Goal: Information Seeking & Learning: Learn about a topic

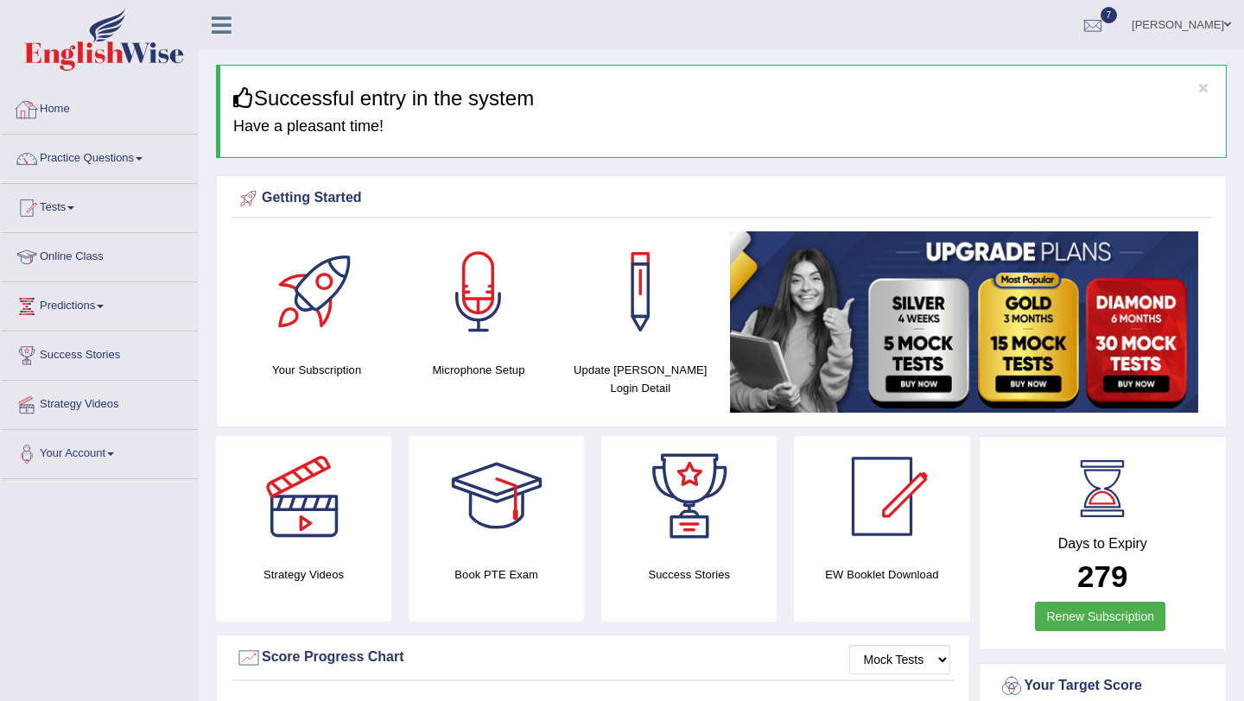
click at [43, 106] on link "Home" at bounding box center [99, 107] width 197 height 43
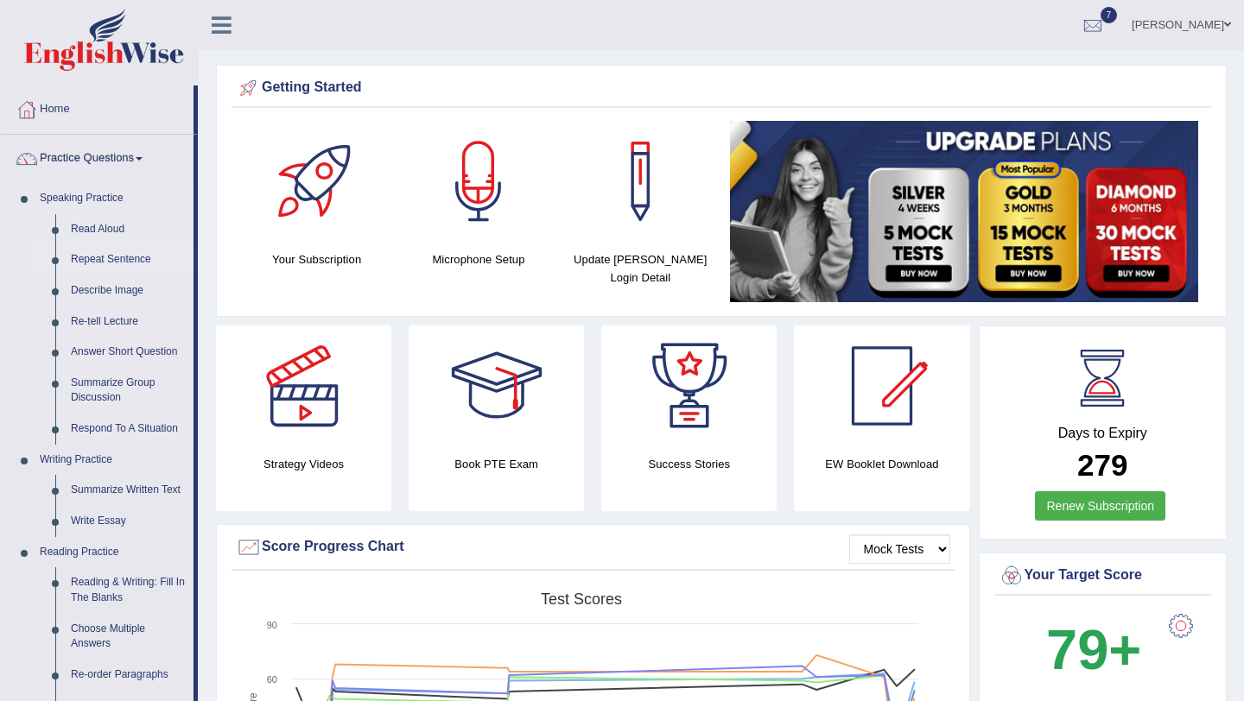
click at [98, 257] on link "Repeat Sentence" at bounding box center [128, 259] width 130 height 31
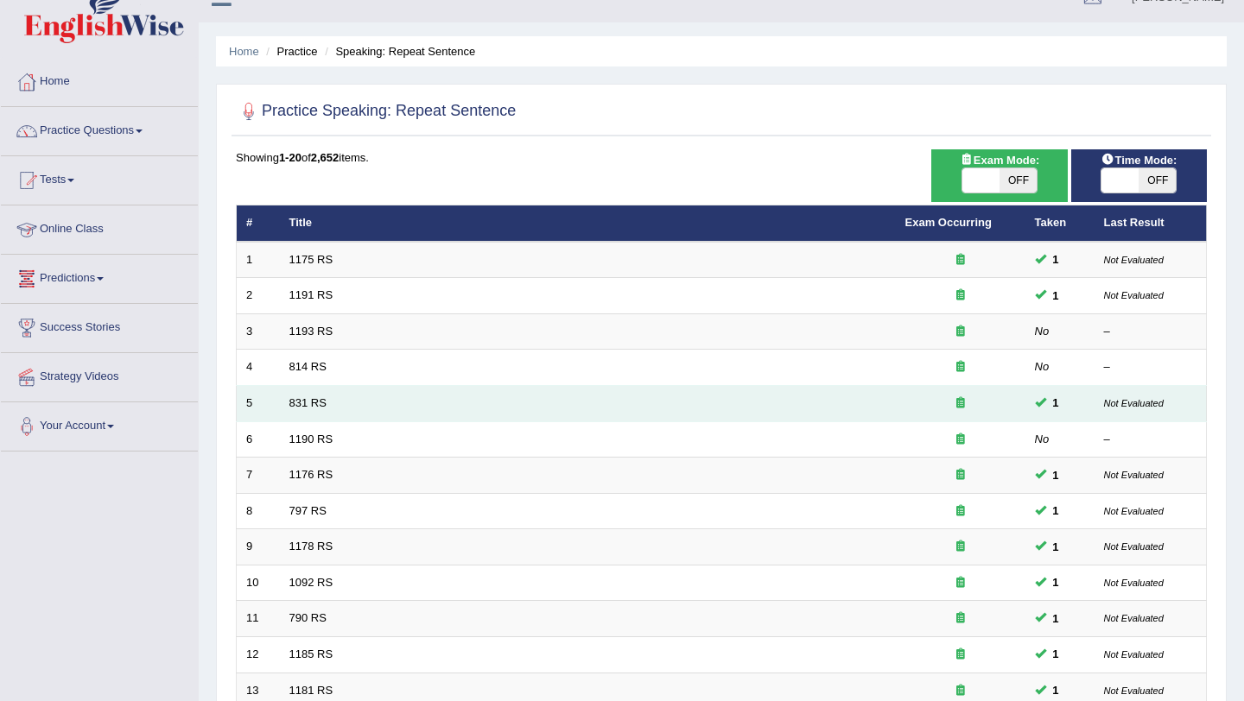
scroll to position [442, 0]
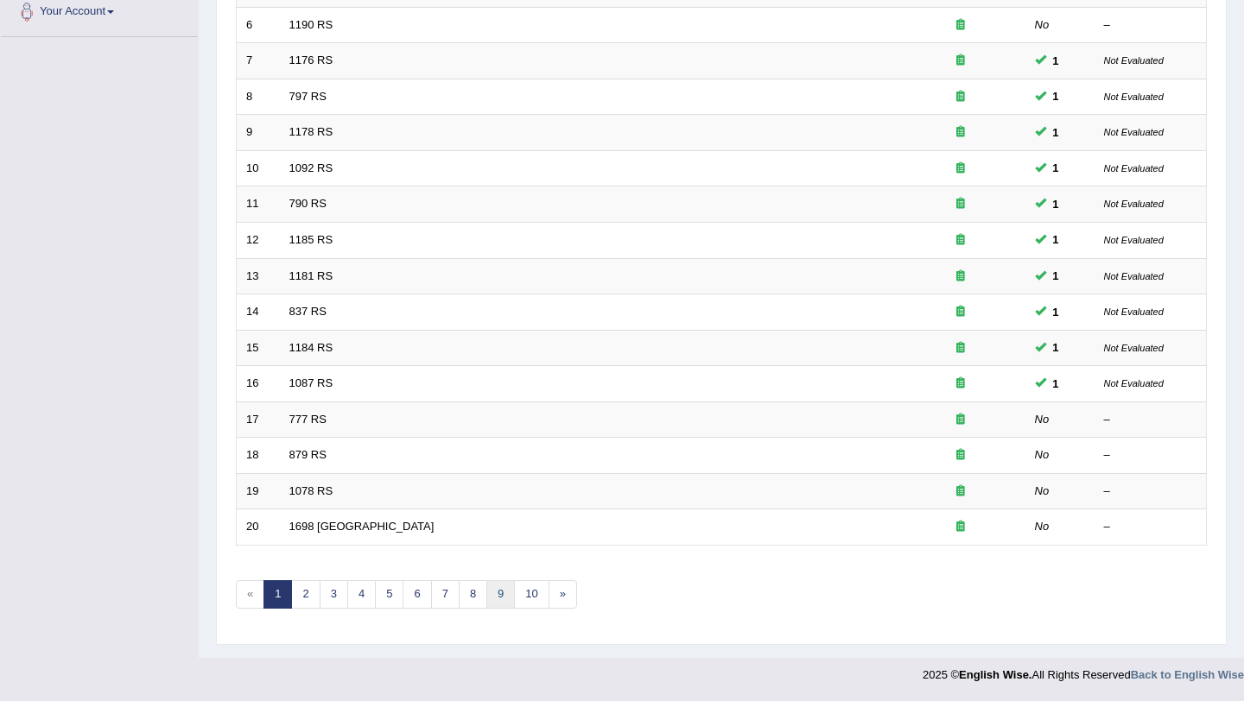
click at [497, 598] on link "9" at bounding box center [500, 594] width 29 height 29
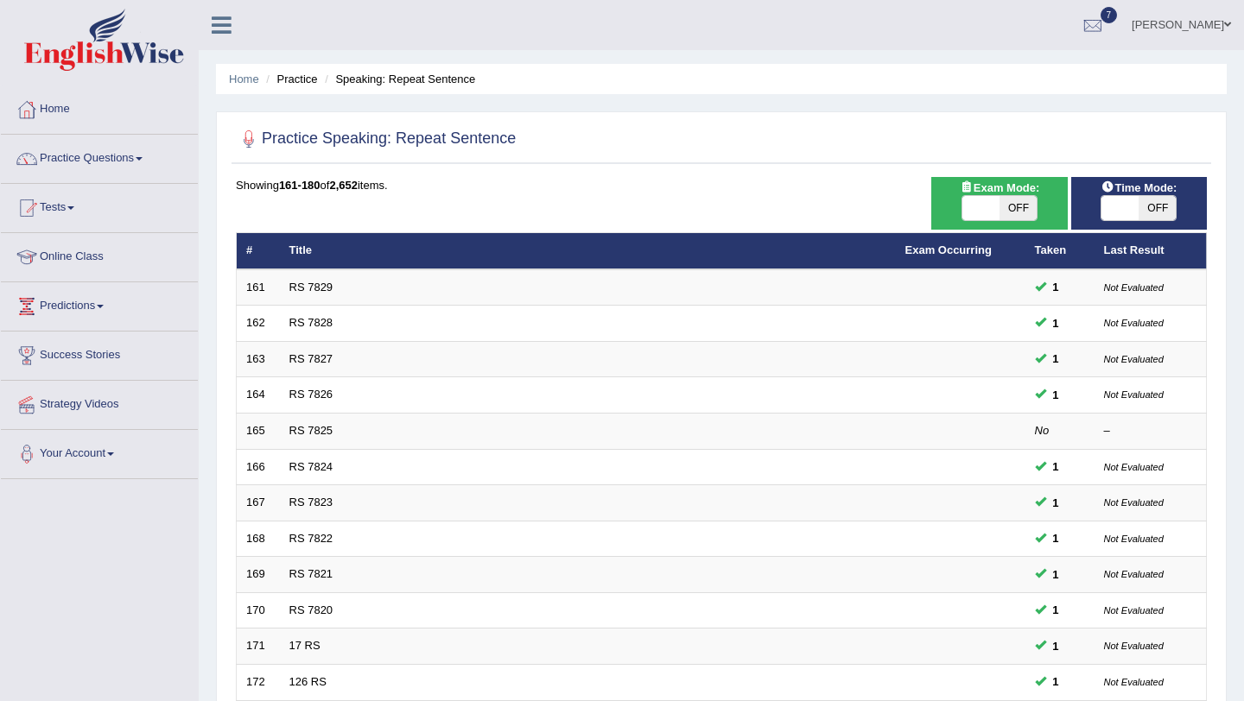
scroll to position [442, 0]
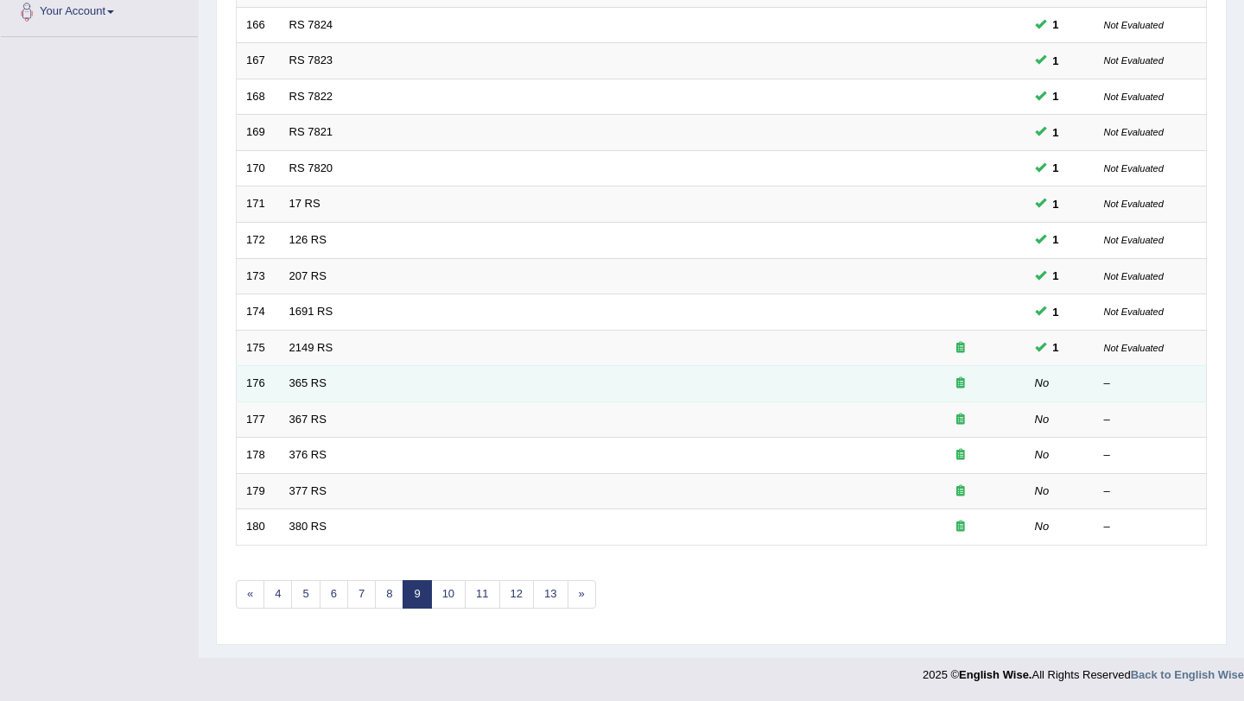
click at [306, 393] on td "365 RS" at bounding box center [588, 384] width 616 height 36
click at [306, 388] on link "365 RS" at bounding box center [307, 383] width 37 height 13
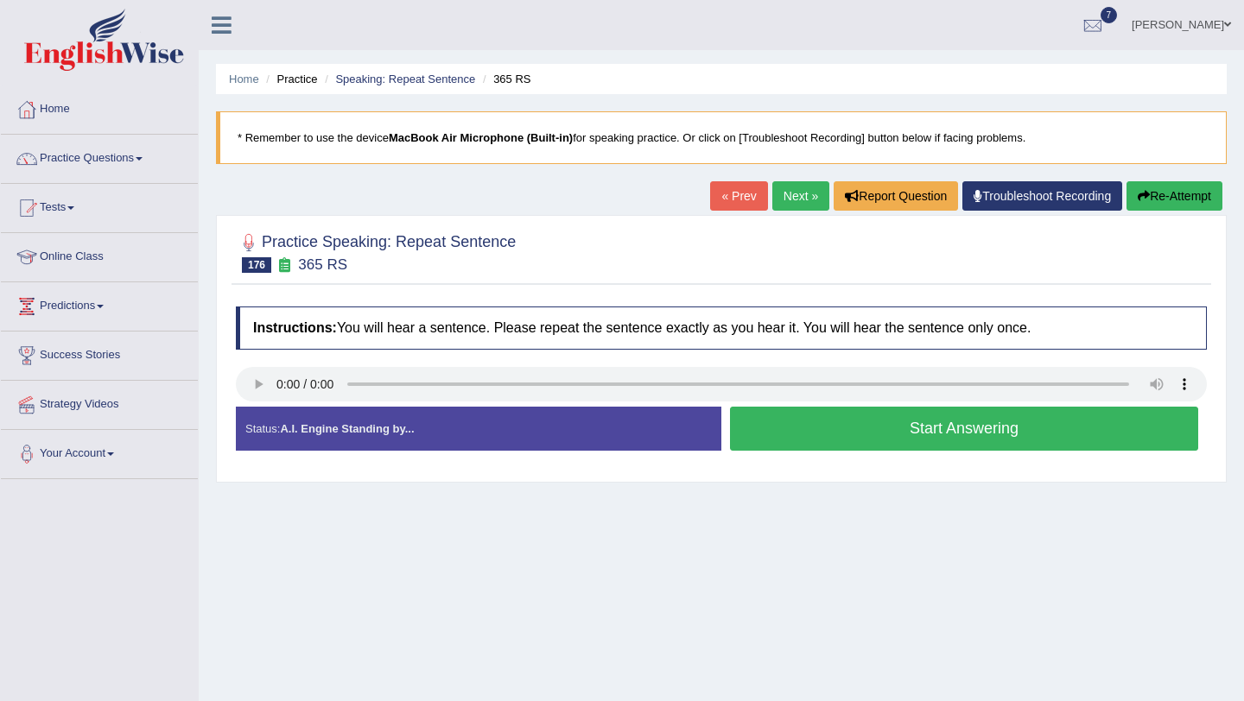
click at [839, 441] on button "Start Answering" at bounding box center [964, 429] width 468 height 44
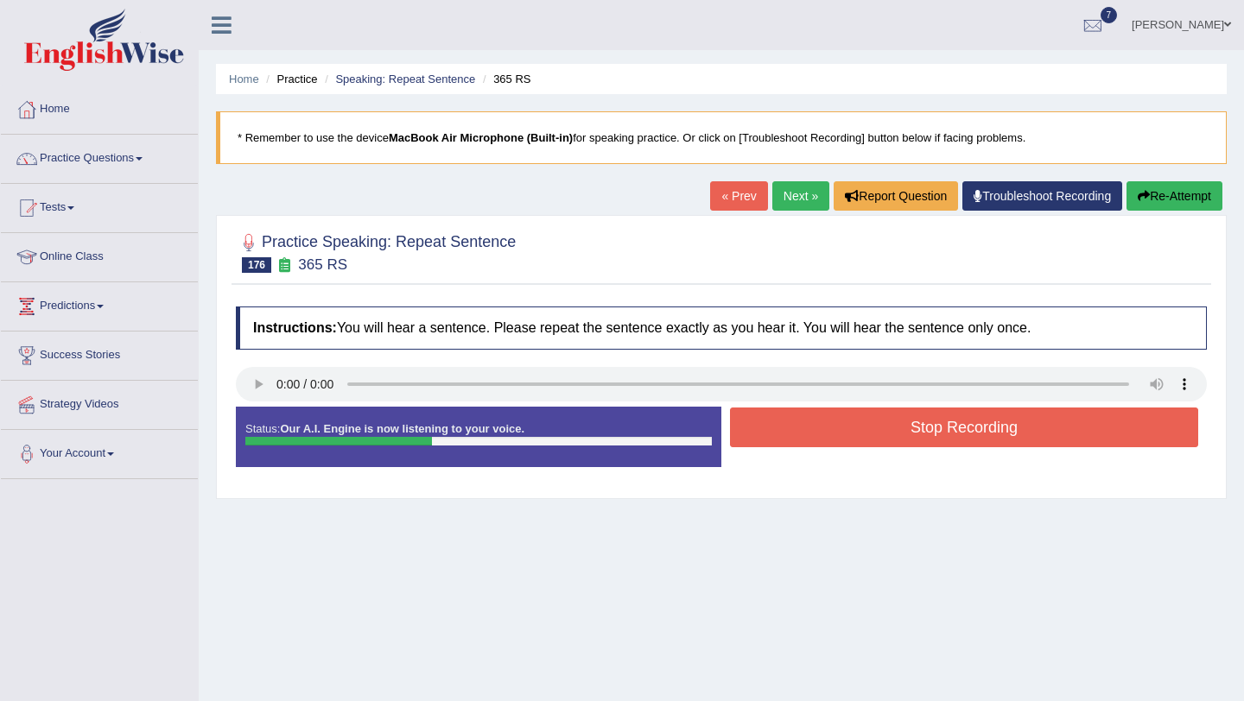
click at [839, 441] on button "Stop Recording" at bounding box center [964, 428] width 468 height 40
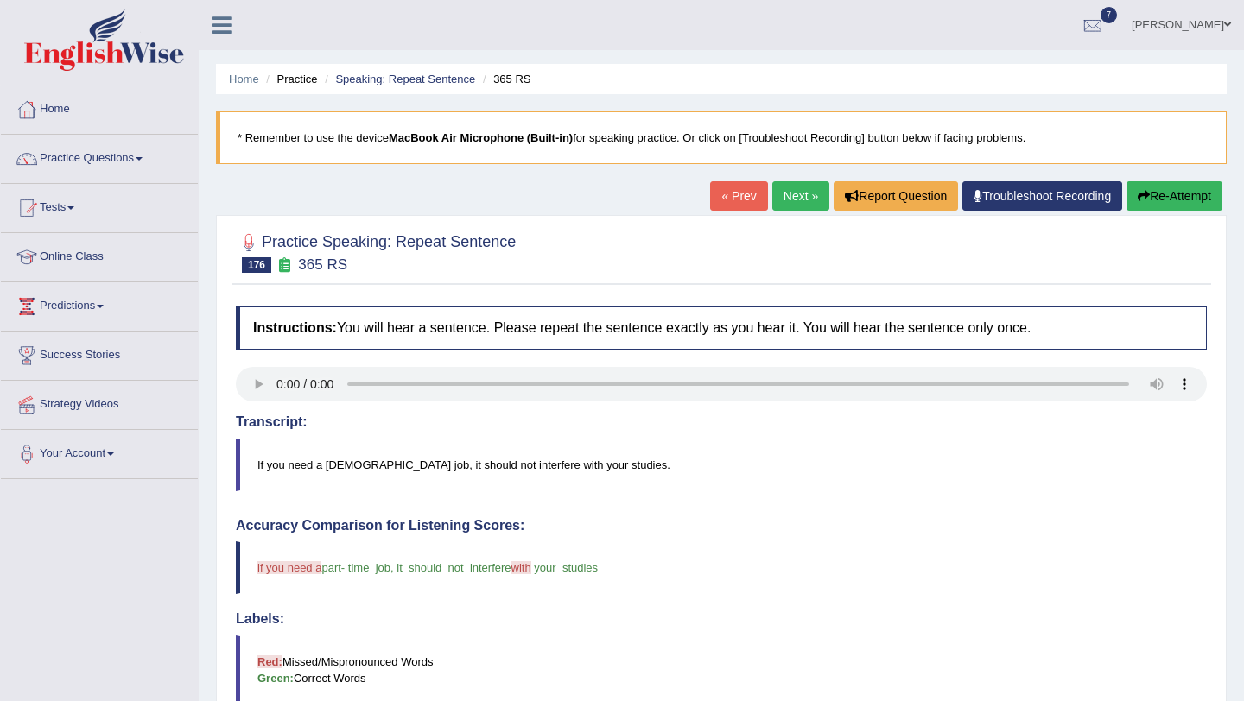
click at [786, 202] on link "Next »" at bounding box center [800, 195] width 57 height 29
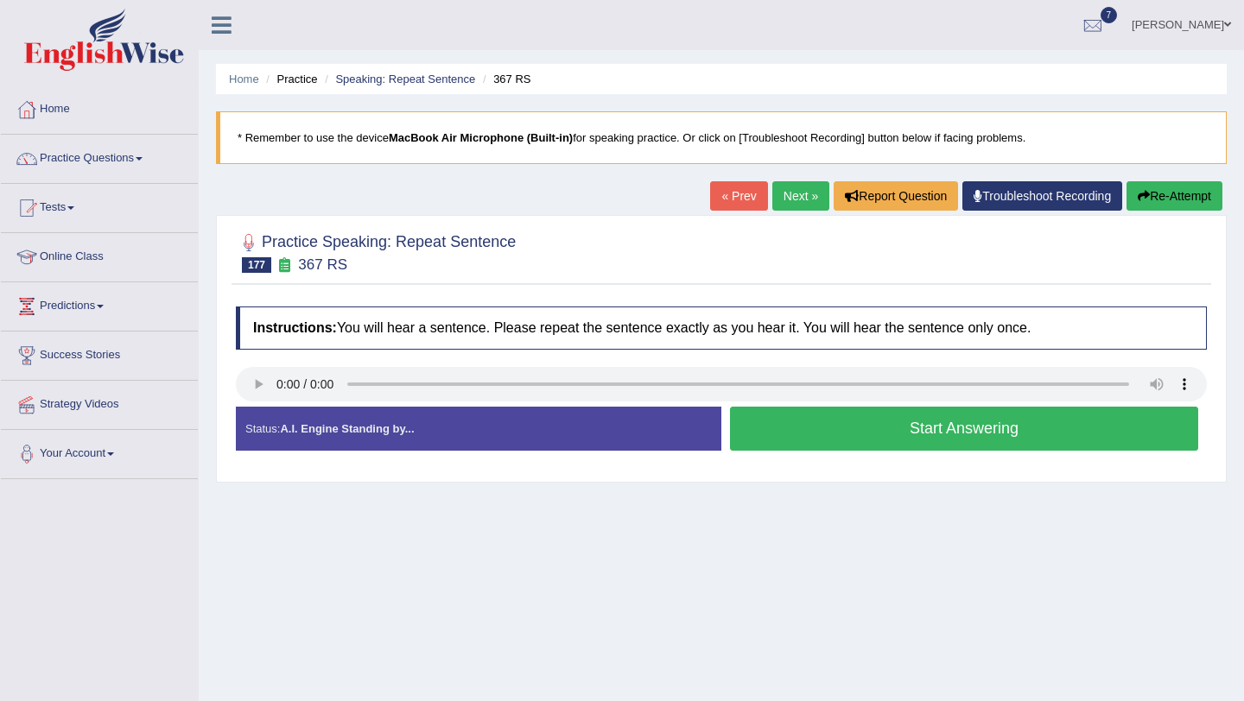
click at [909, 443] on button "Start Answering" at bounding box center [964, 429] width 468 height 44
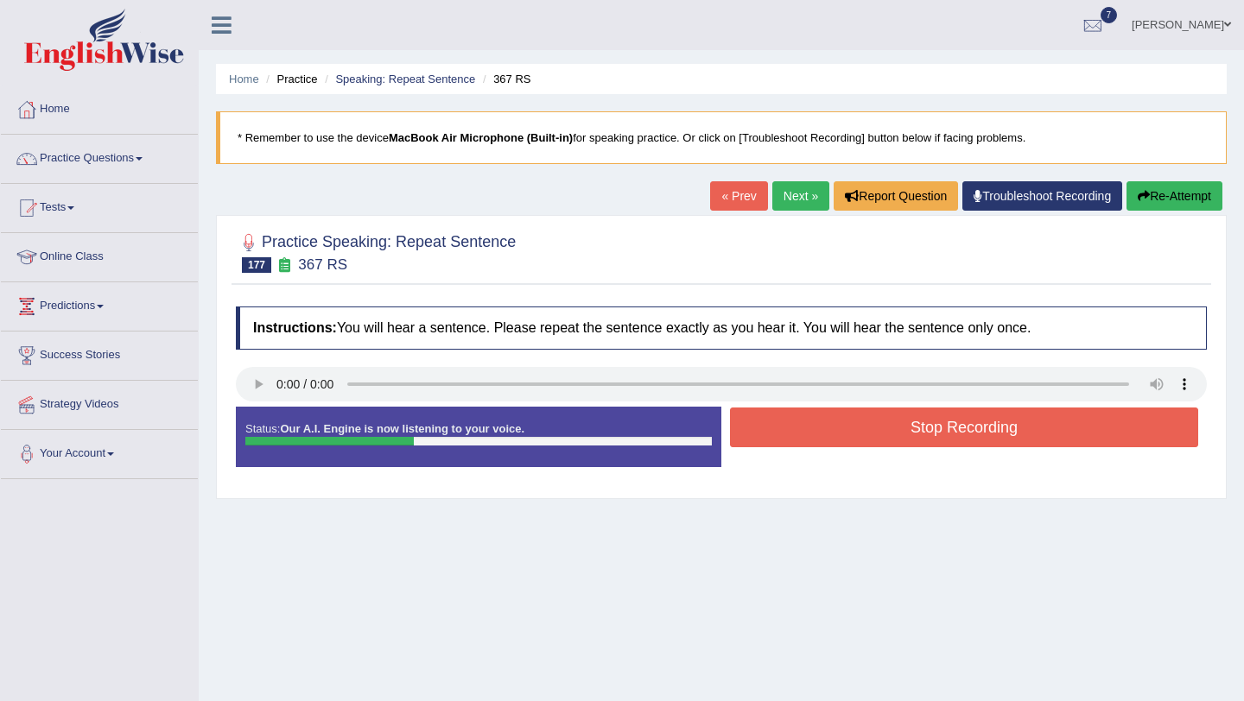
click at [909, 443] on button "Stop Recording" at bounding box center [964, 428] width 468 height 40
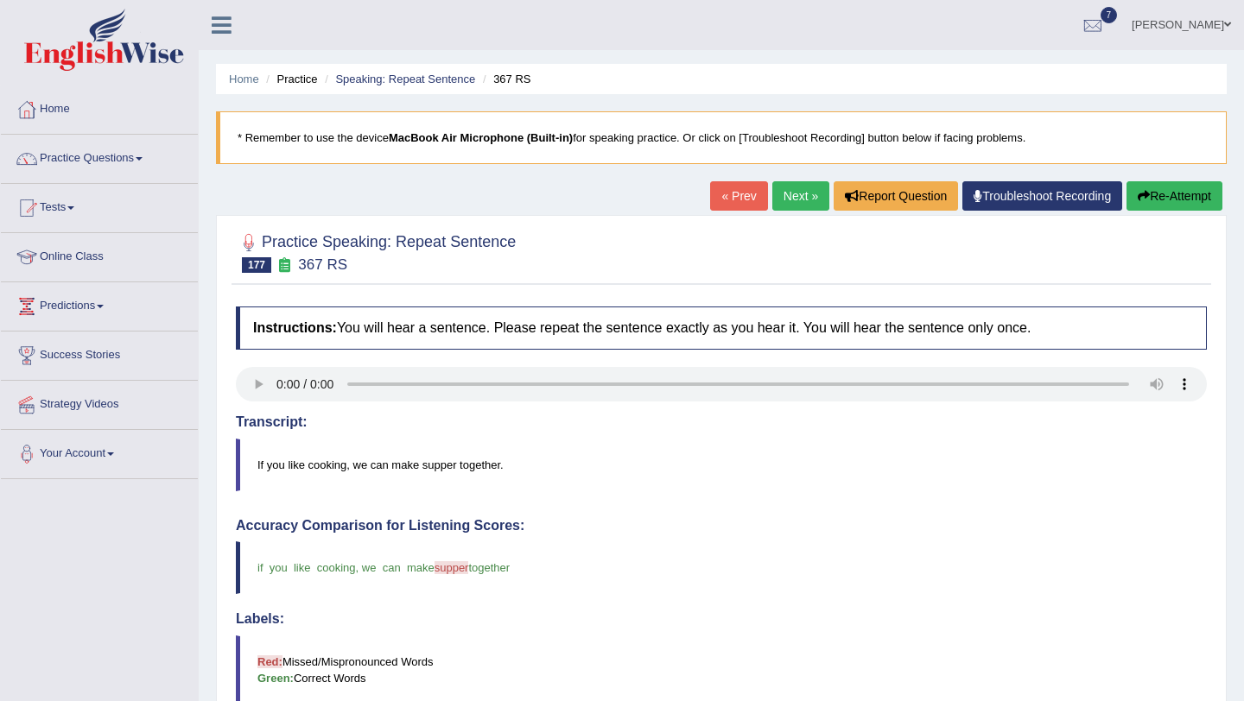
click at [794, 195] on link "Next »" at bounding box center [800, 195] width 57 height 29
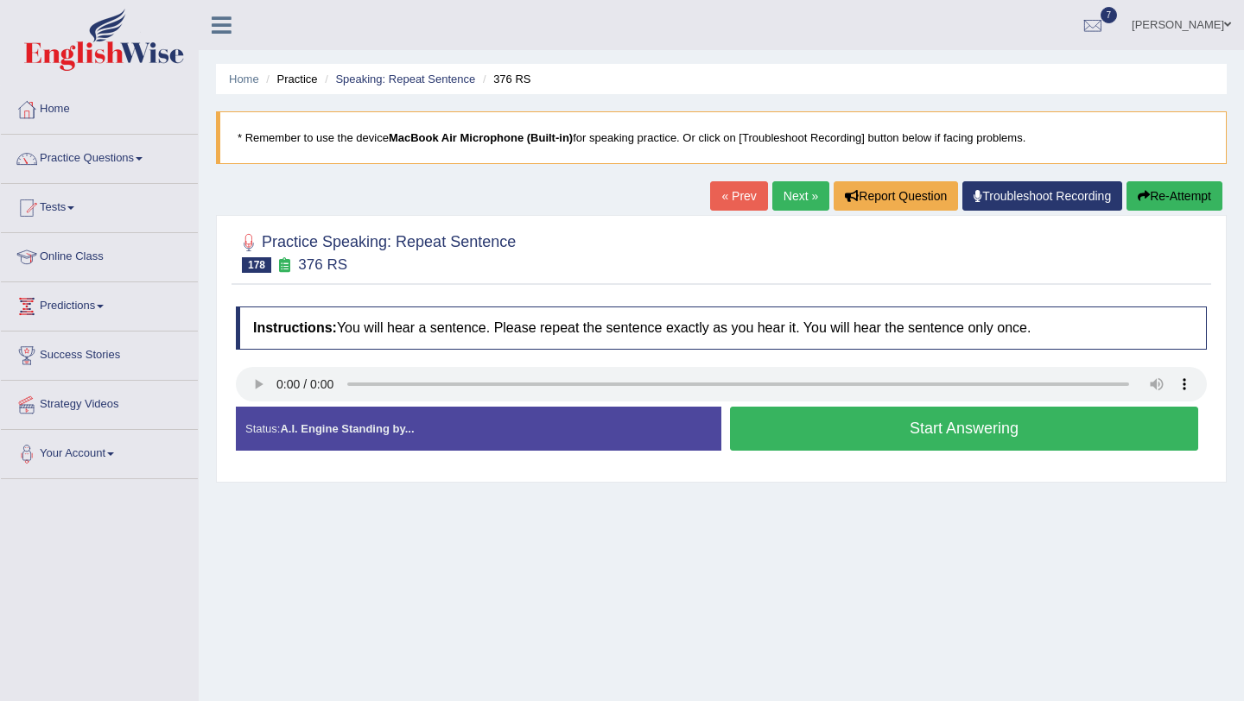
click at [894, 434] on button "Start Answering" at bounding box center [964, 429] width 468 height 44
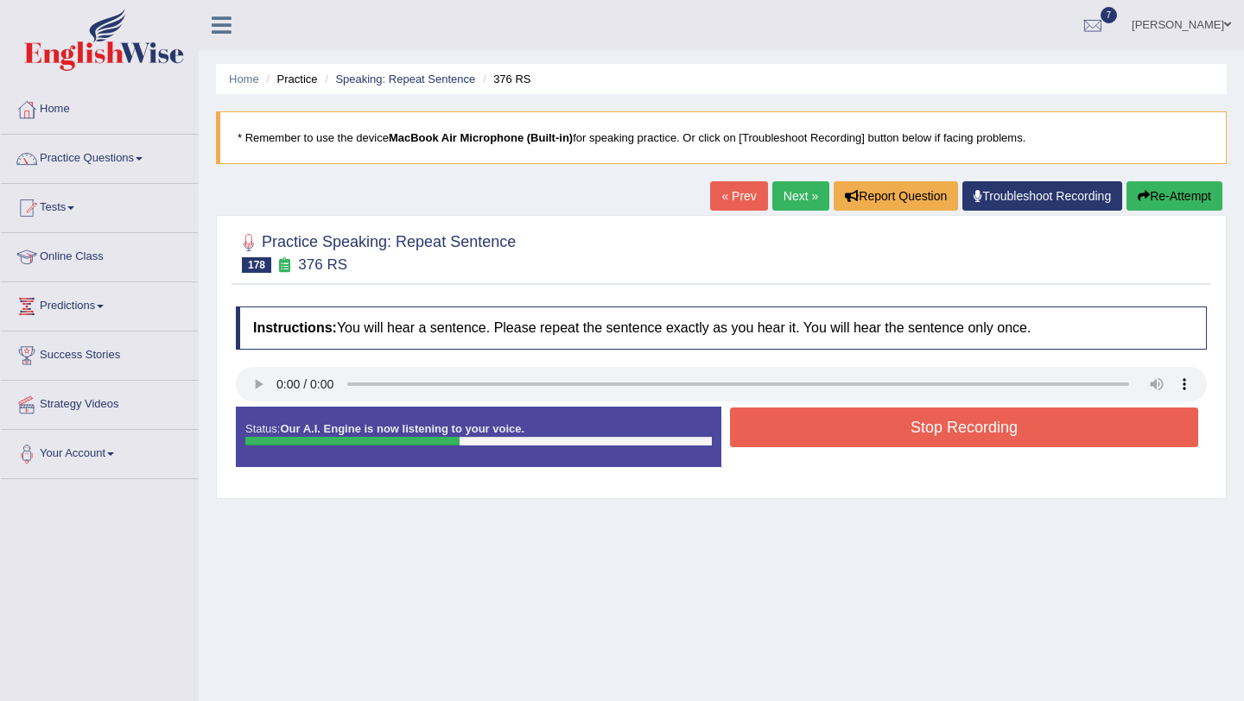
click at [894, 433] on button "Stop Recording" at bounding box center [964, 428] width 468 height 40
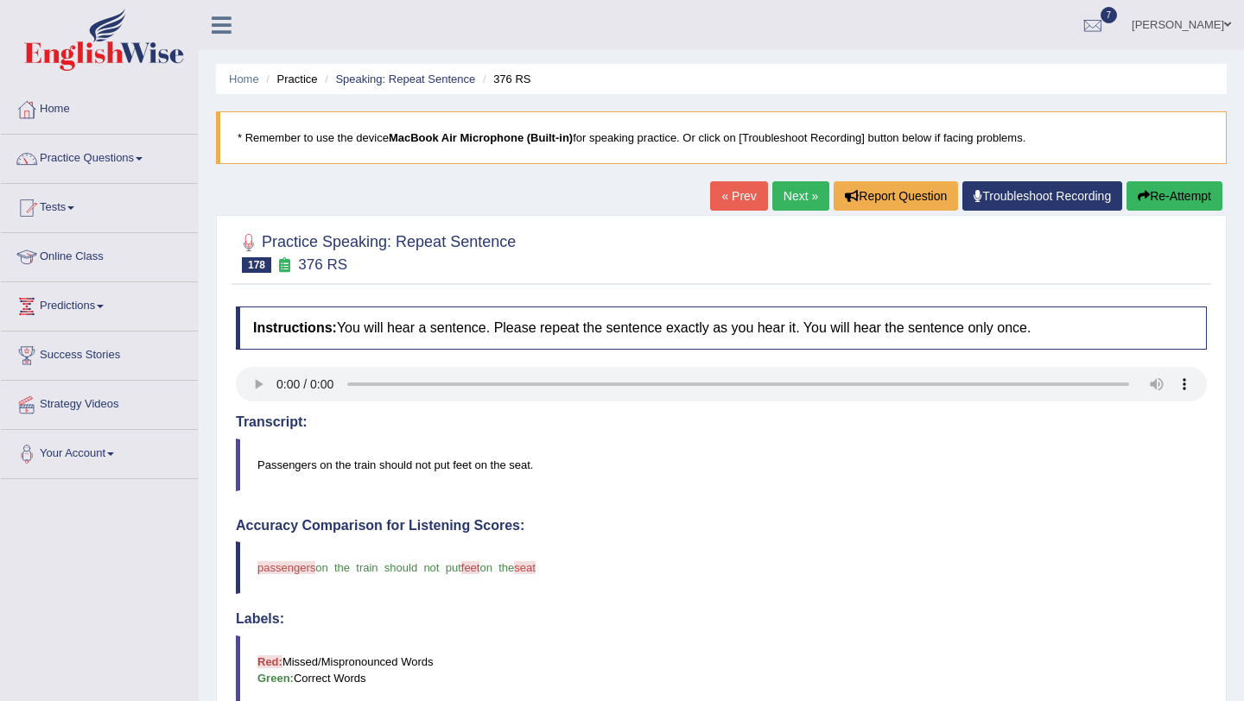
click at [795, 188] on link "Next »" at bounding box center [800, 195] width 57 height 29
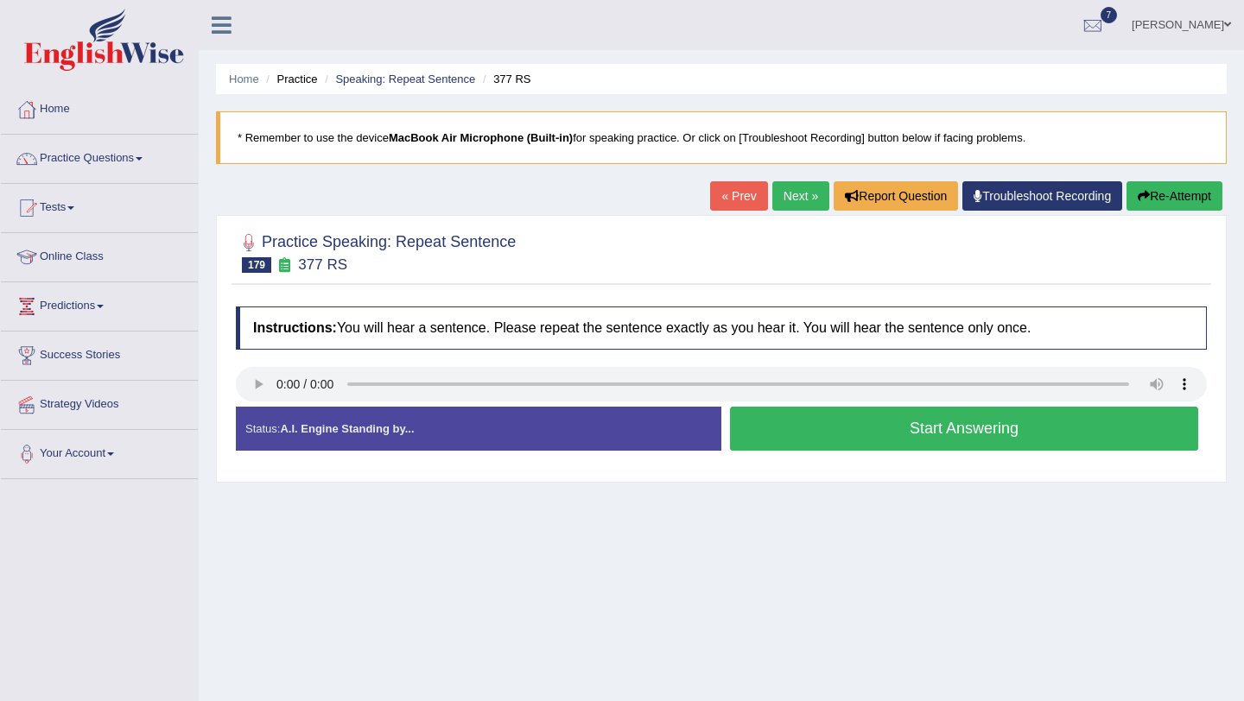
click at [865, 441] on button "Start Answering" at bounding box center [964, 429] width 468 height 44
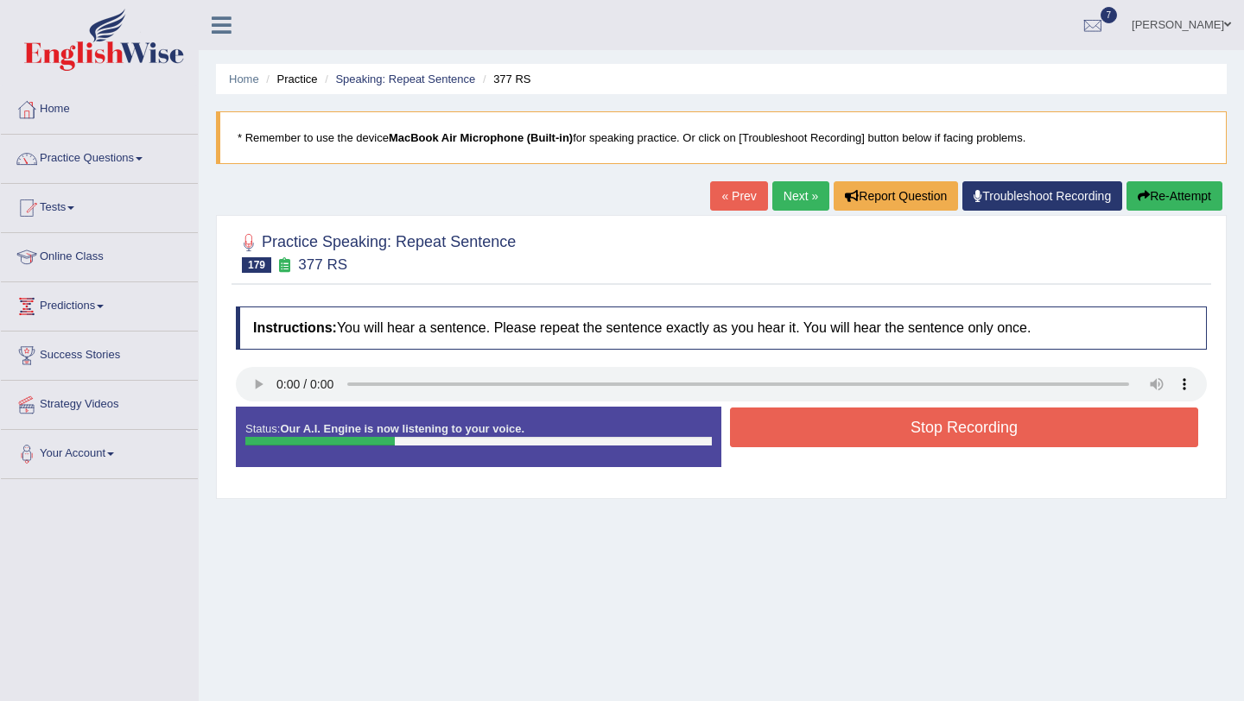
click at [865, 441] on button "Stop Recording" at bounding box center [964, 428] width 468 height 40
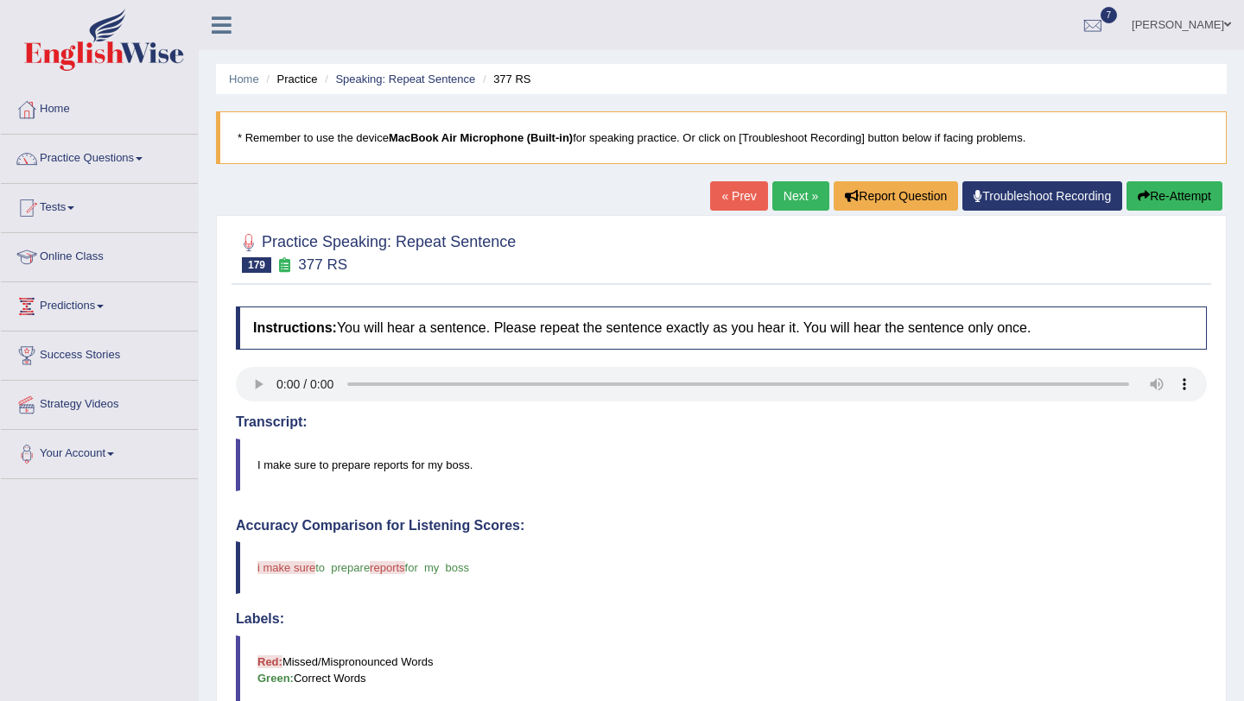
click at [517, 133] on b "MacBook Air Microphone (Built-in)" at bounding box center [481, 137] width 184 height 13
click at [1067, 205] on link "Troubleshoot Recording" at bounding box center [1042, 195] width 160 height 29
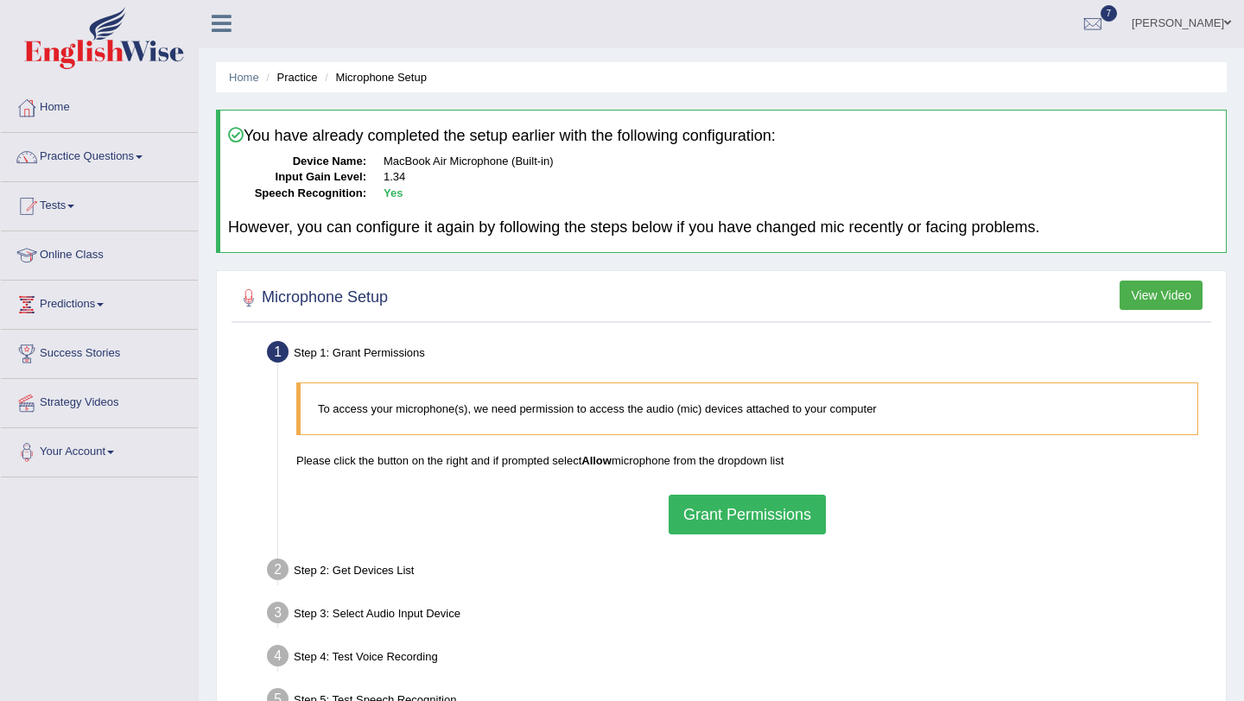
click at [729, 502] on button "Grant Permissions" at bounding box center [746, 515] width 157 height 40
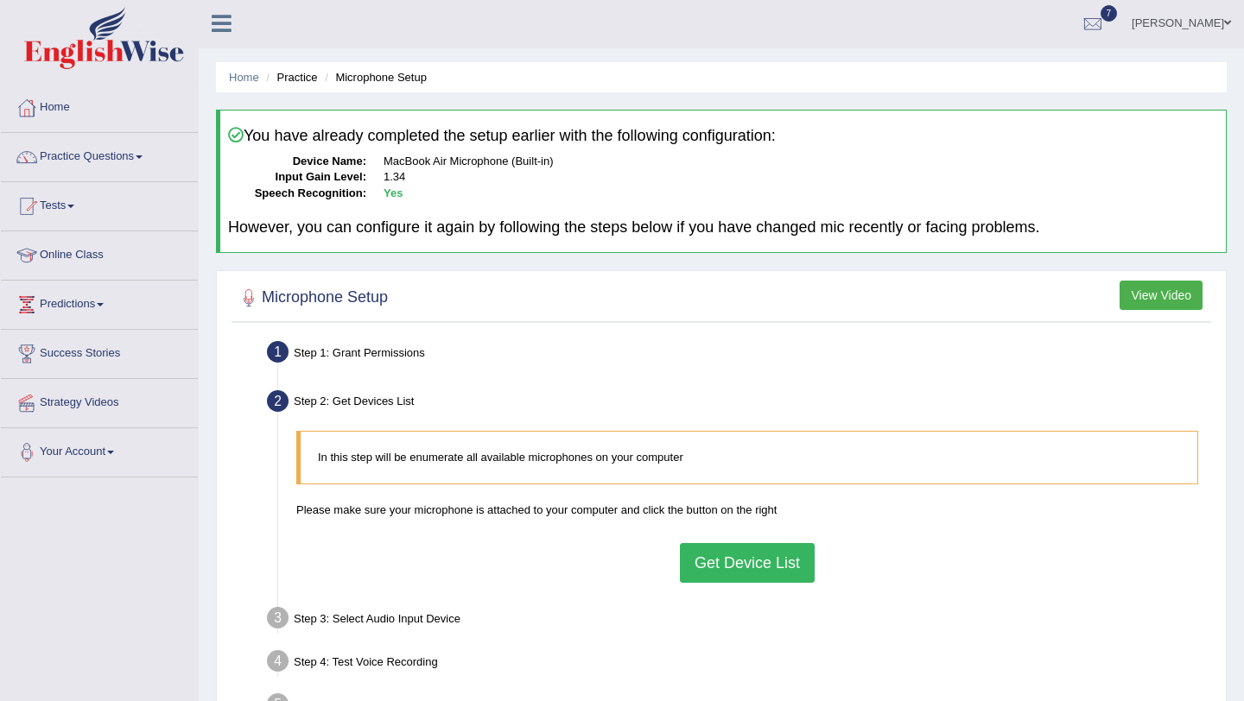
click at [722, 564] on button "Get Device List" at bounding box center [747, 563] width 135 height 40
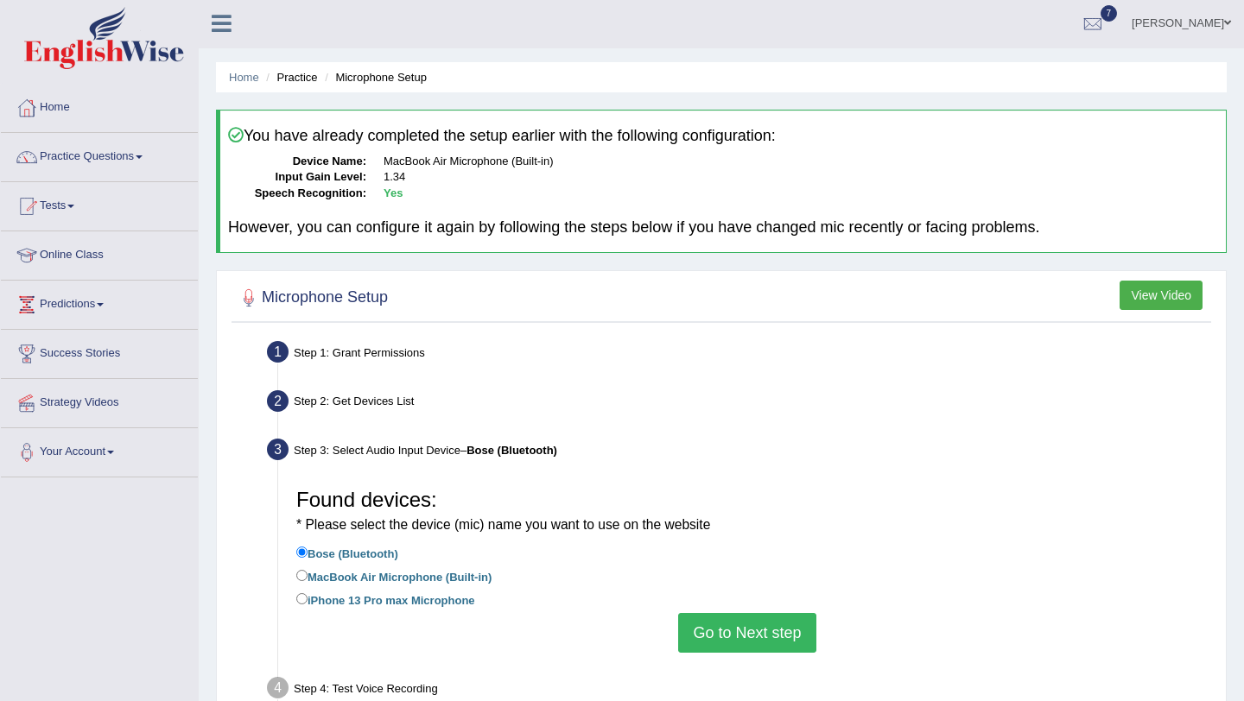
click at [732, 620] on button "Go to Next step" at bounding box center [746, 633] width 137 height 40
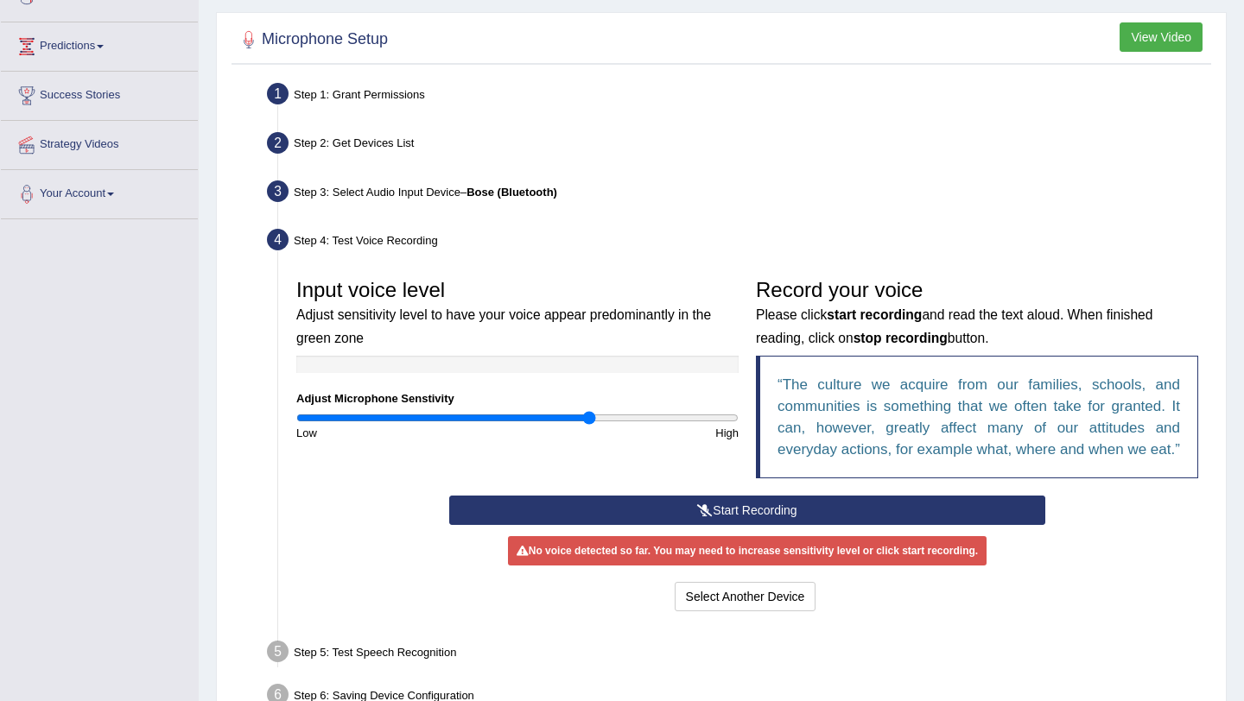
scroll to position [261, 0]
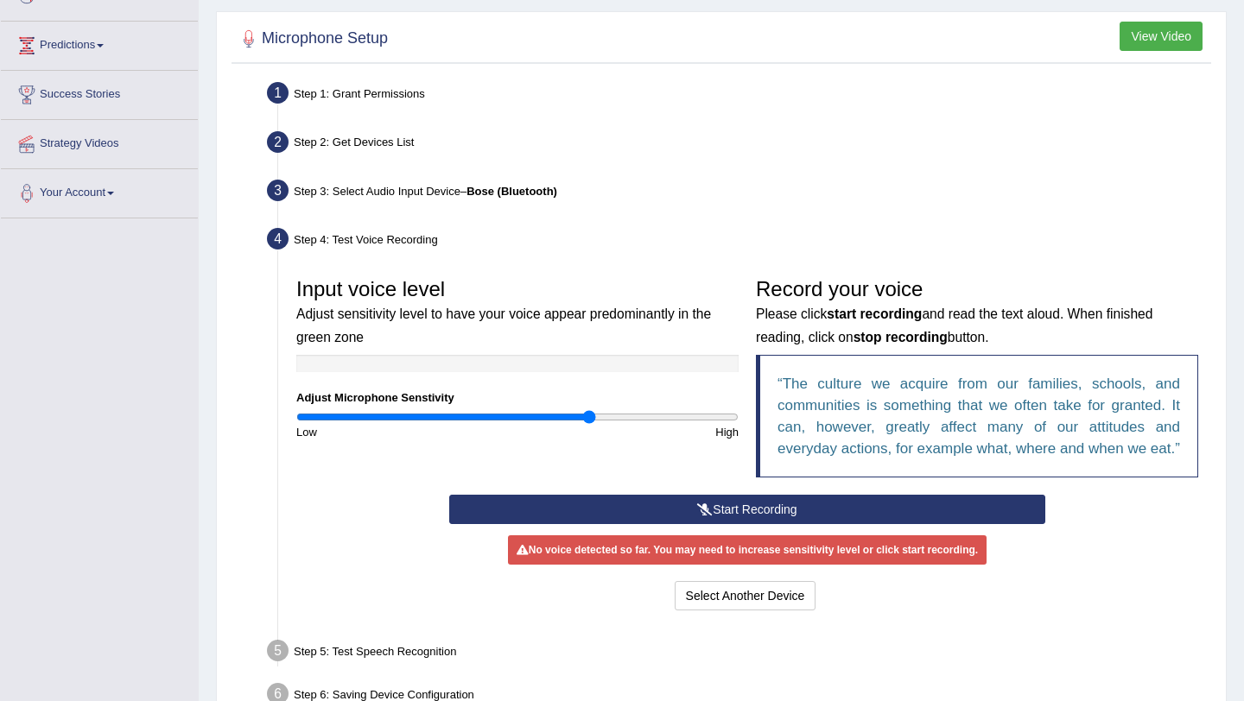
click at [744, 524] on button "Start Recording" at bounding box center [746, 509] width 595 height 29
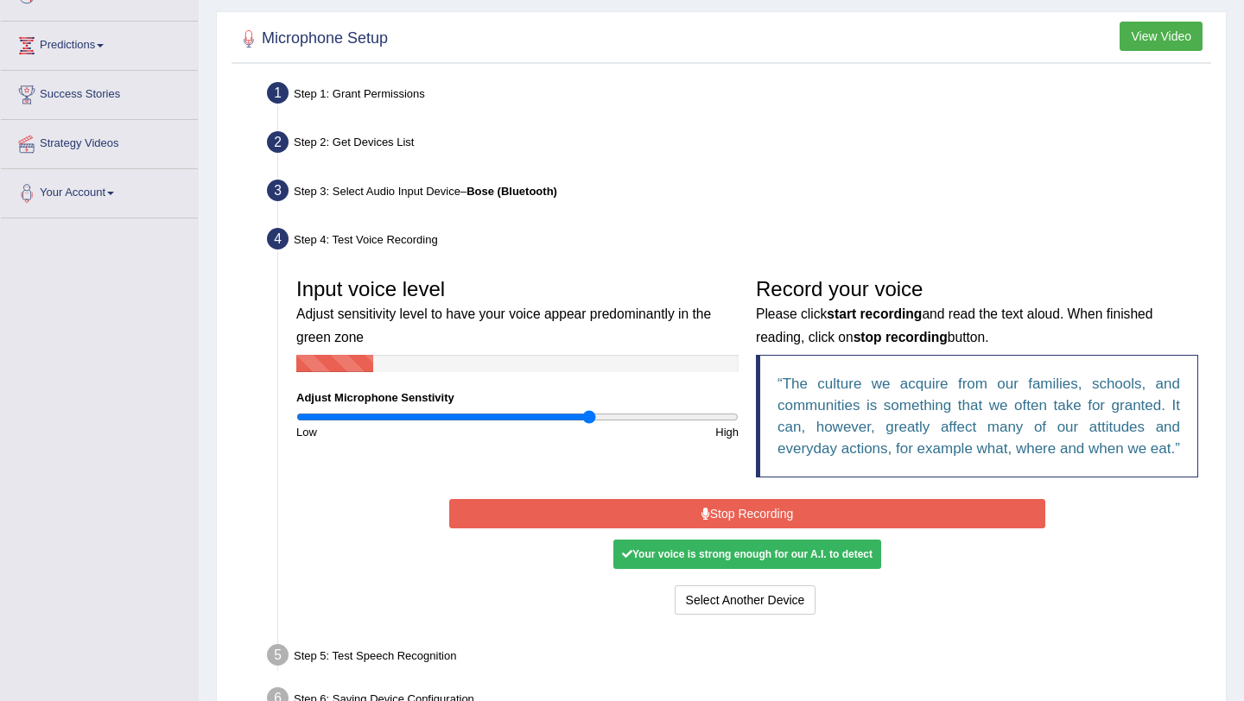
click at [743, 529] on button "Stop Recording" at bounding box center [746, 513] width 595 height 29
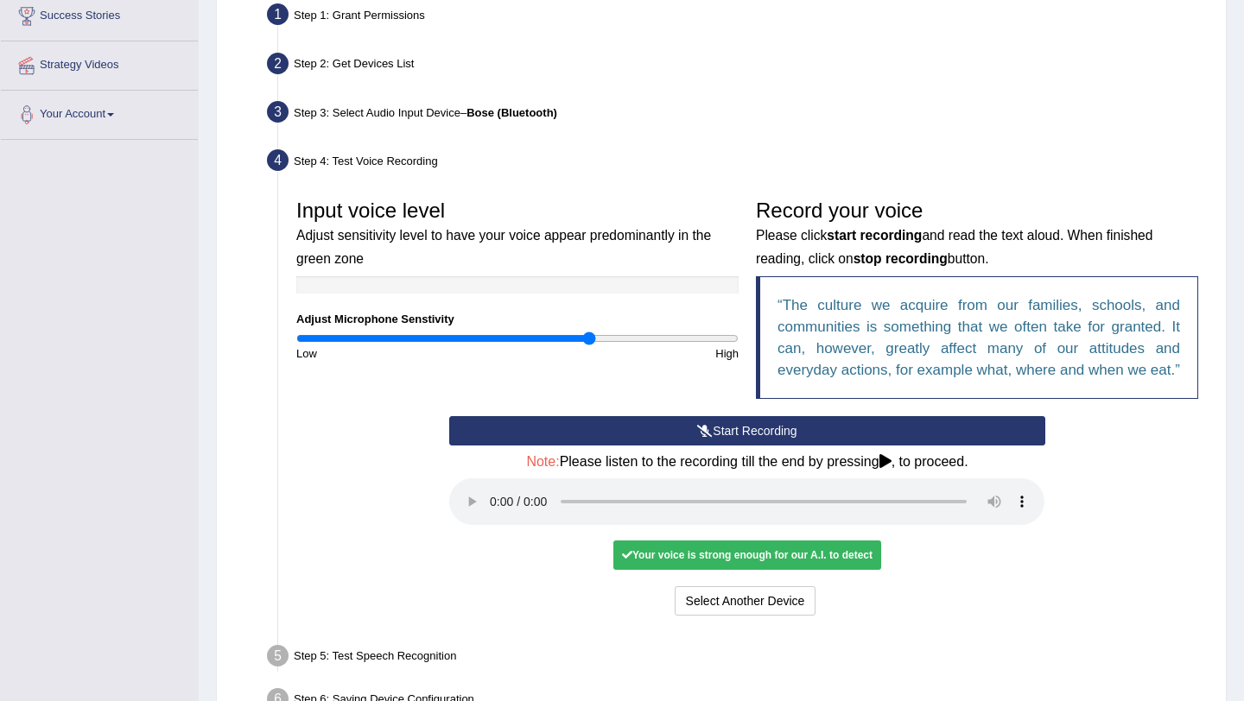
scroll to position [467, 0]
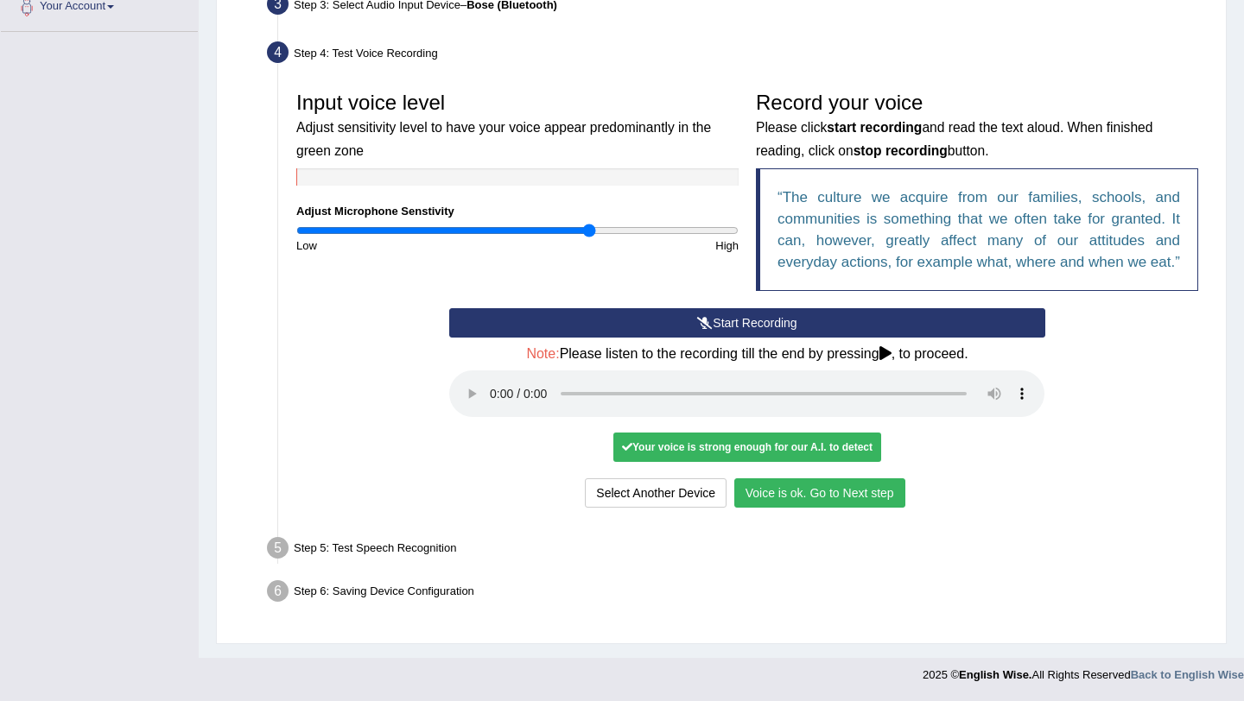
click at [820, 497] on button "Voice is ok. Go to Next step" at bounding box center [819, 492] width 171 height 29
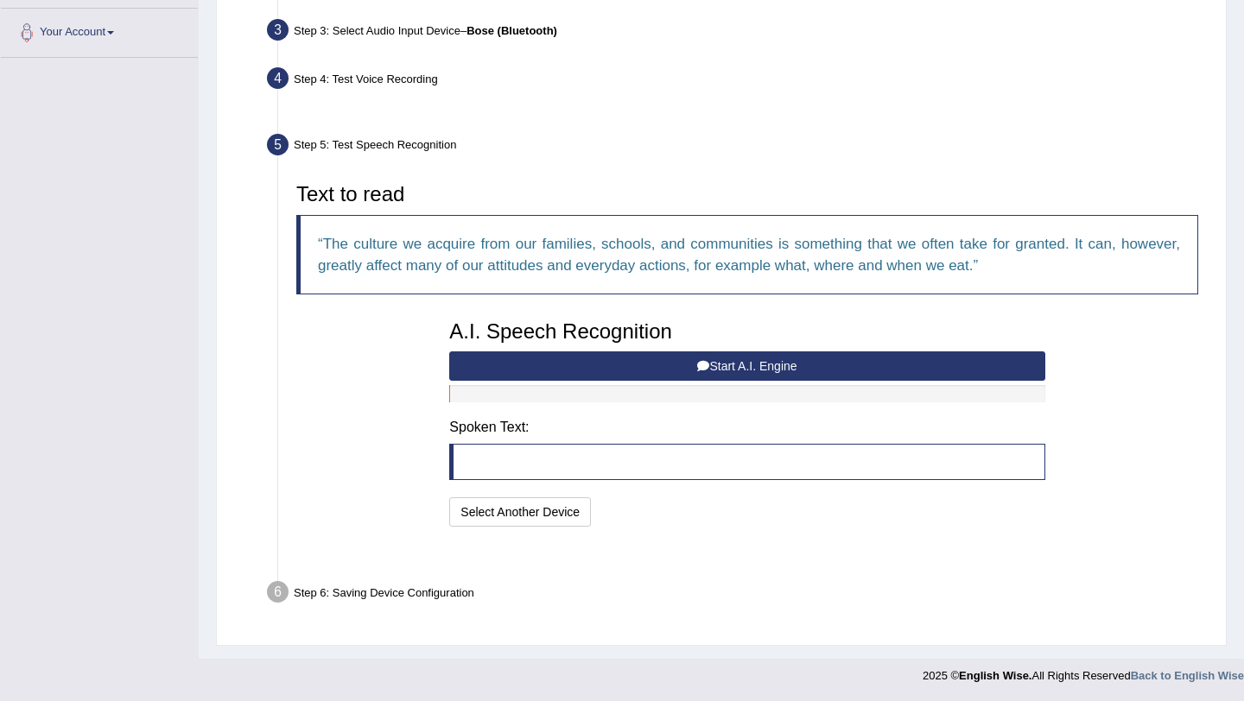
scroll to position [378, 0]
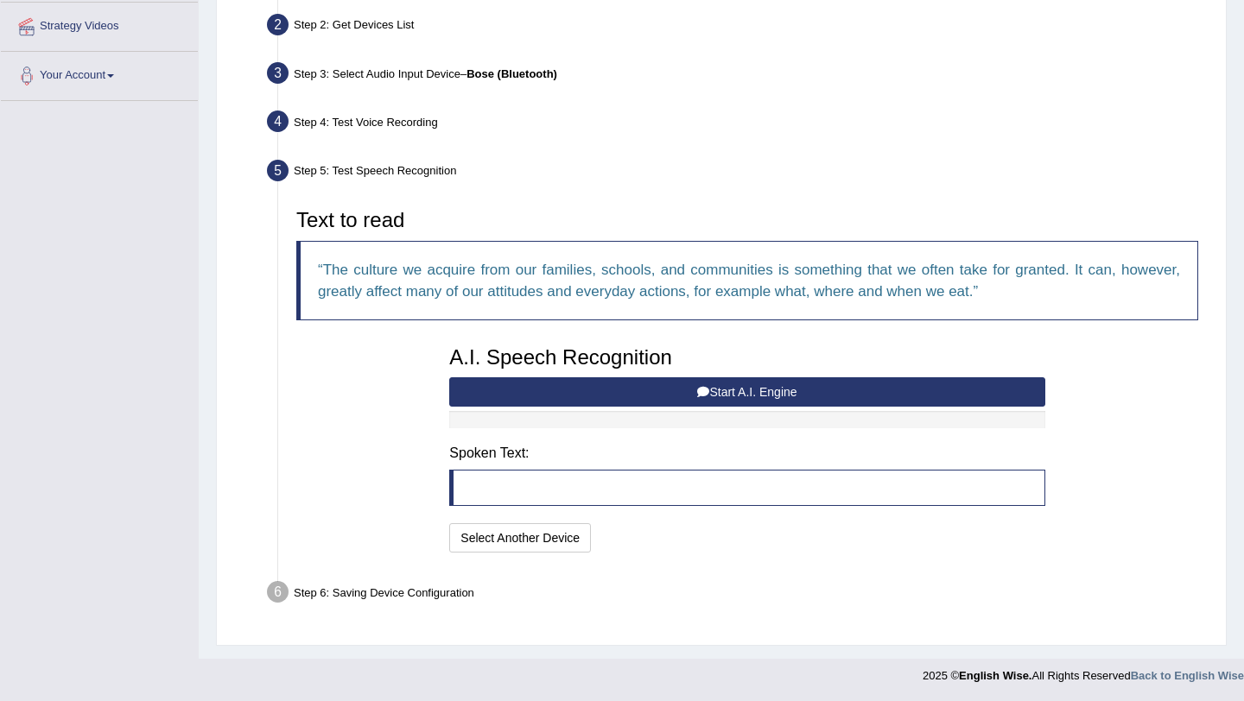
click at [724, 389] on button "Start A.I. Engine" at bounding box center [746, 391] width 595 height 29
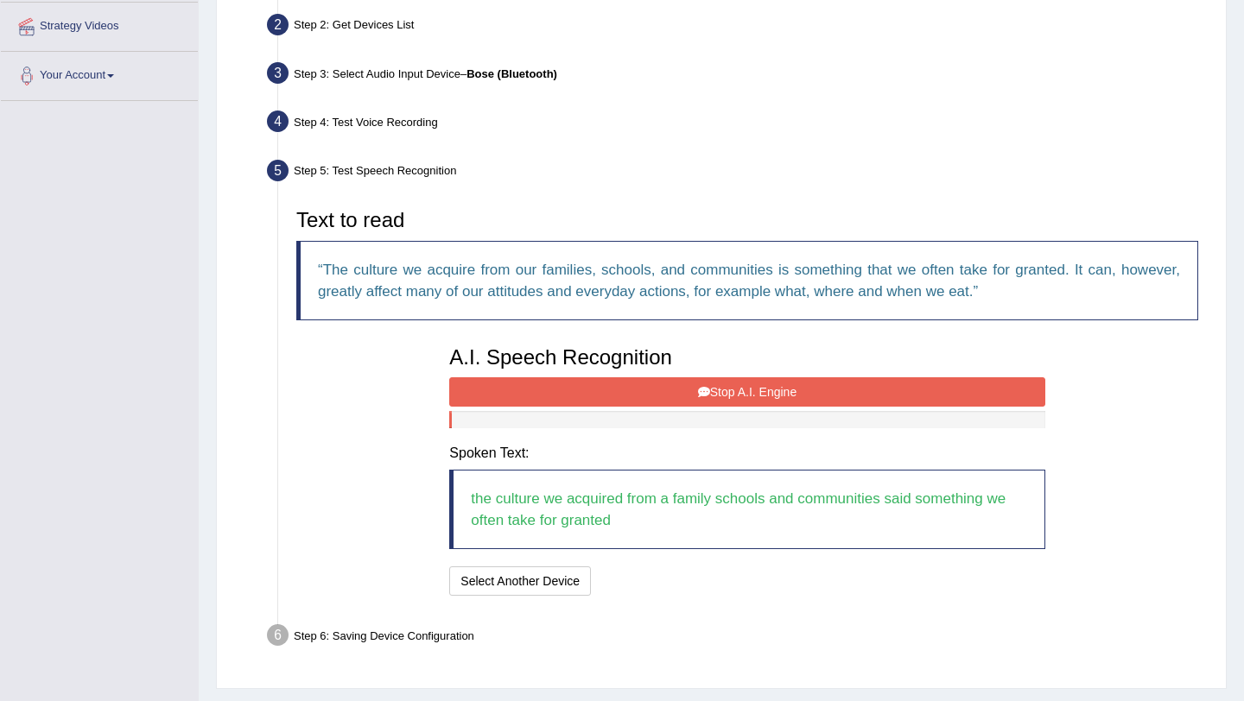
click at [727, 386] on button "Stop A.I. Engine" at bounding box center [746, 391] width 595 height 29
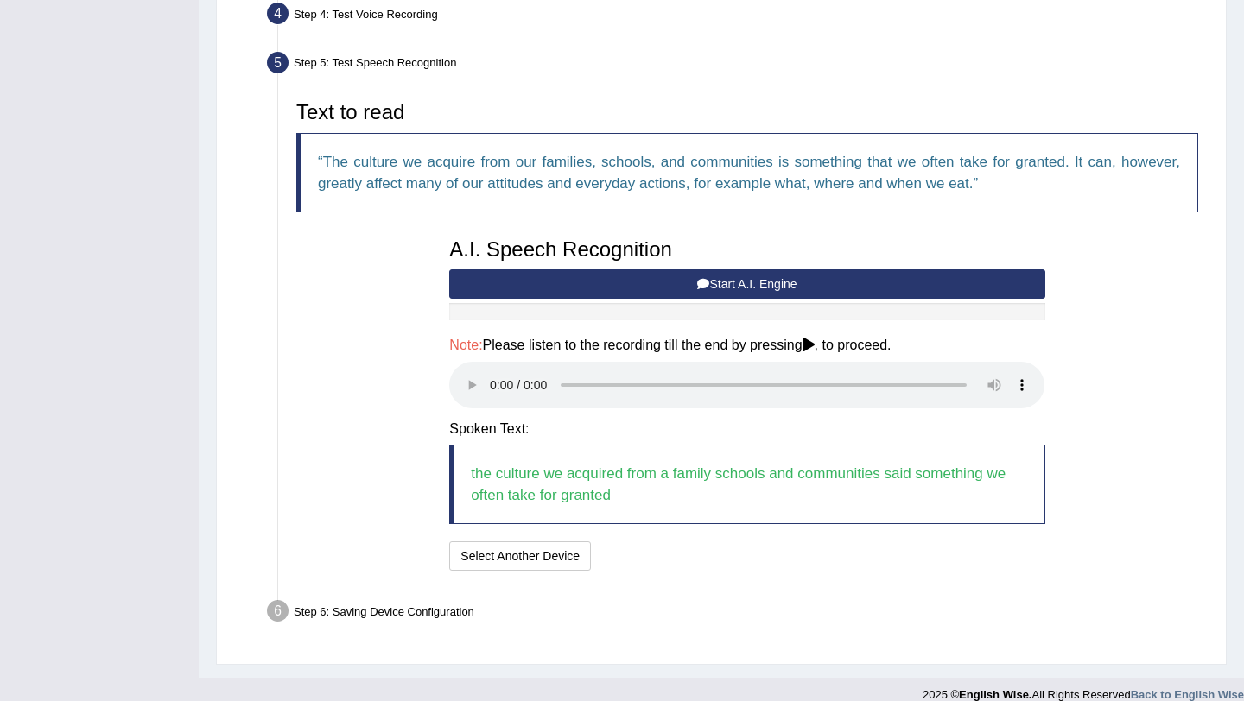
scroll to position [505, 0]
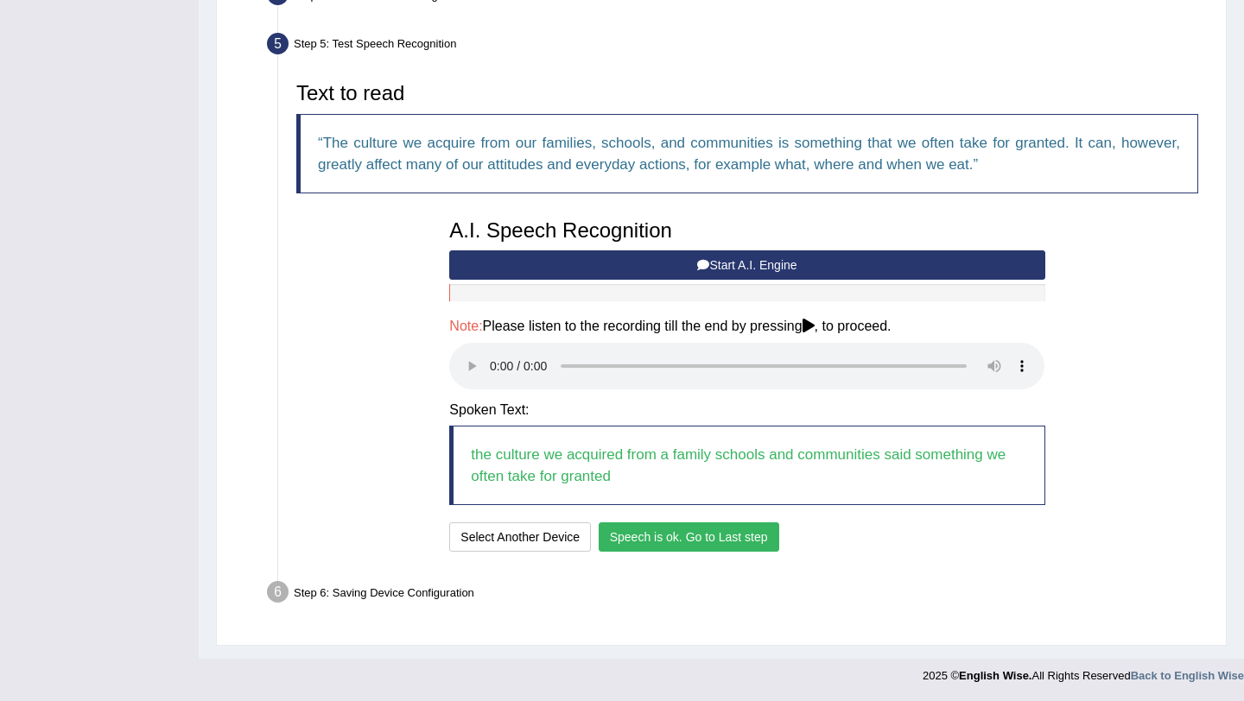
click at [656, 550] on button "Speech is ok. Go to Last step" at bounding box center [689, 537] width 181 height 29
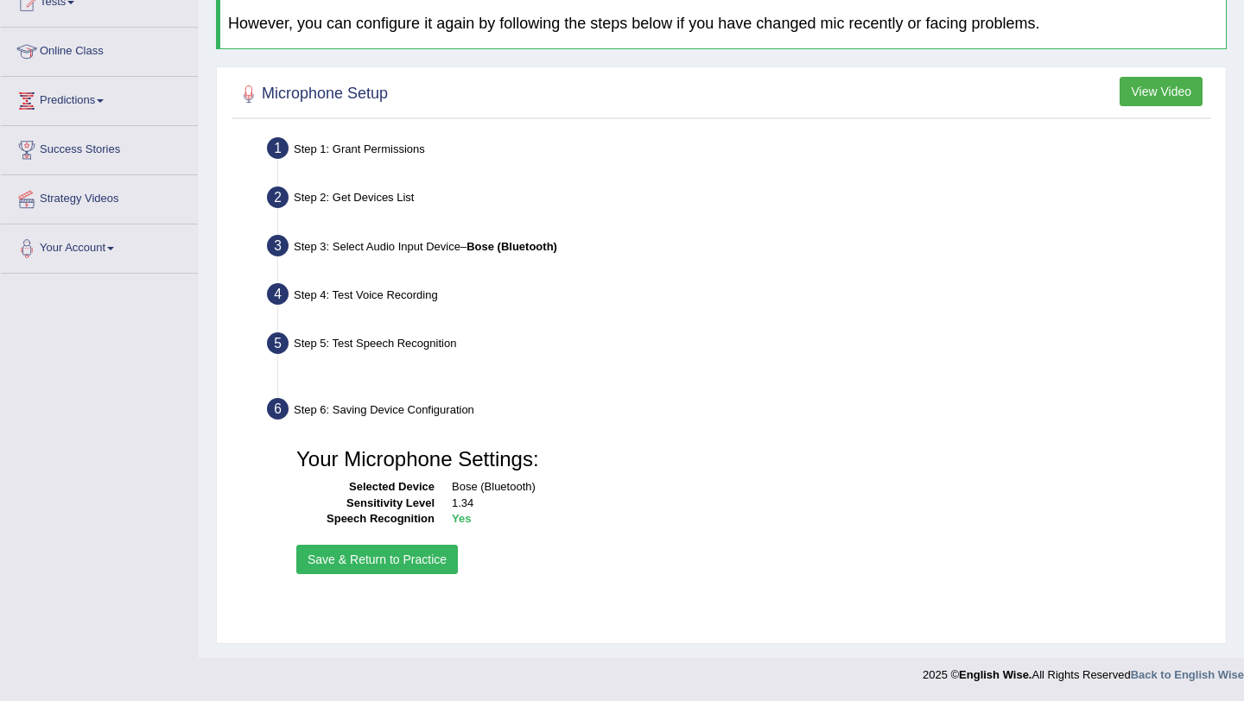
scroll to position [206, 0]
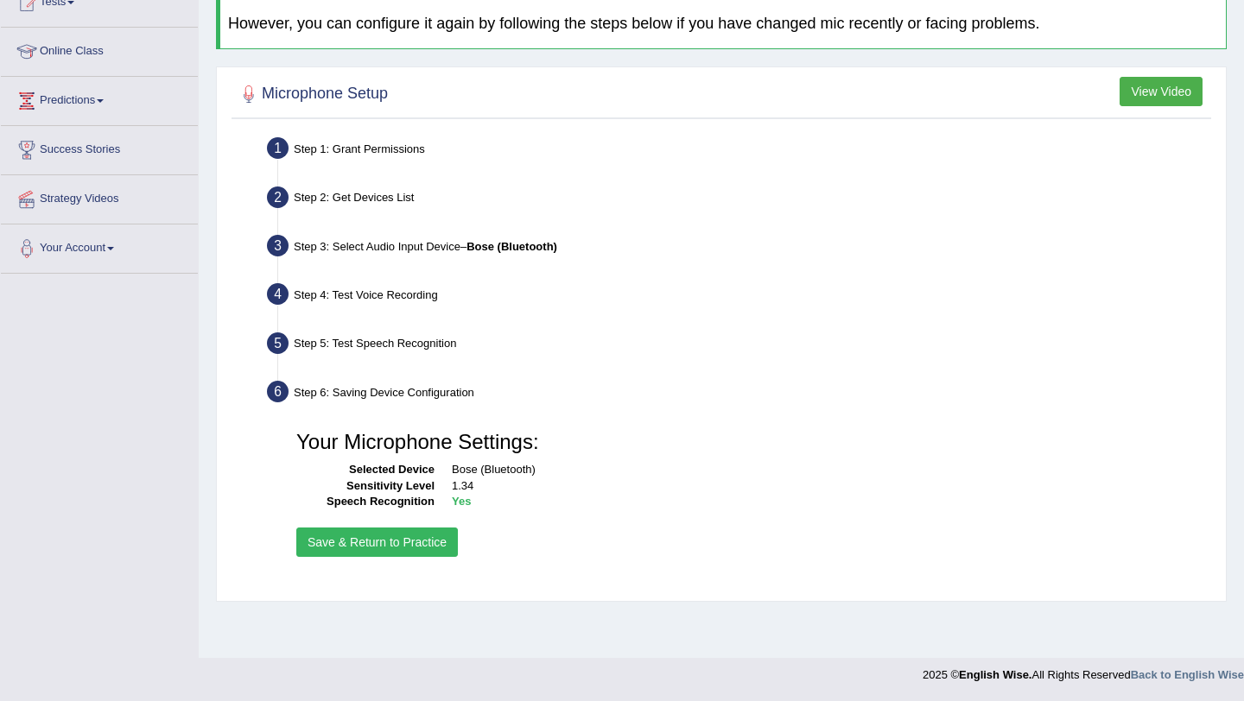
click at [415, 548] on button "Save & Return to Practice" at bounding box center [377, 542] width 162 height 29
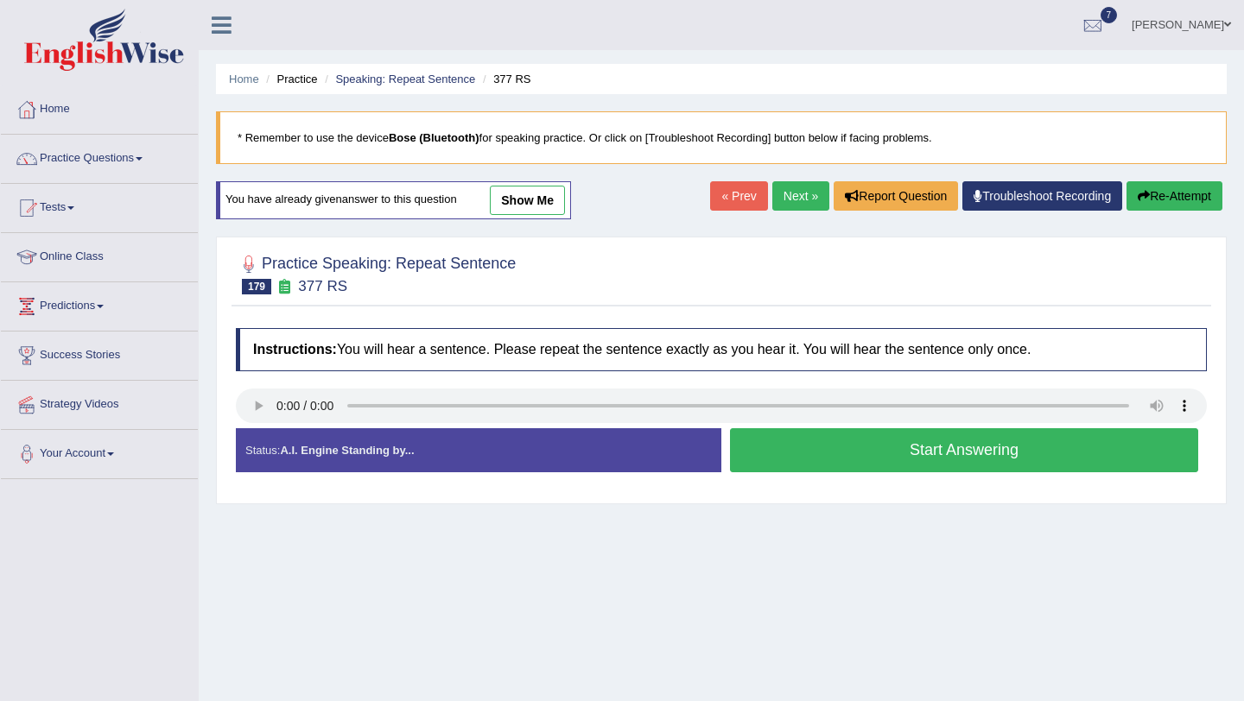
click at [772, 187] on link "Next »" at bounding box center [800, 195] width 57 height 29
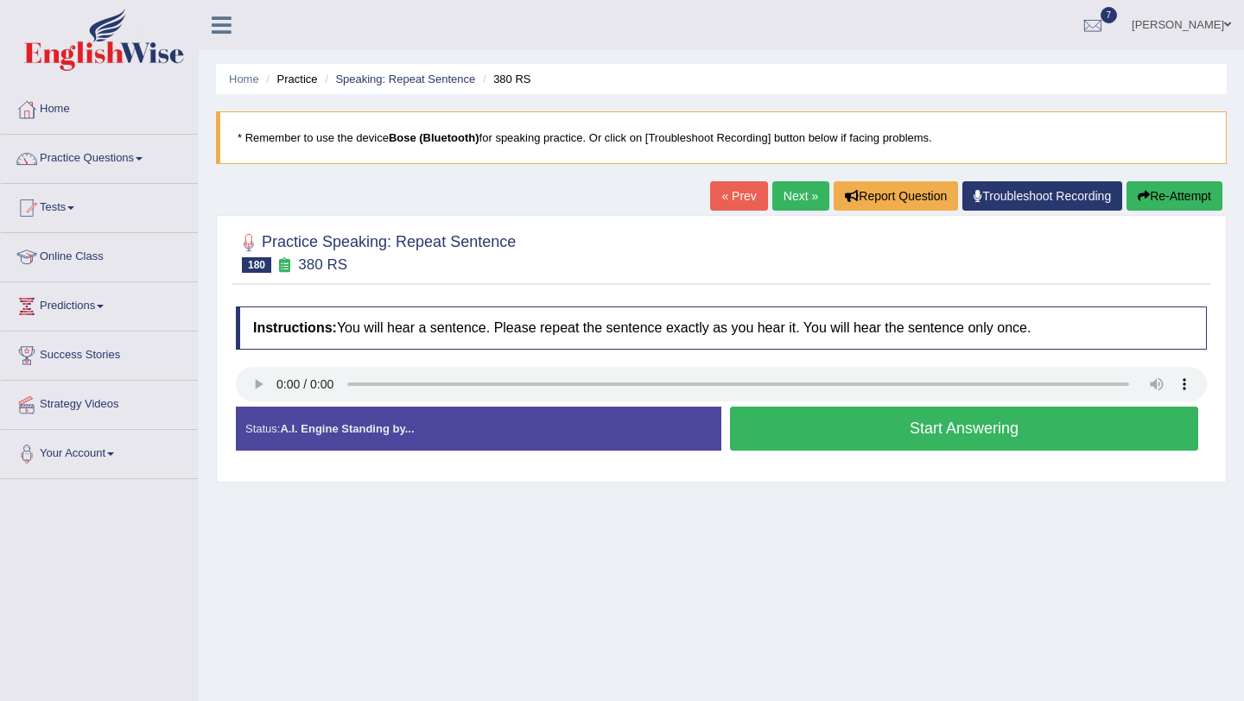
click at [1091, 436] on button "Start Answering" at bounding box center [964, 429] width 468 height 44
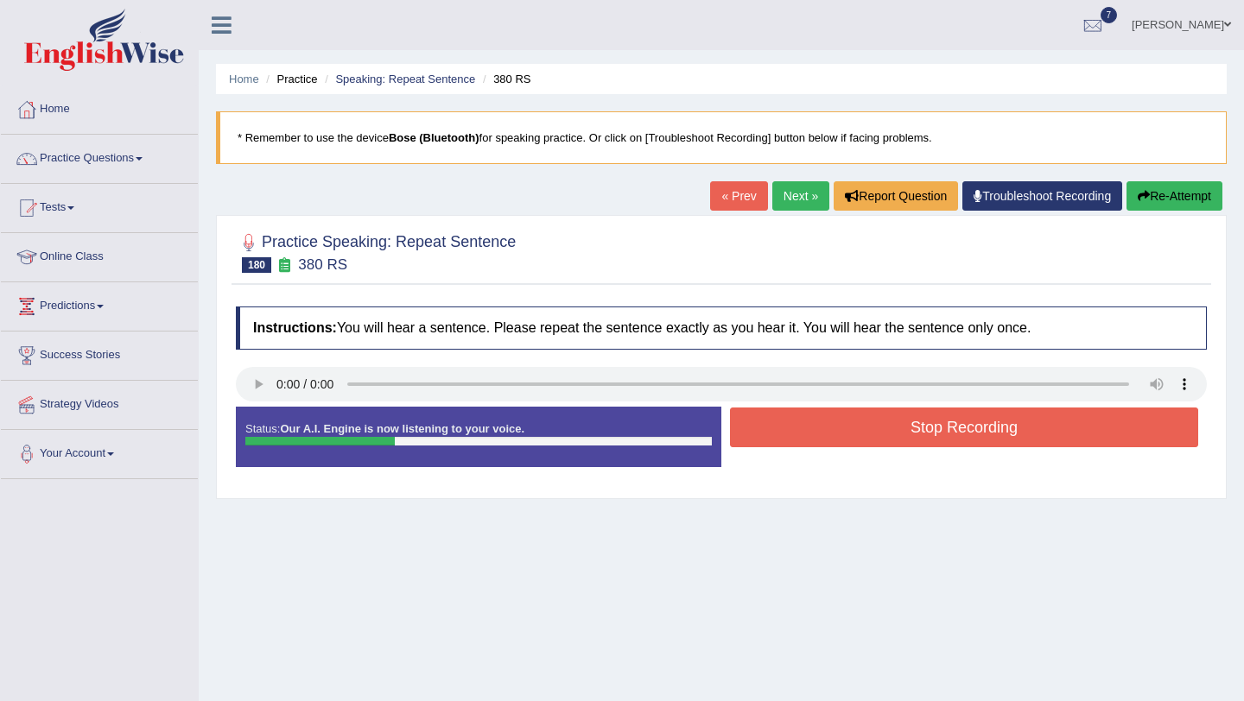
click at [1091, 436] on button "Stop Recording" at bounding box center [964, 428] width 468 height 40
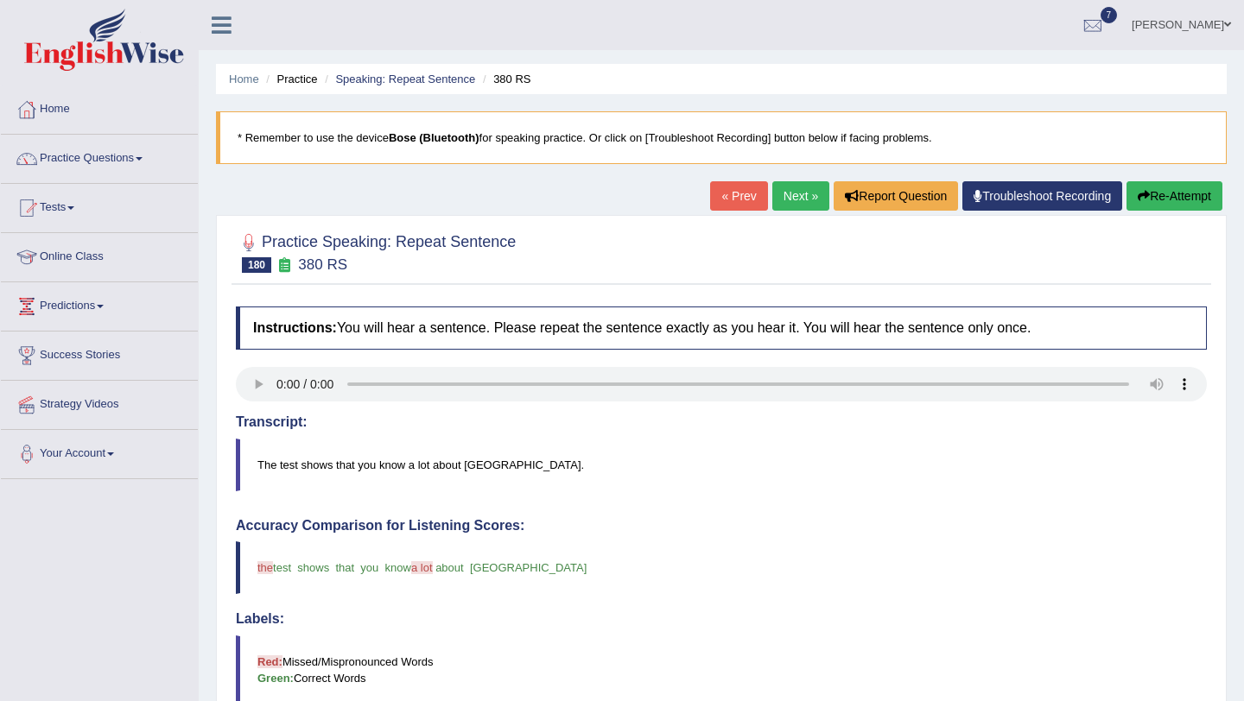
click at [809, 201] on link "Next »" at bounding box center [800, 195] width 57 height 29
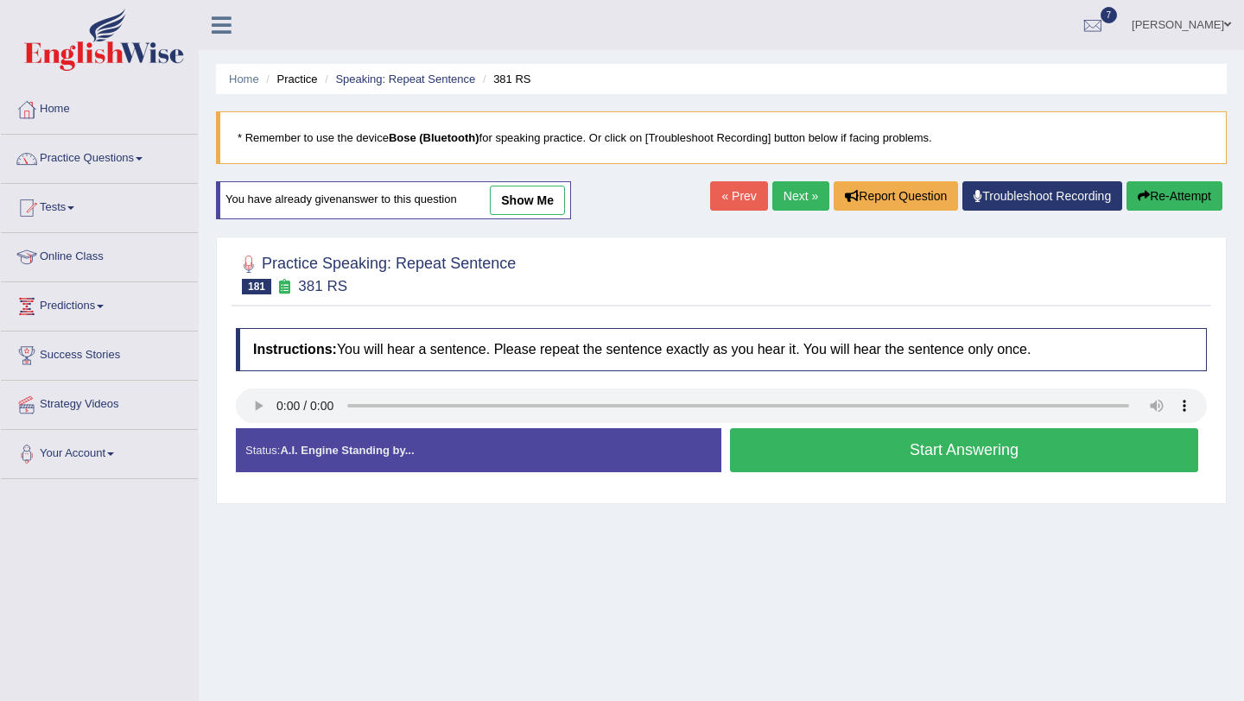
click at [795, 186] on link "Next »" at bounding box center [800, 195] width 57 height 29
click at [126, 149] on link "Practice Questions" at bounding box center [99, 156] width 197 height 43
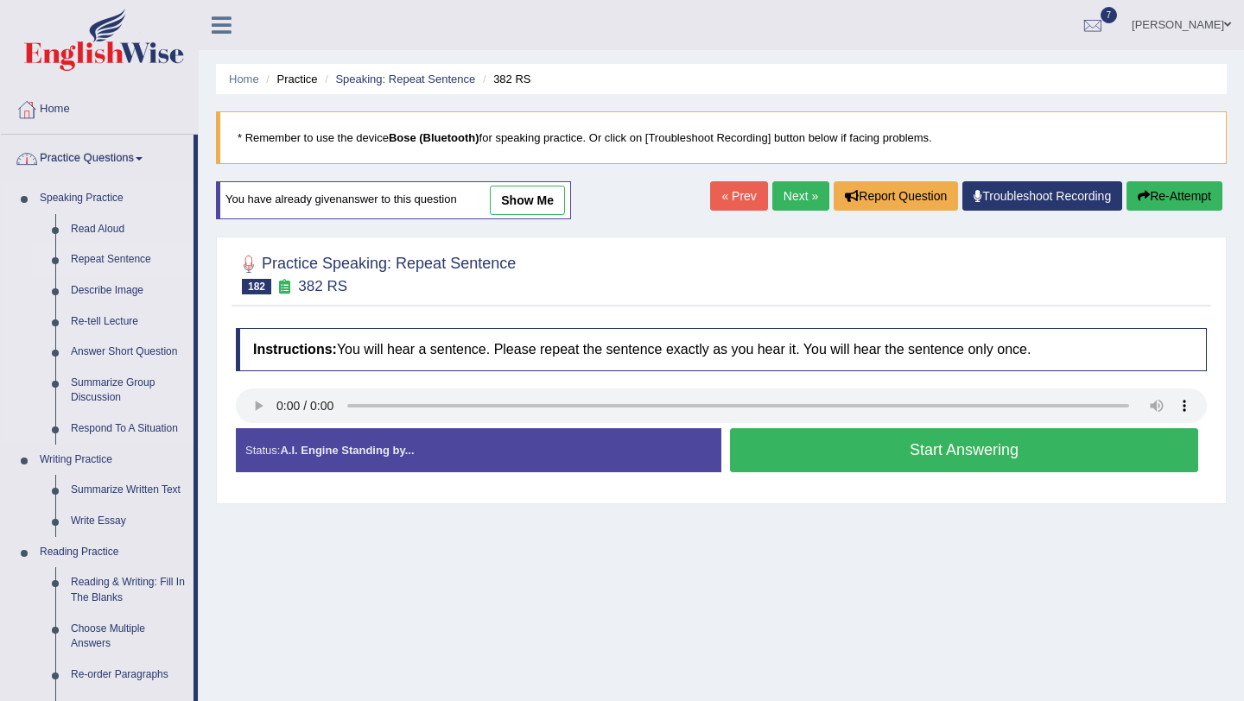
click at [100, 257] on link "Repeat Sentence" at bounding box center [128, 259] width 130 height 31
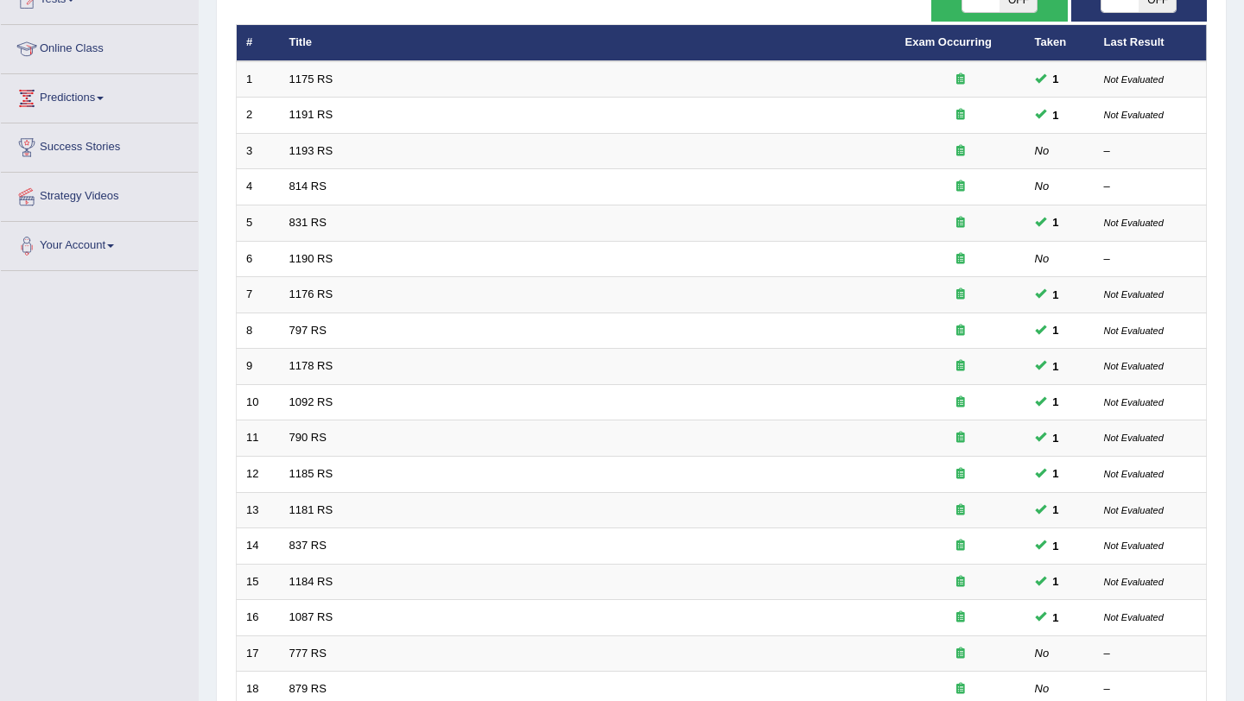
scroll to position [442, 0]
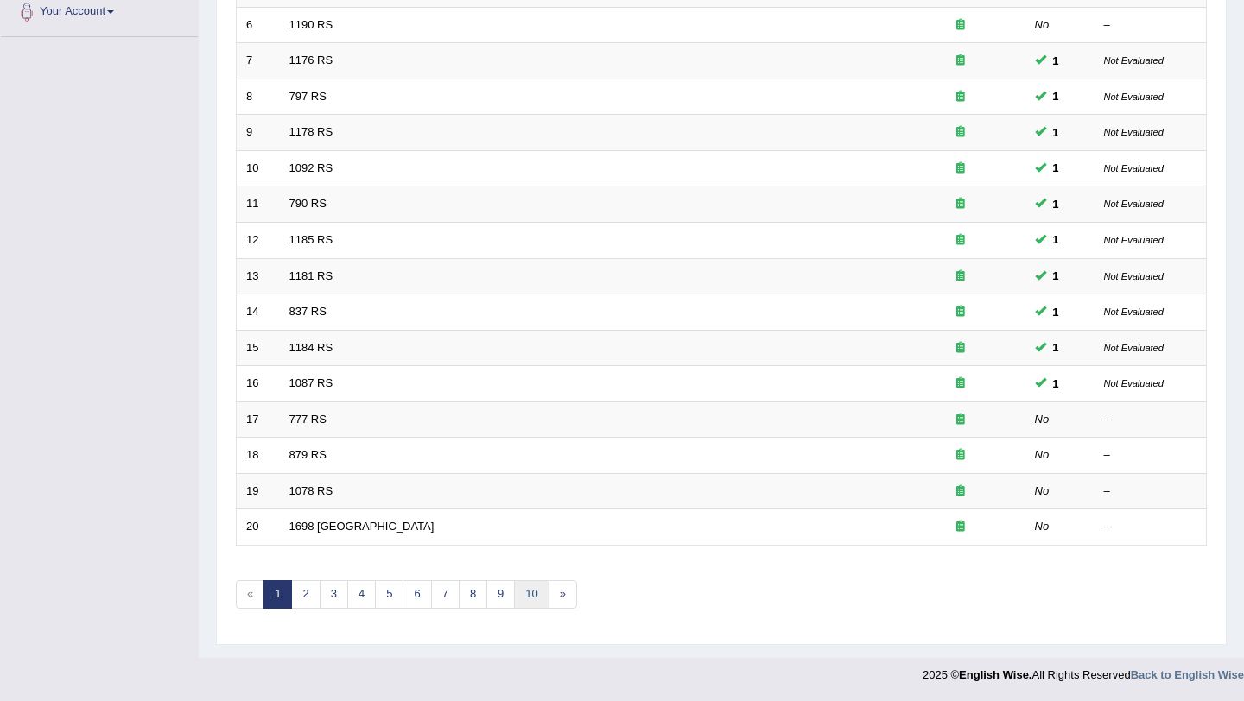
click at [523, 598] on link "10" at bounding box center [531, 594] width 35 height 29
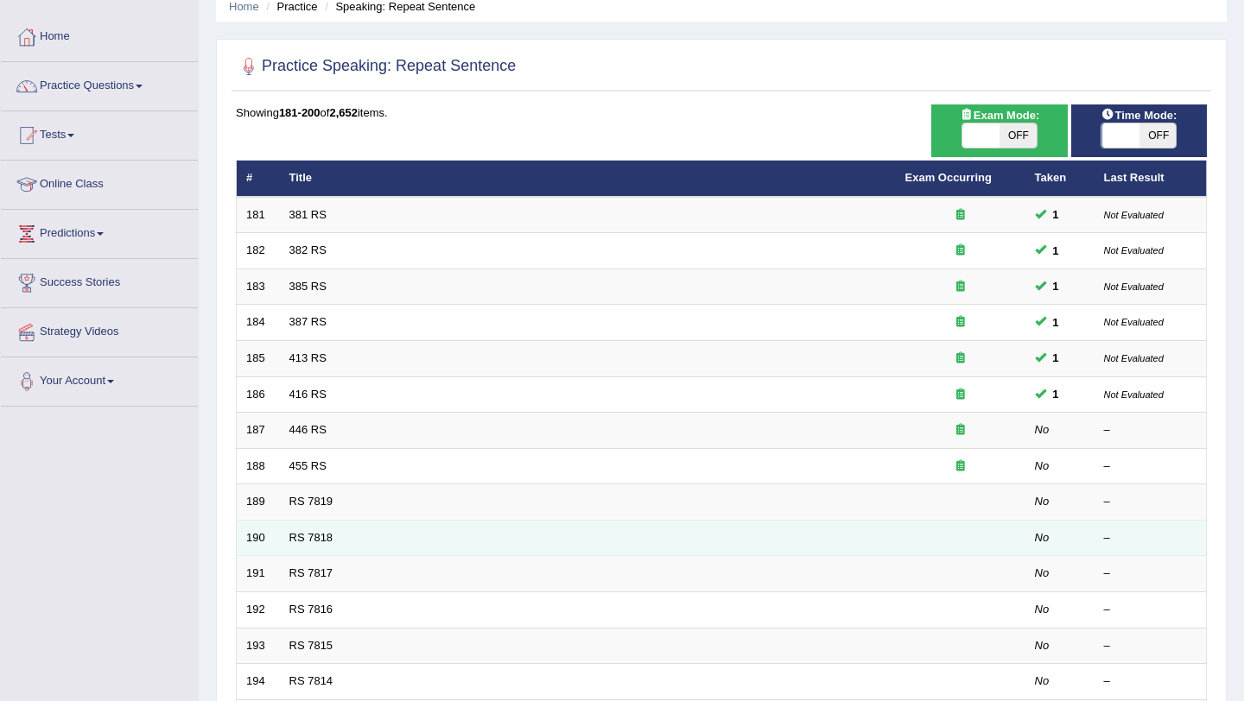
scroll to position [84, 0]
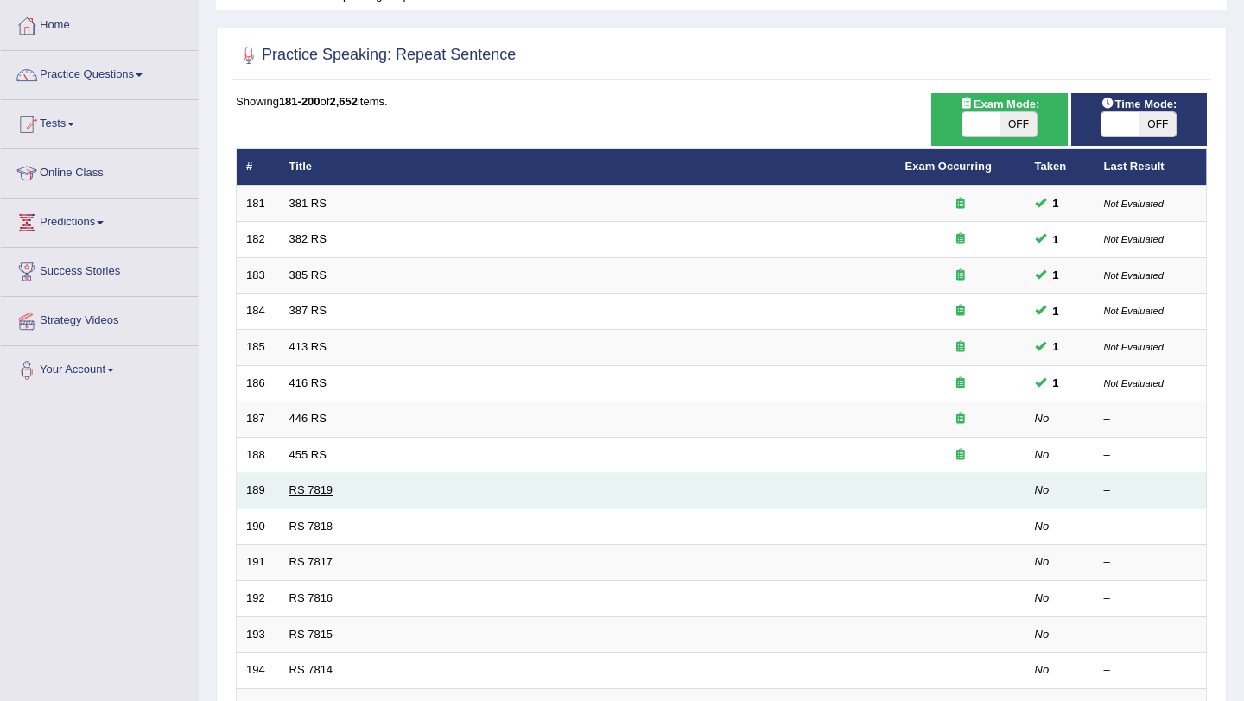
click at [317, 494] on link "RS 7819" at bounding box center [311, 490] width 44 height 13
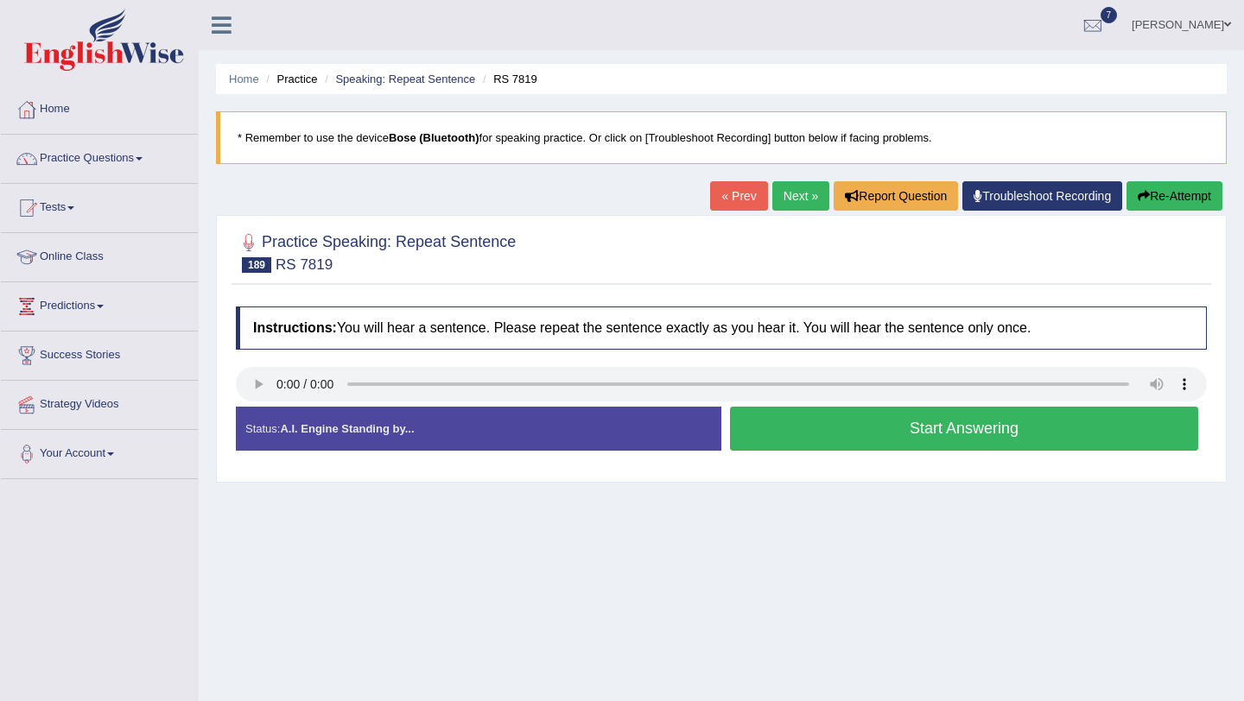
click at [827, 440] on button "Start Answering" at bounding box center [964, 429] width 468 height 44
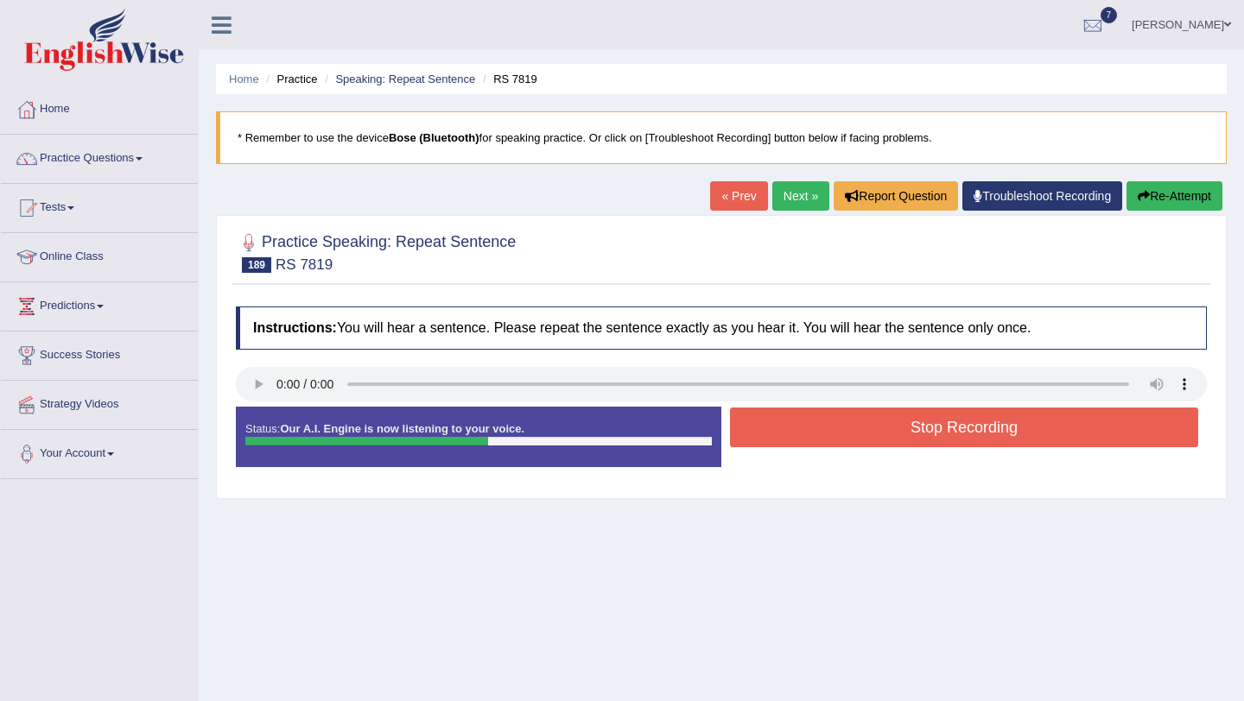
click at [827, 440] on button "Stop Recording" at bounding box center [964, 428] width 468 height 40
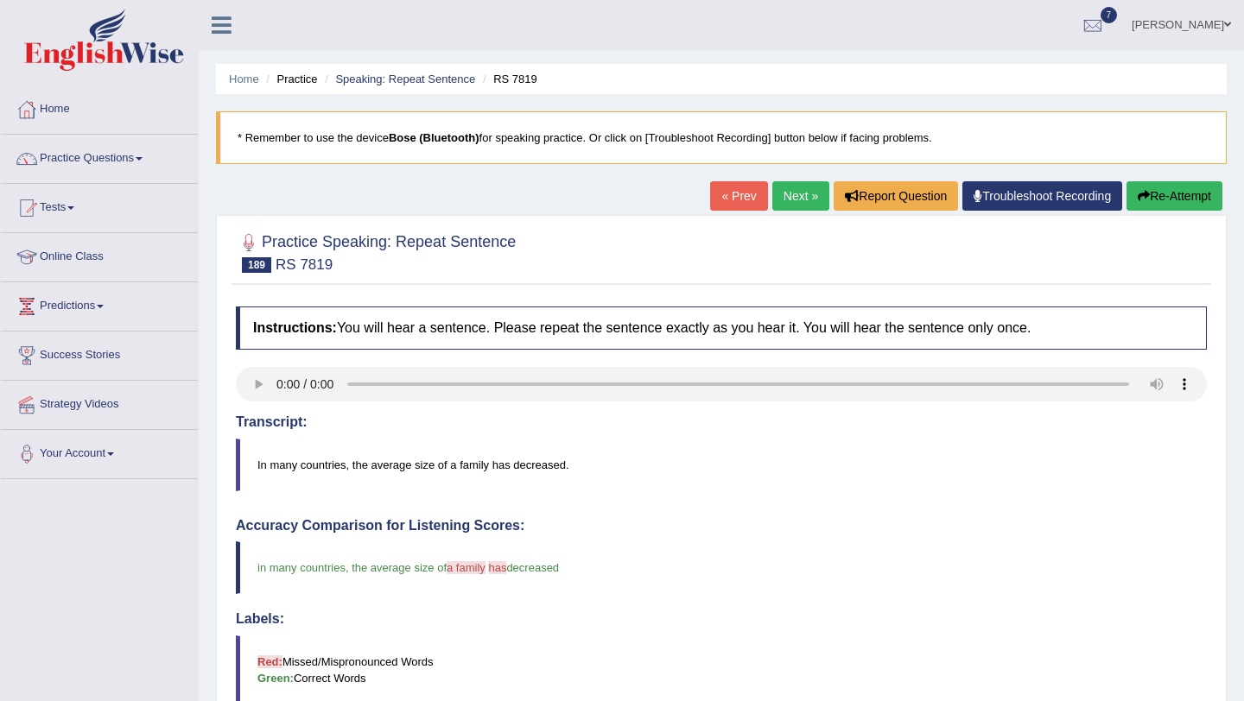
click at [796, 204] on link "Next »" at bounding box center [800, 195] width 57 height 29
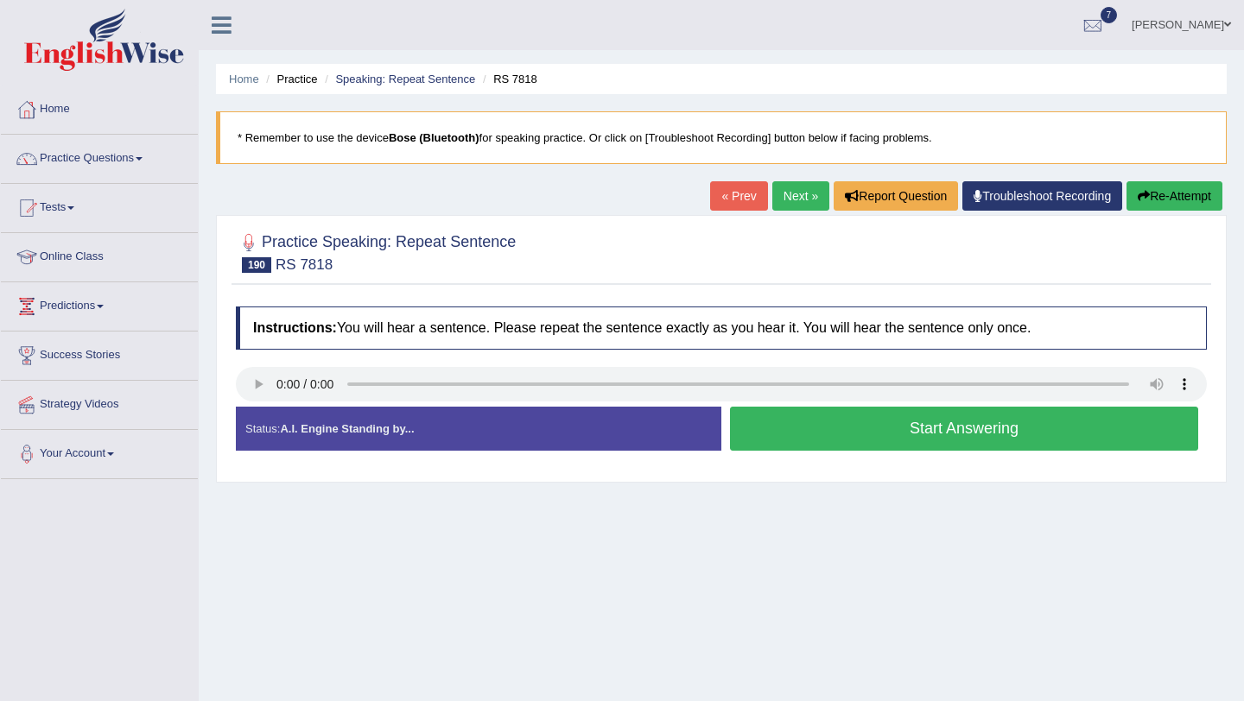
click at [764, 447] on button "Start Answering" at bounding box center [964, 429] width 468 height 44
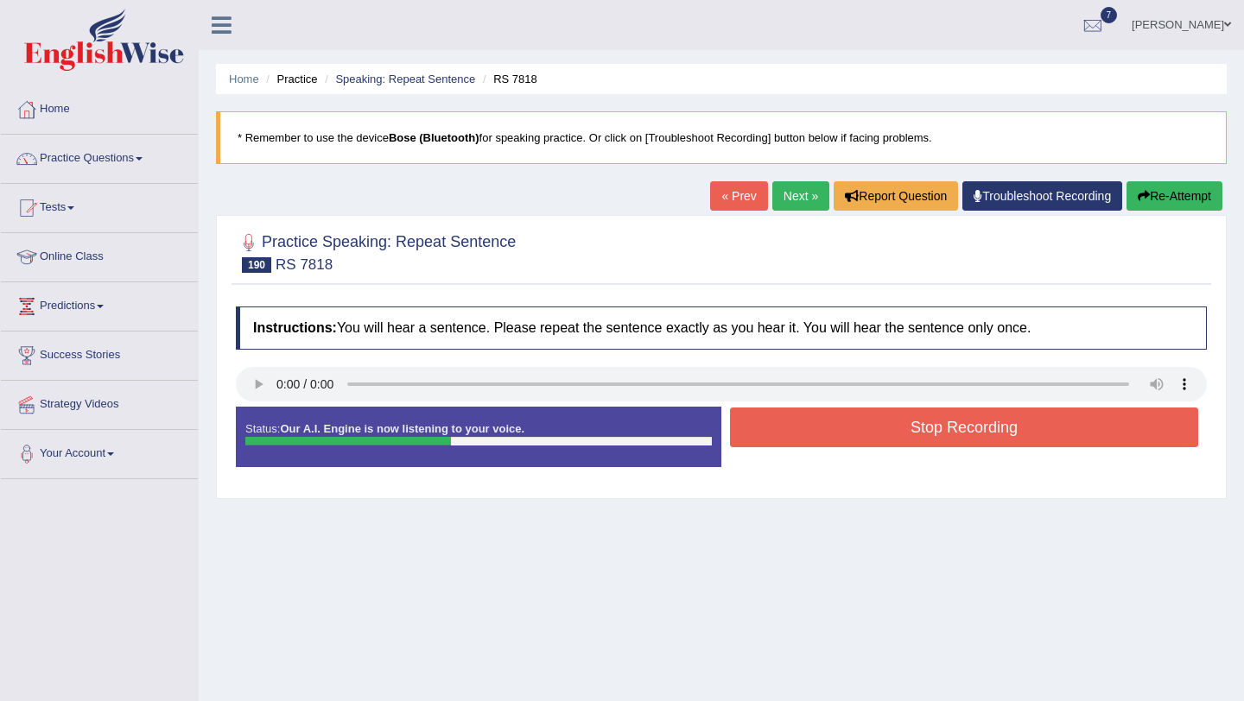
click at [821, 427] on button "Stop Recording" at bounding box center [964, 428] width 468 height 40
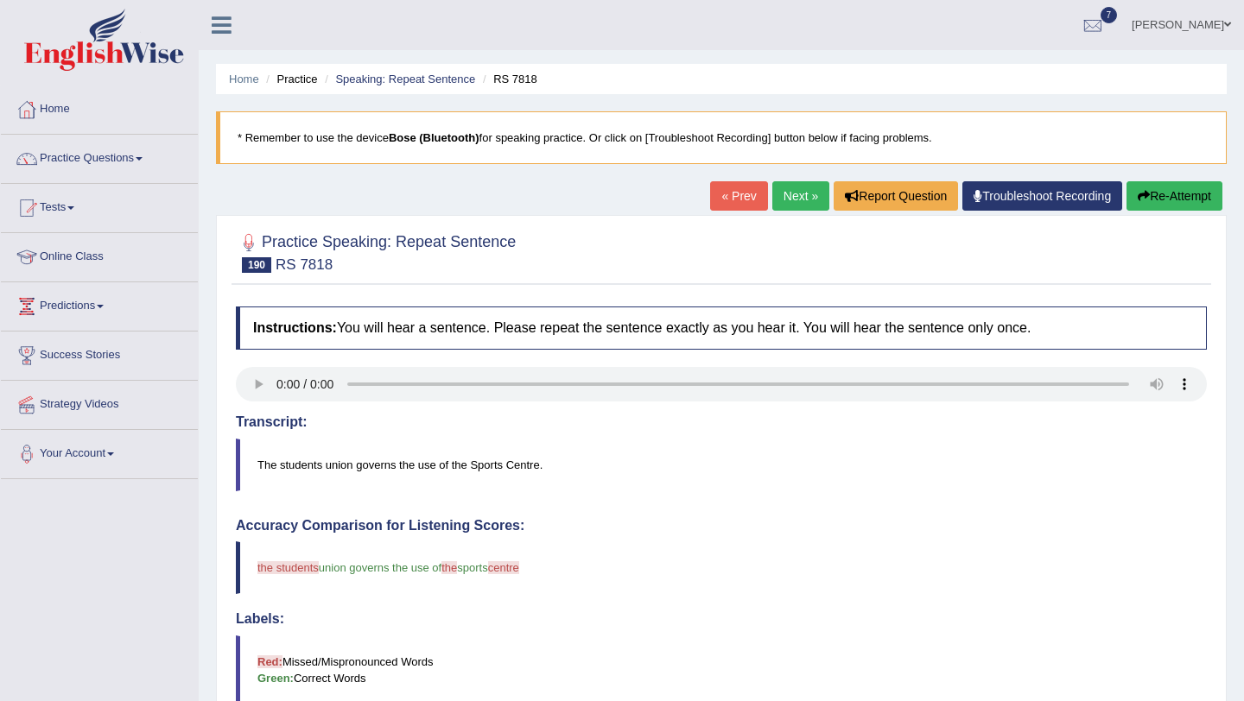
click at [788, 206] on link "Next »" at bounding box center [800, 195] width 57 height 29
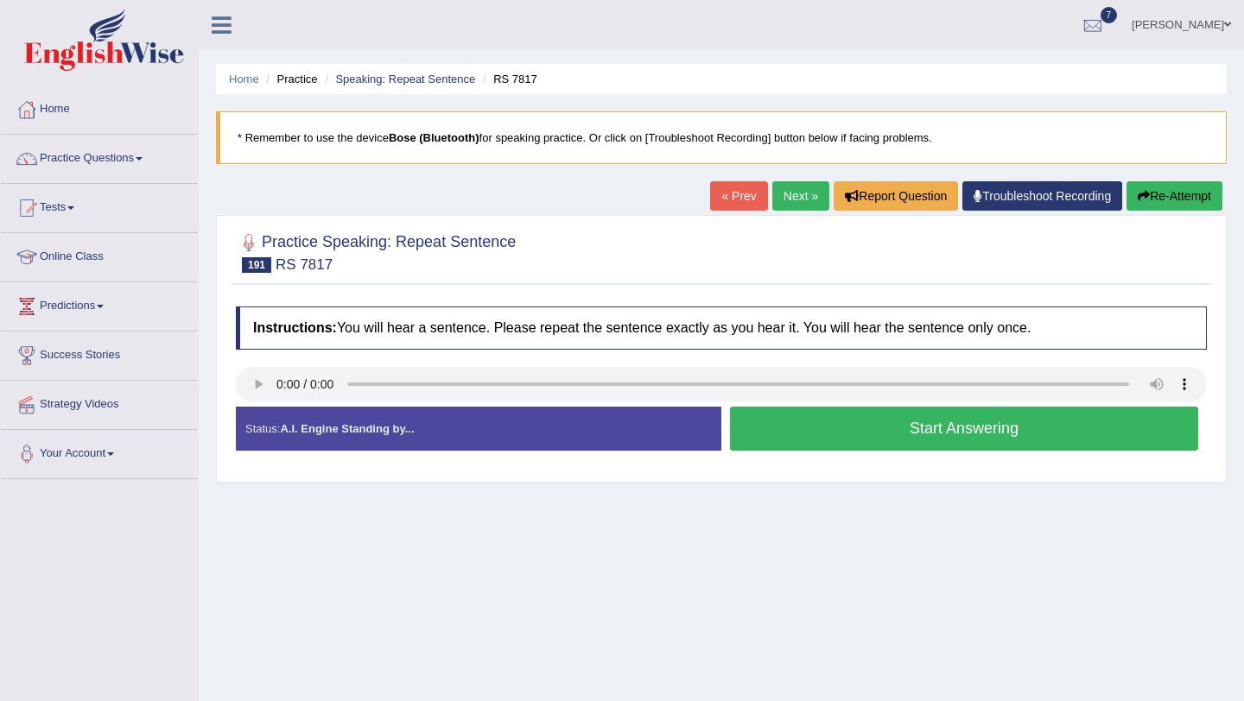
click at [766, 434] on button "Start Answering" at bounding box center [964, 429] width 468 height 44
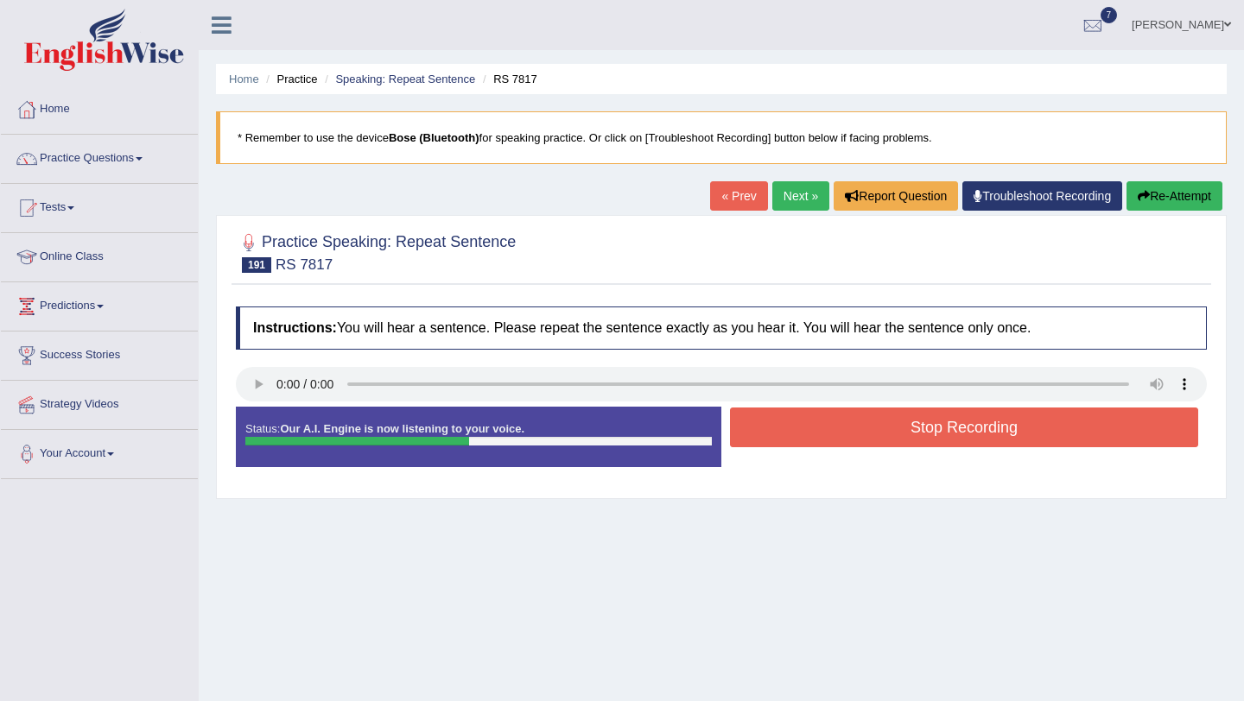
click at [766, 434] on button "Stop Recording" at bounding box center [964, 428] width 468 height 40
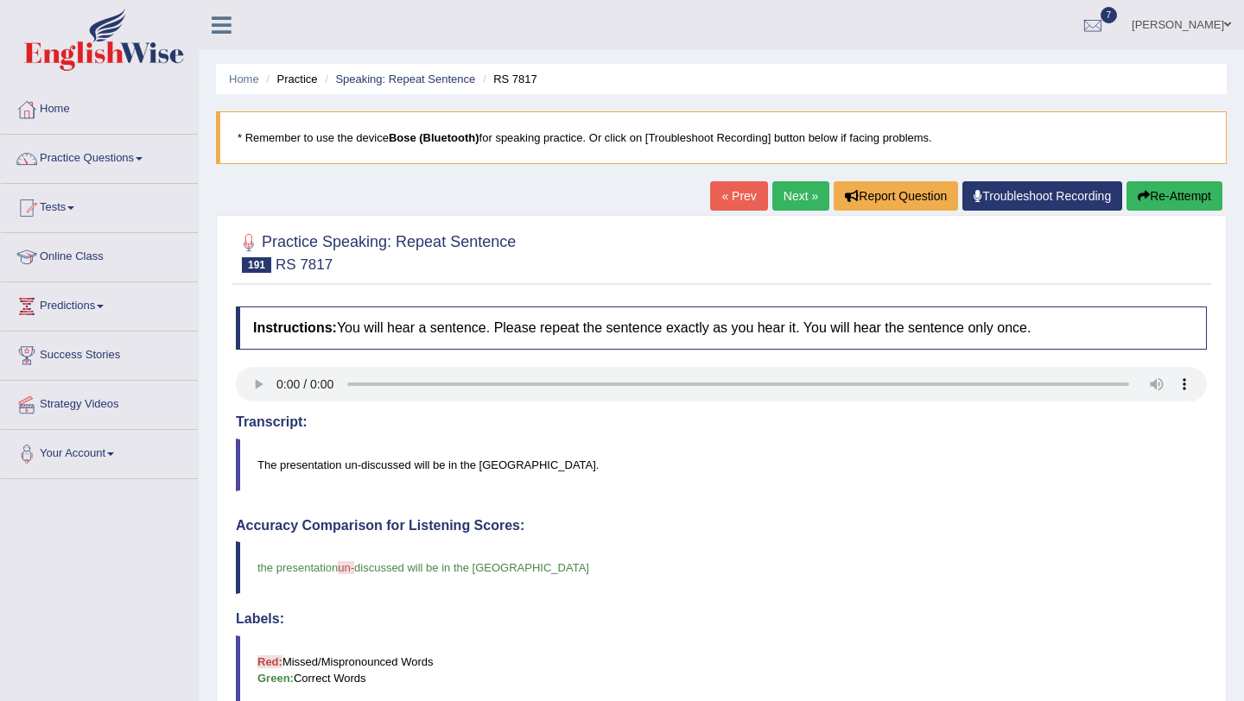
click at [783, 207] on link "Next »" at bounding box center [800, 195] width 57 height 29
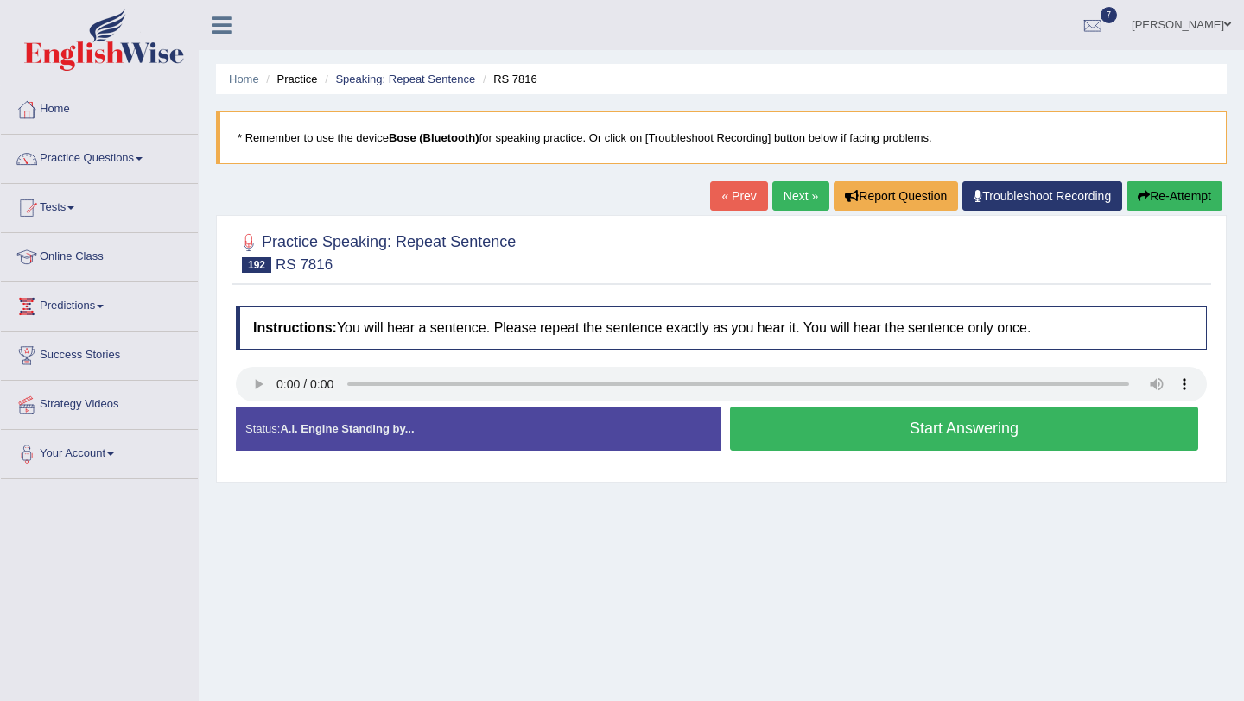
click at [864, 430] on button "Start Answering" at bounding box center [964, 429] width 468 height 44
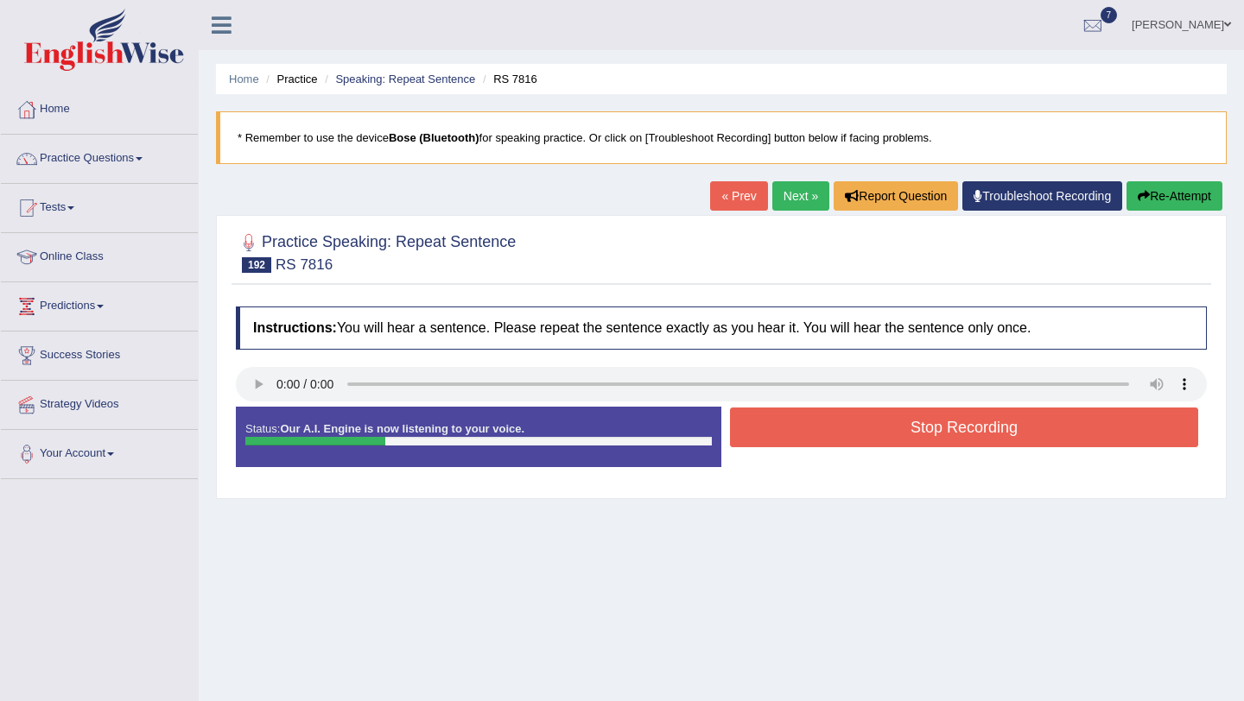
click at [865, 430] on button "Stop Recording" at bounding box center [964, 428] width 468 height 40
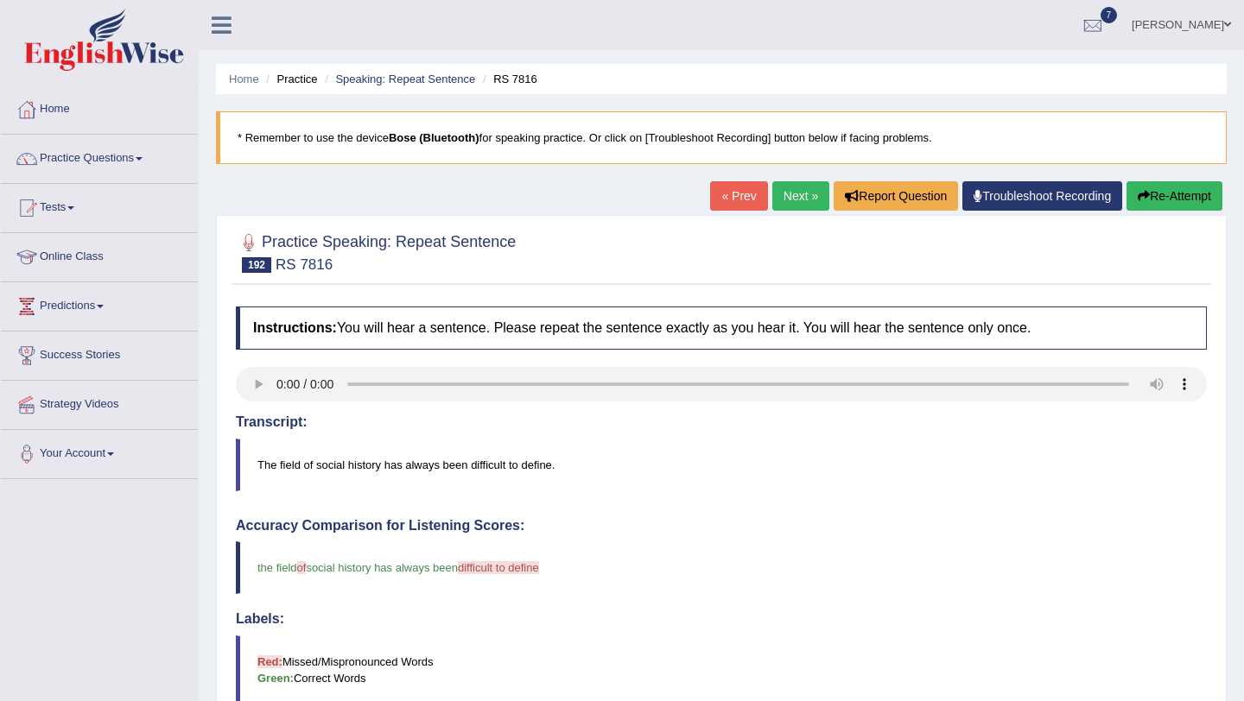
click at [780, 212] on div "« Prev Next » Report Question Troubleshoot Recording Re-Attempt" at bounding box center [968, 198] width 516 height 34
click at [786, 197] on link "Next »" at bounding box center [800, 195] width 57 height 29
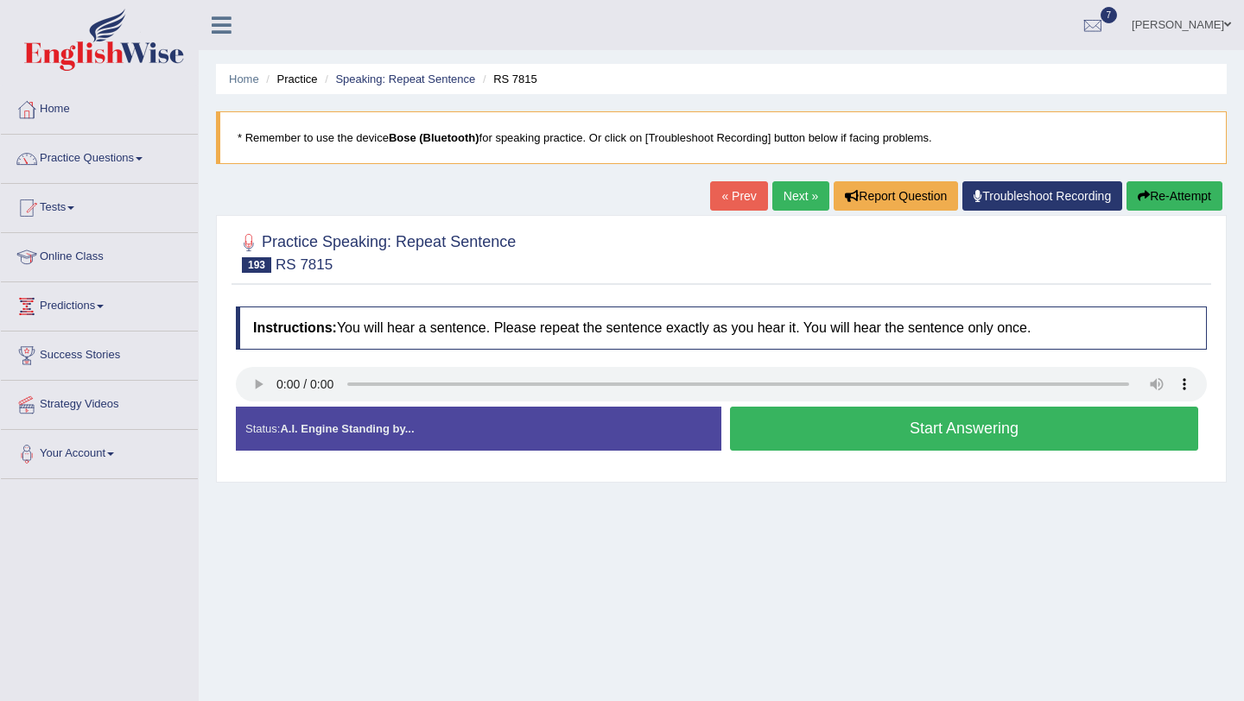
click at [771, 417] on button "Start Answering" at bounding box center [964, 429] width 468 height 44
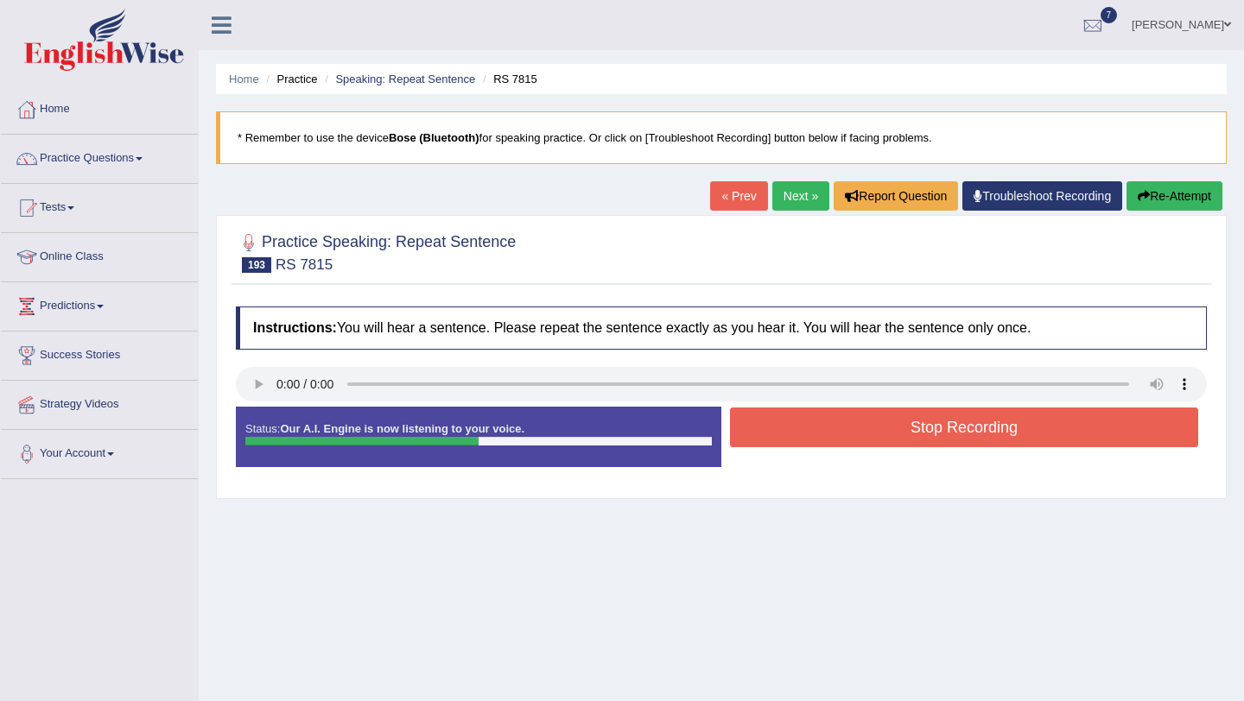
click at [771, 417] on button "Stop Recording" at bounding box center [964, 428] width 468 height 40
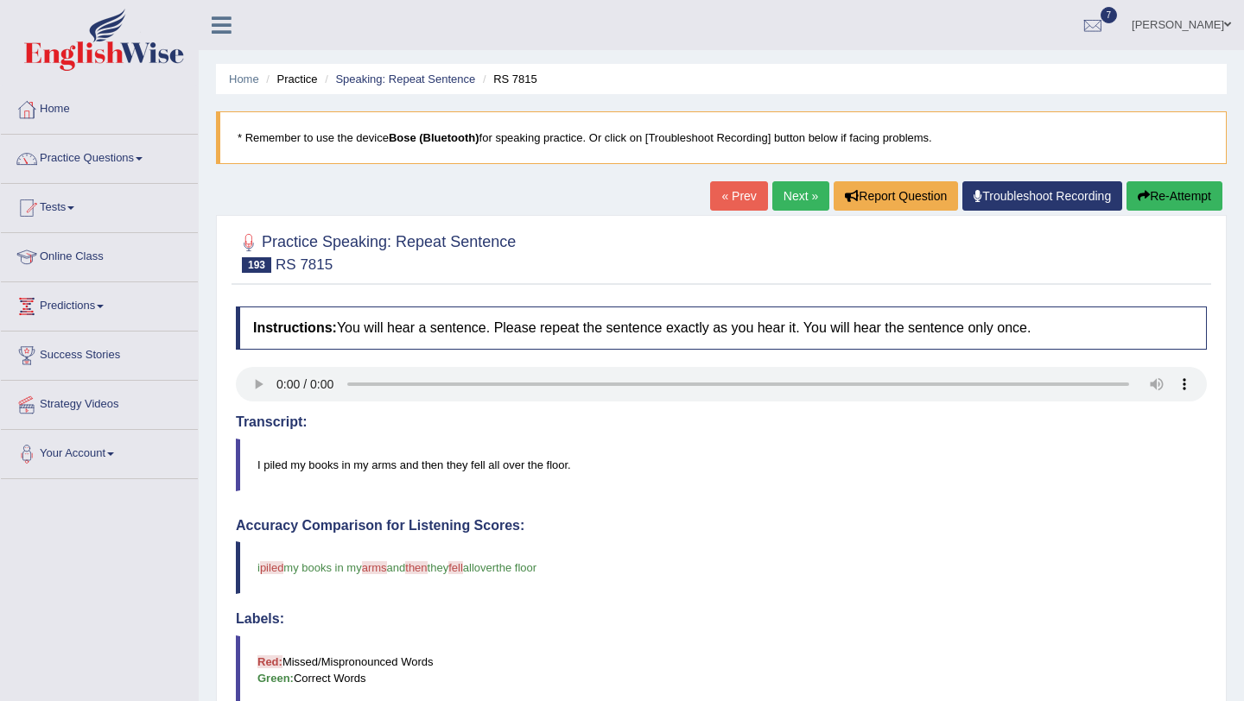
click at [796, 198] on link "Next »" at bounding box center [800, 195] width 57 height 29
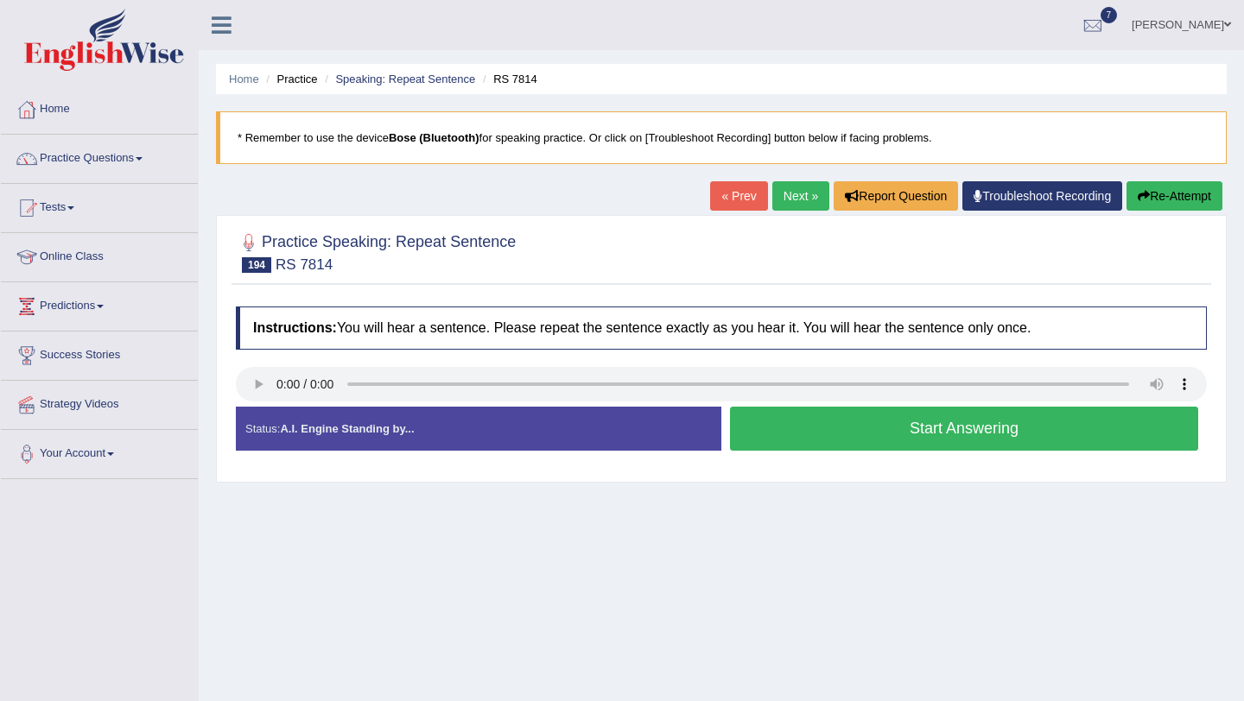
click at [795, 445] on button "Start Answering" at bounding box center [964, 429] width 468 height 44
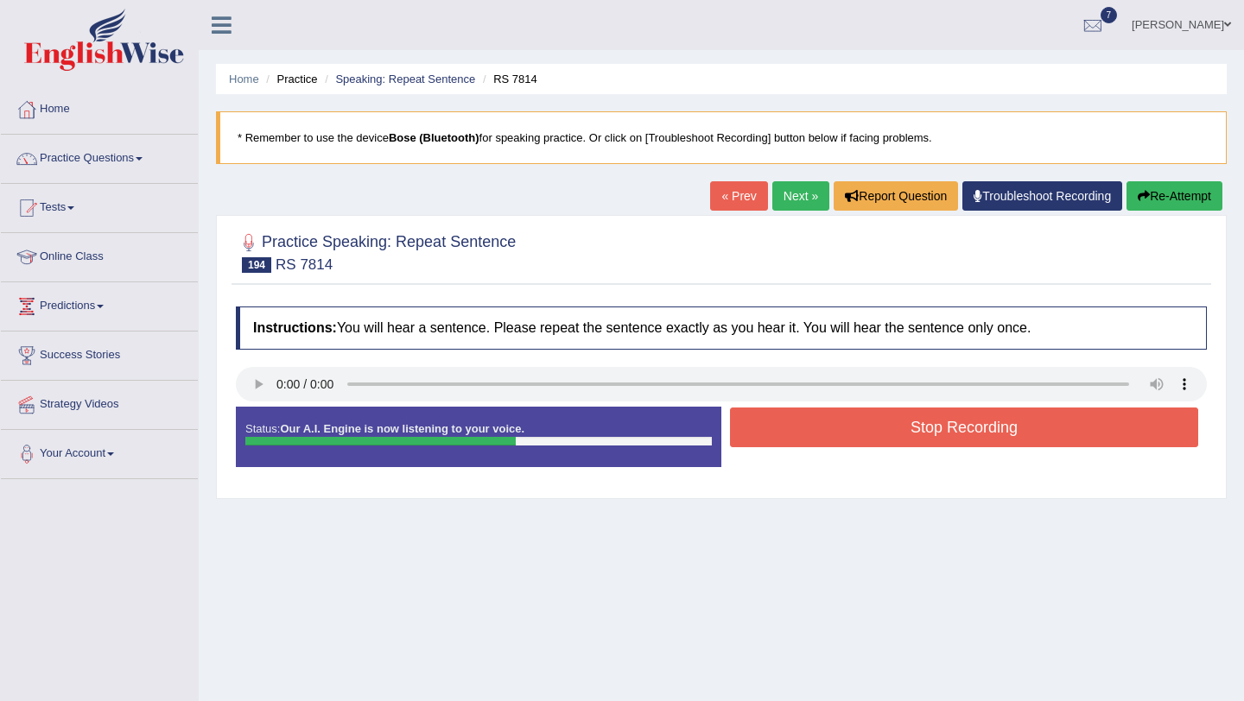
click at [795, 445] on button "Stop Recording" at bounding box center [964, 428] width 468 height 40
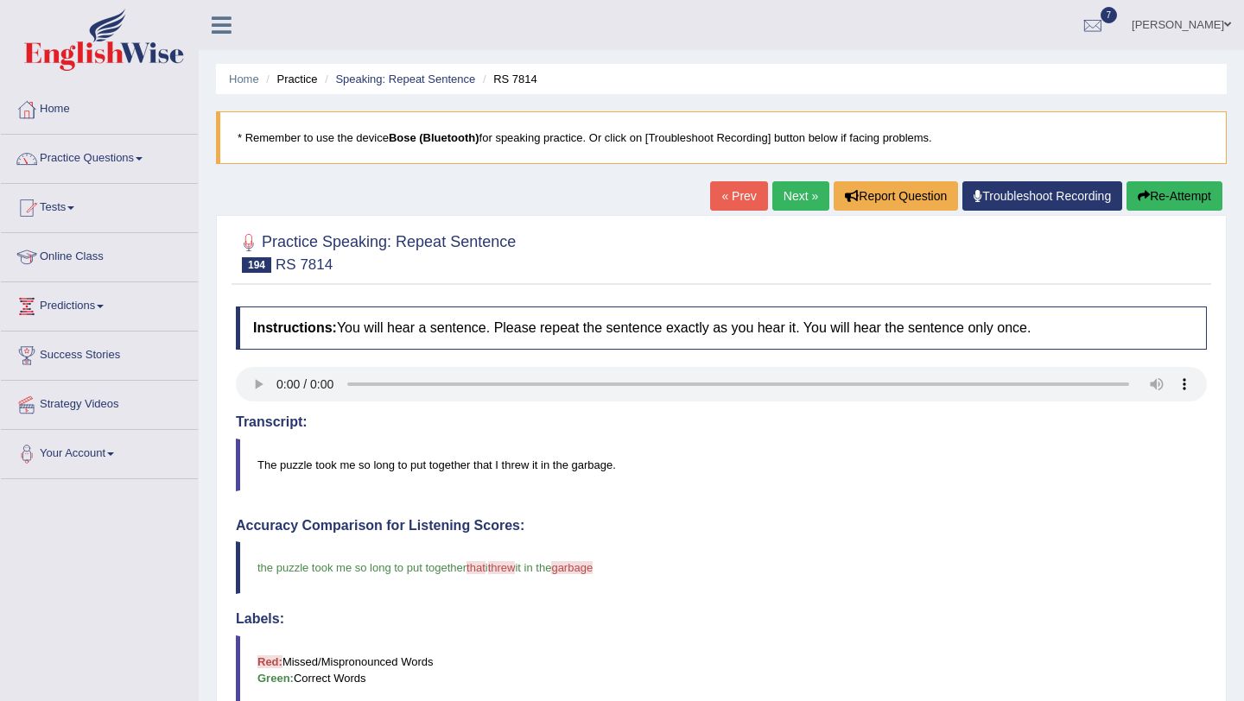
click at [776, 193] on link "Next »" at bounding box center [800, 195] width 57 height 29
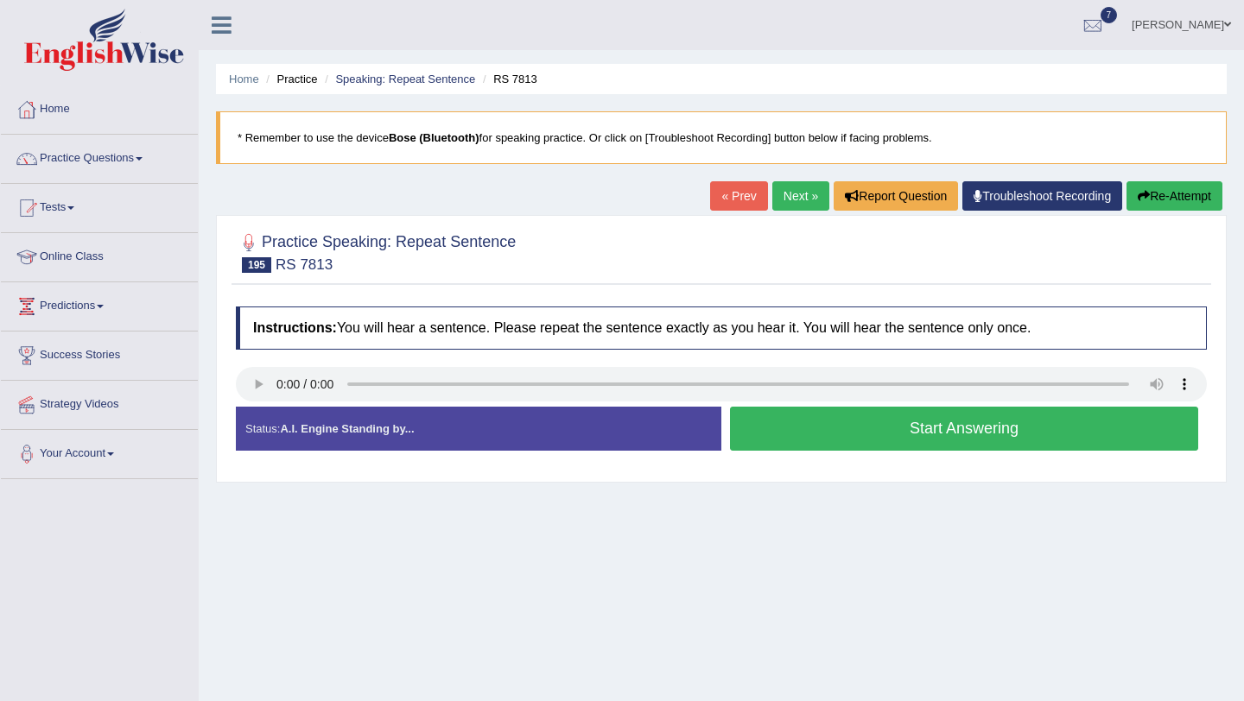
click at [1032, 443] on button "Start Answering" at bounding box center [964, 429] width 468 height 44
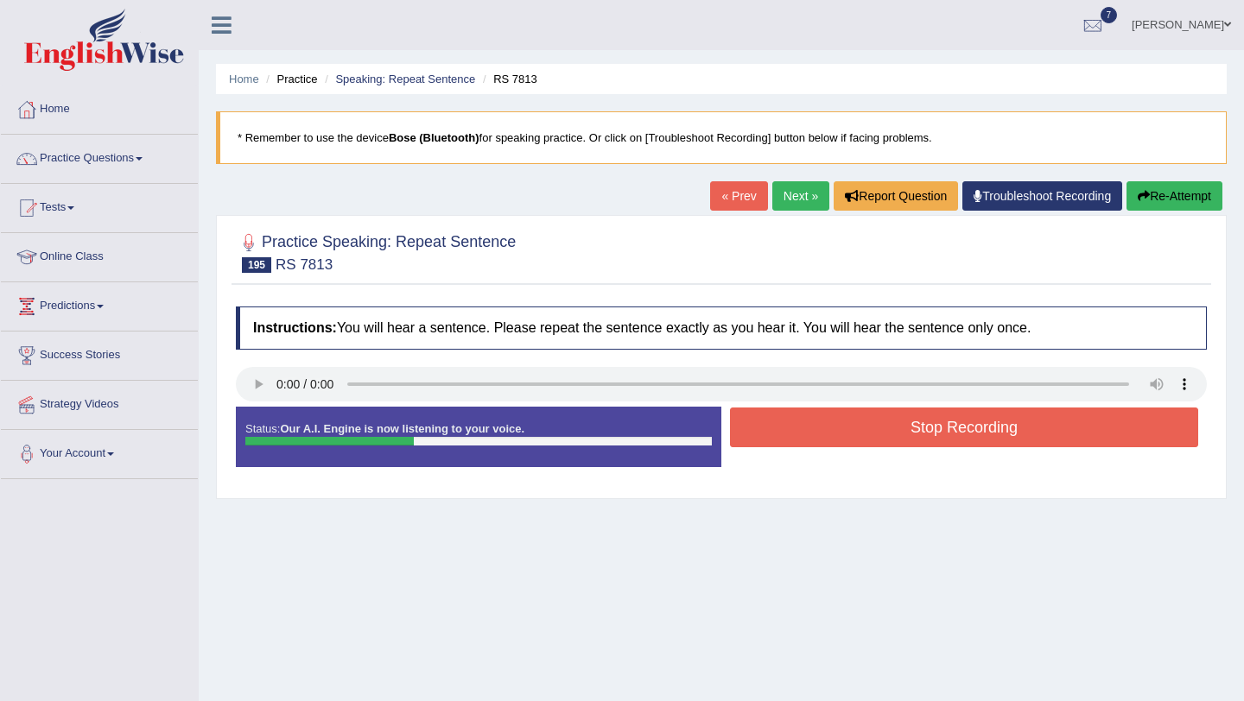
click at [1032, 442] on button "Stop Recording" at bounding box center [964, 428] width 468 height 40
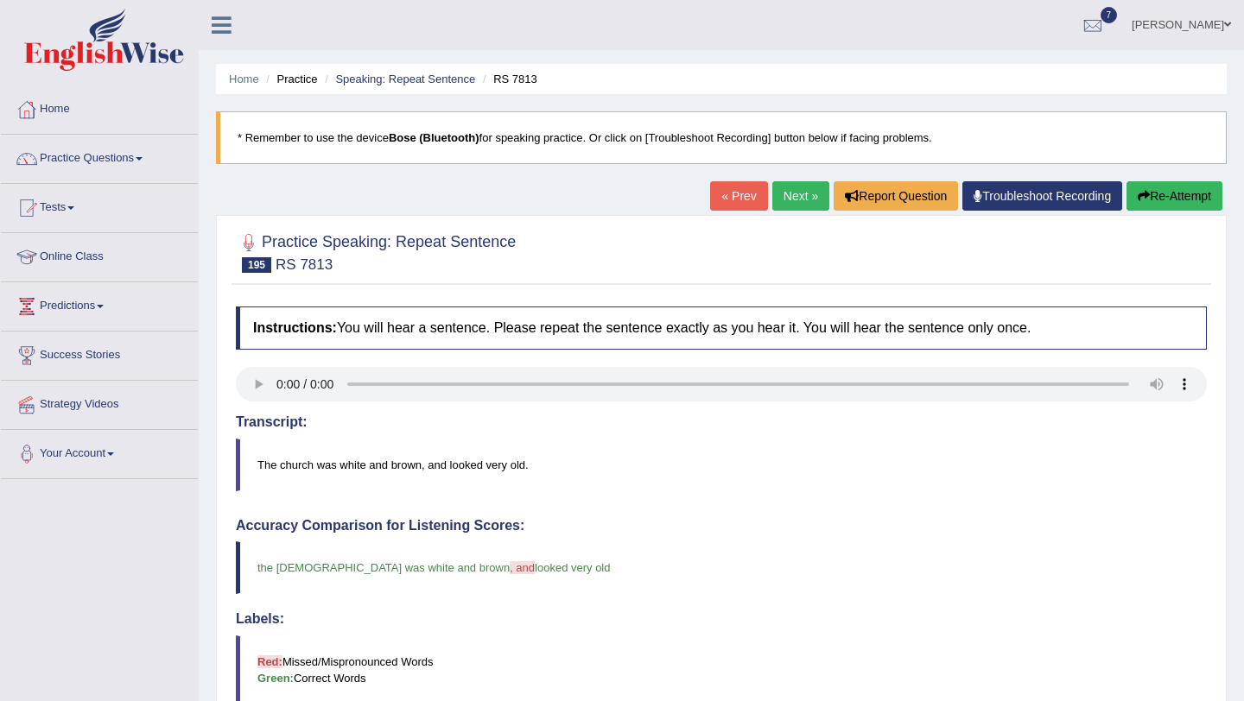
click at [800, 202] on link "Next »" at bounding box center [800, 195] width 57 height 29
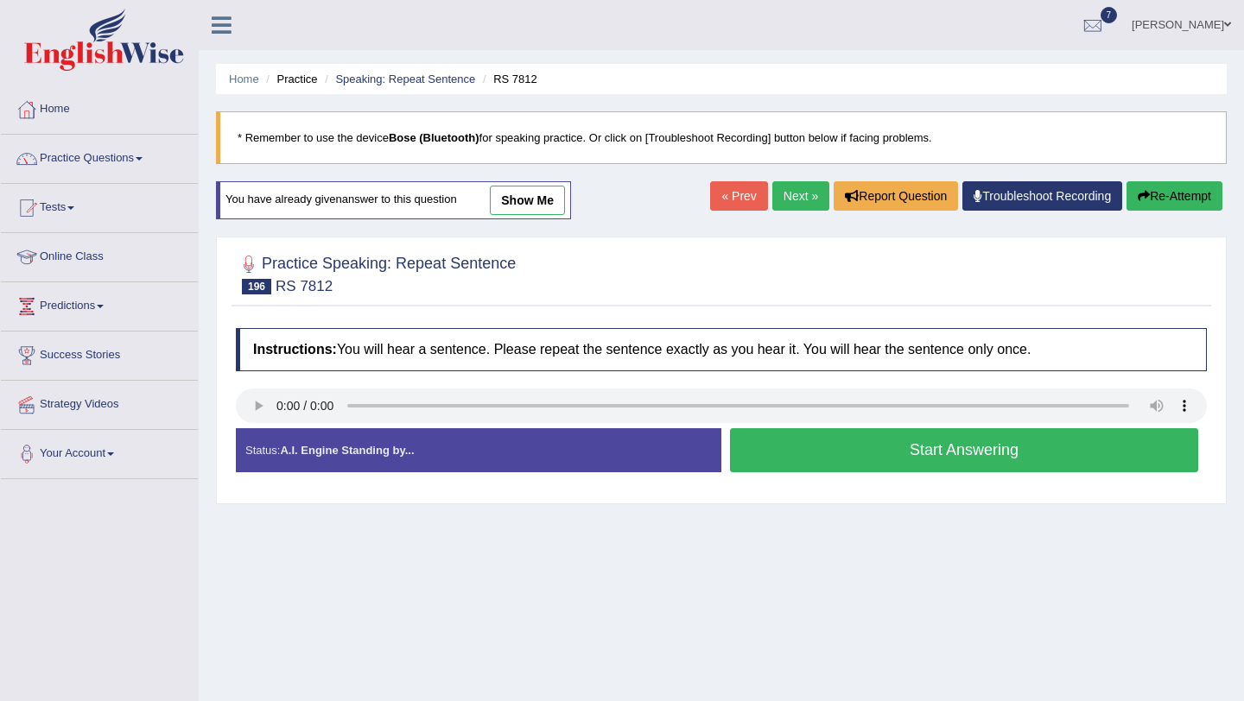
click at [763, 440] on button "Start Answering" at bounding box center [964, 450] width 468 height 44
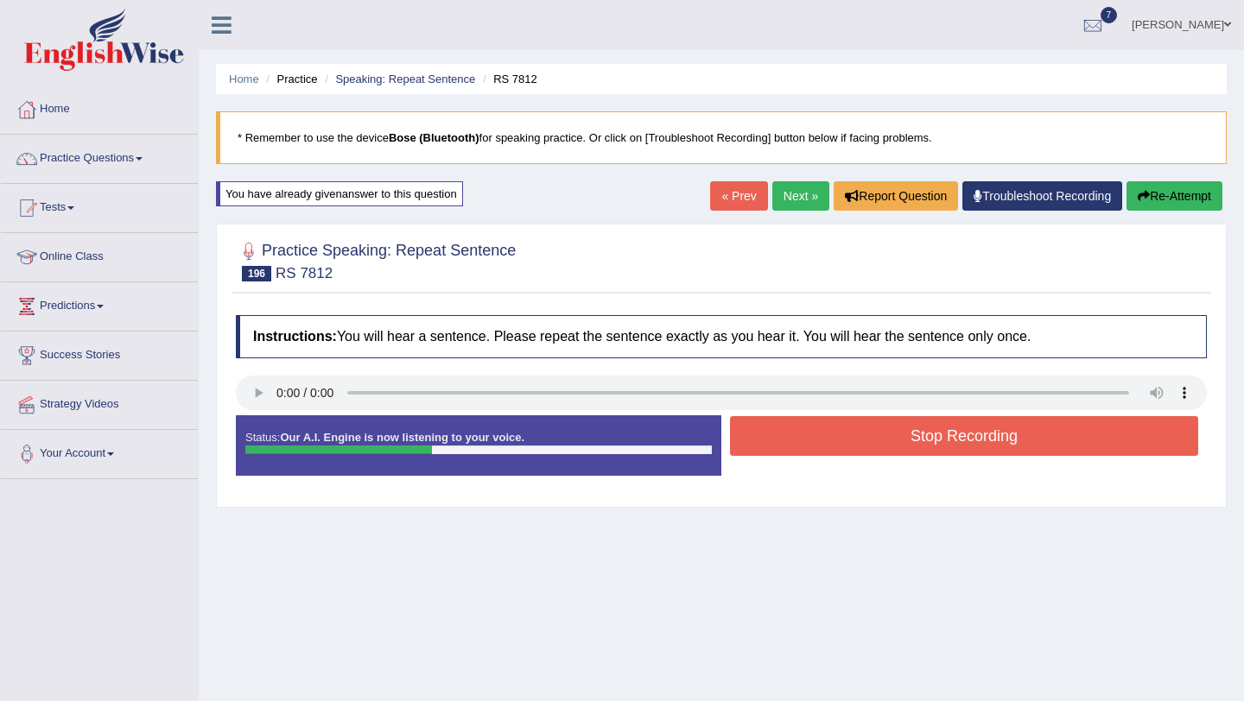
click at [763, 440] on button "Stop Recording" at bounding box center [964, 436] width 468 height 40
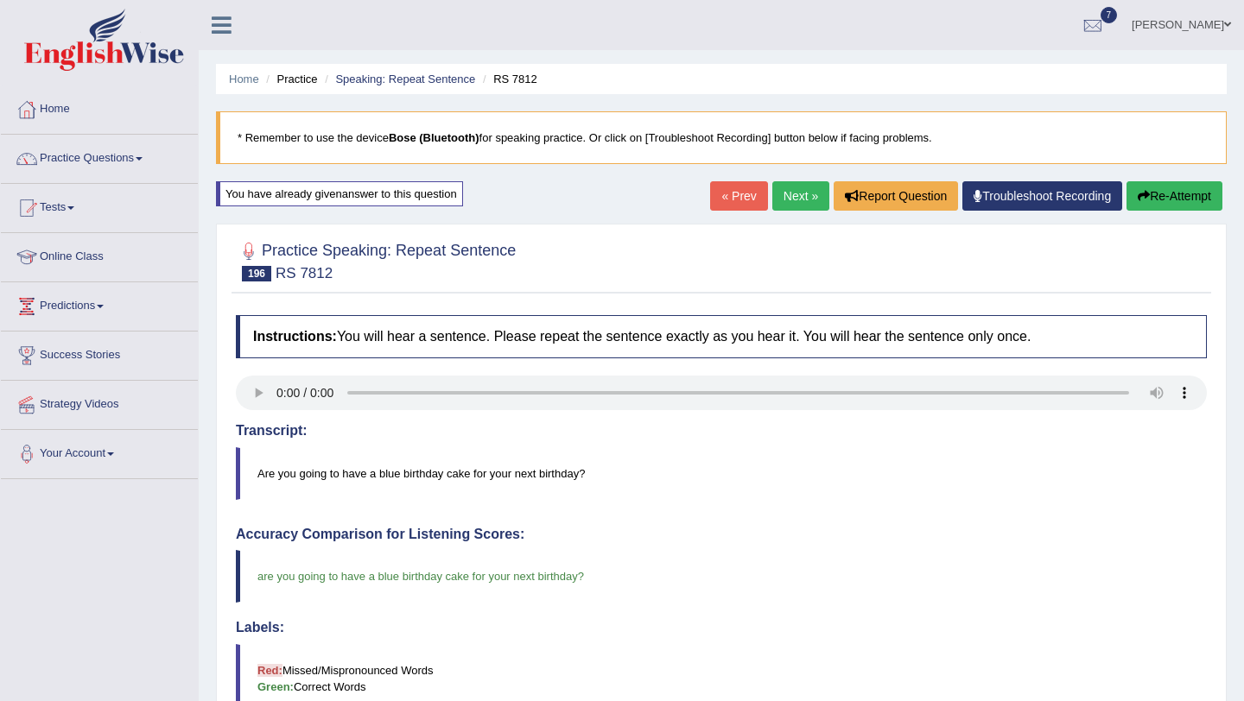
click at [791, 187] on link "Next »" at bounding box center [800, 195] width 57 height 29
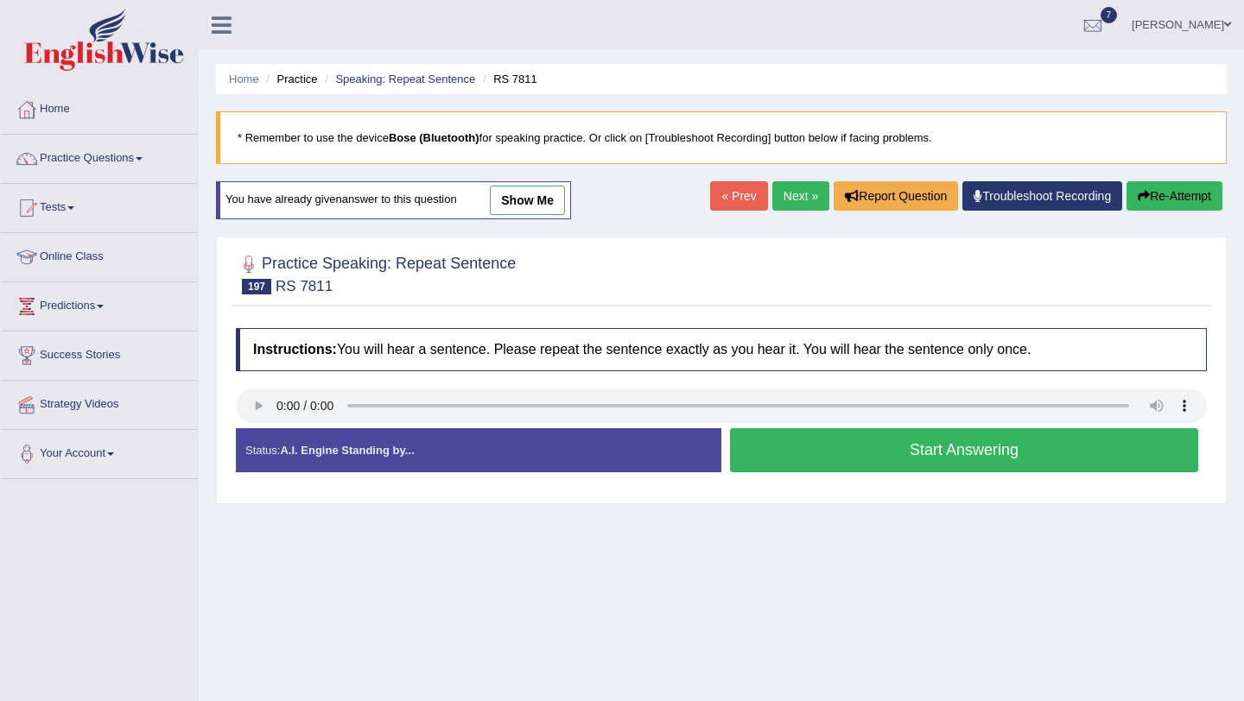
click at [792, 206] on link "Next »" at bounding box center [800, 195] width 57 height 29
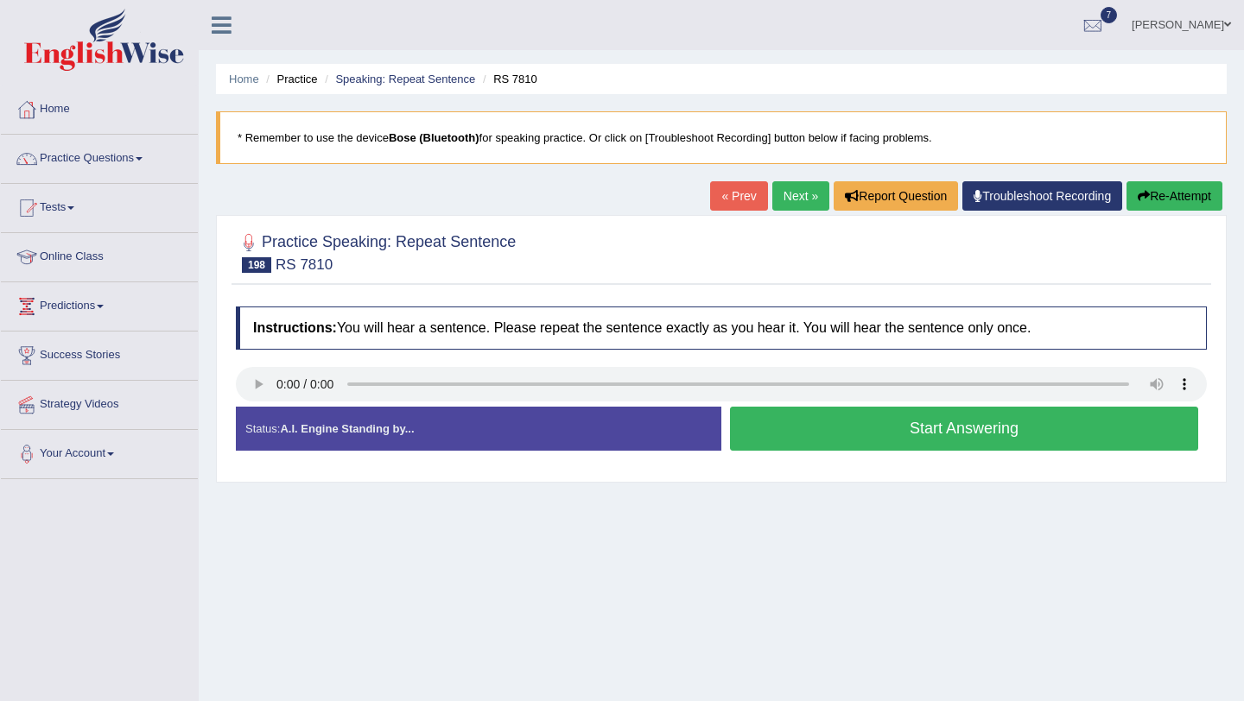
click at [804, 435] on button "Start Answering" at bounding box center [964, 429] width 468 height 44
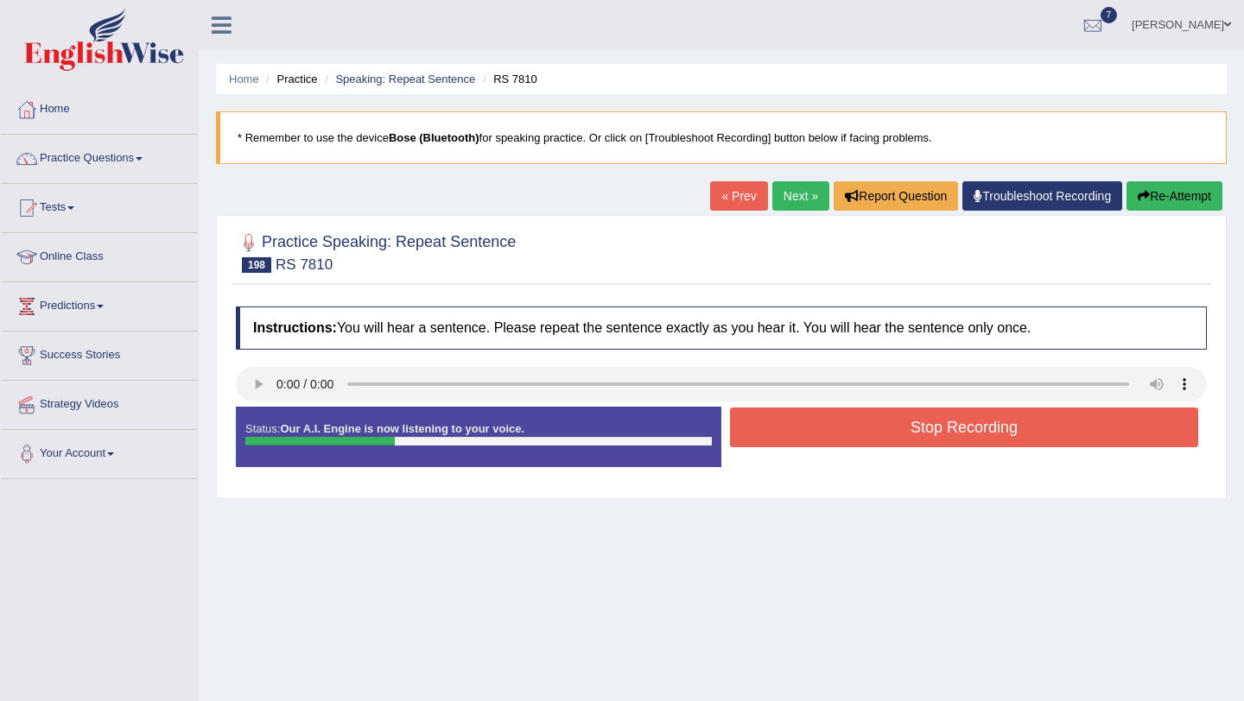
click at [804, 435] on button "Stop Recording" at bounding box center [964, 428] width 468 height 40
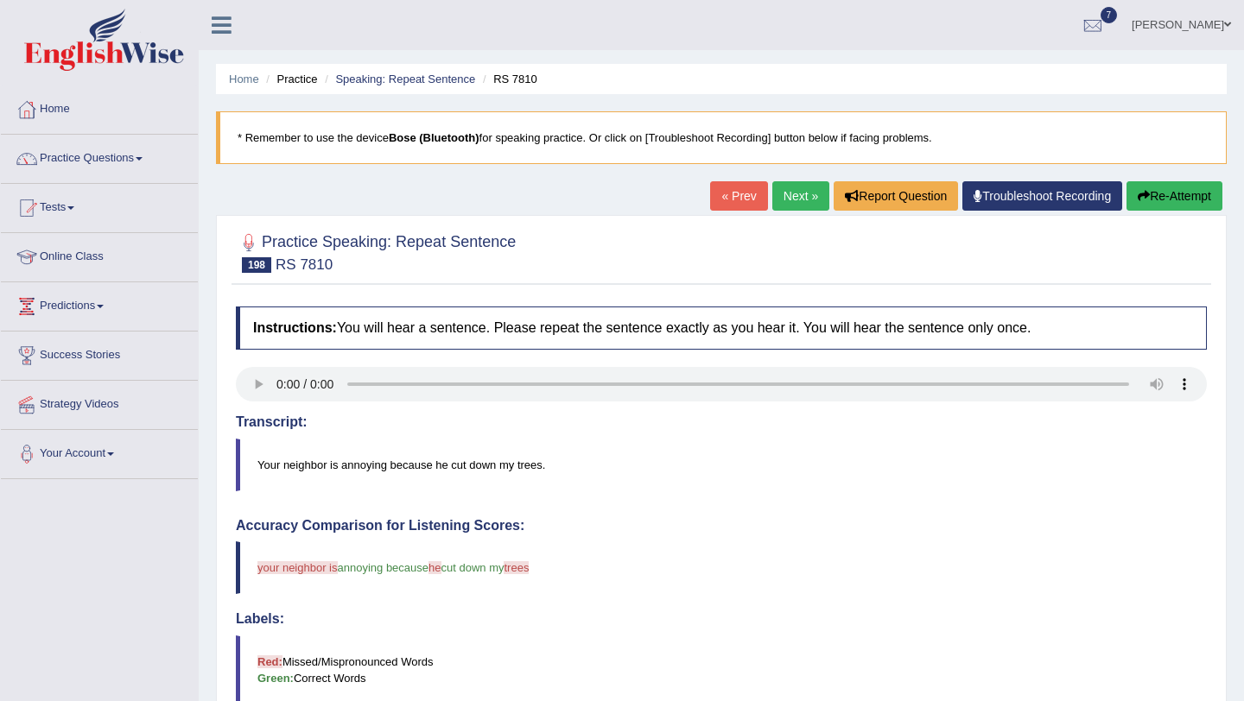
click at [793, 196] on link "Next »" at bounding box center [800, 195] width 57 height 29
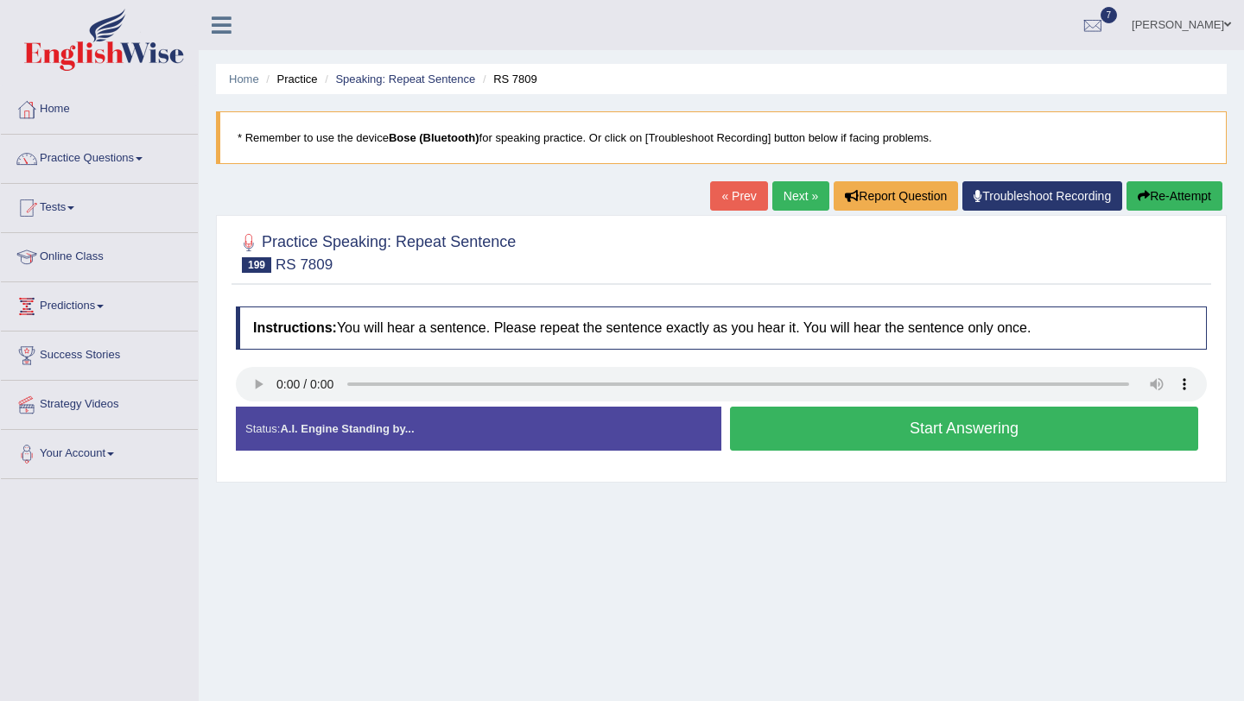
click at [807, 418] on button "Start Answering" at bounding box center [964, 429] width 468 height 44
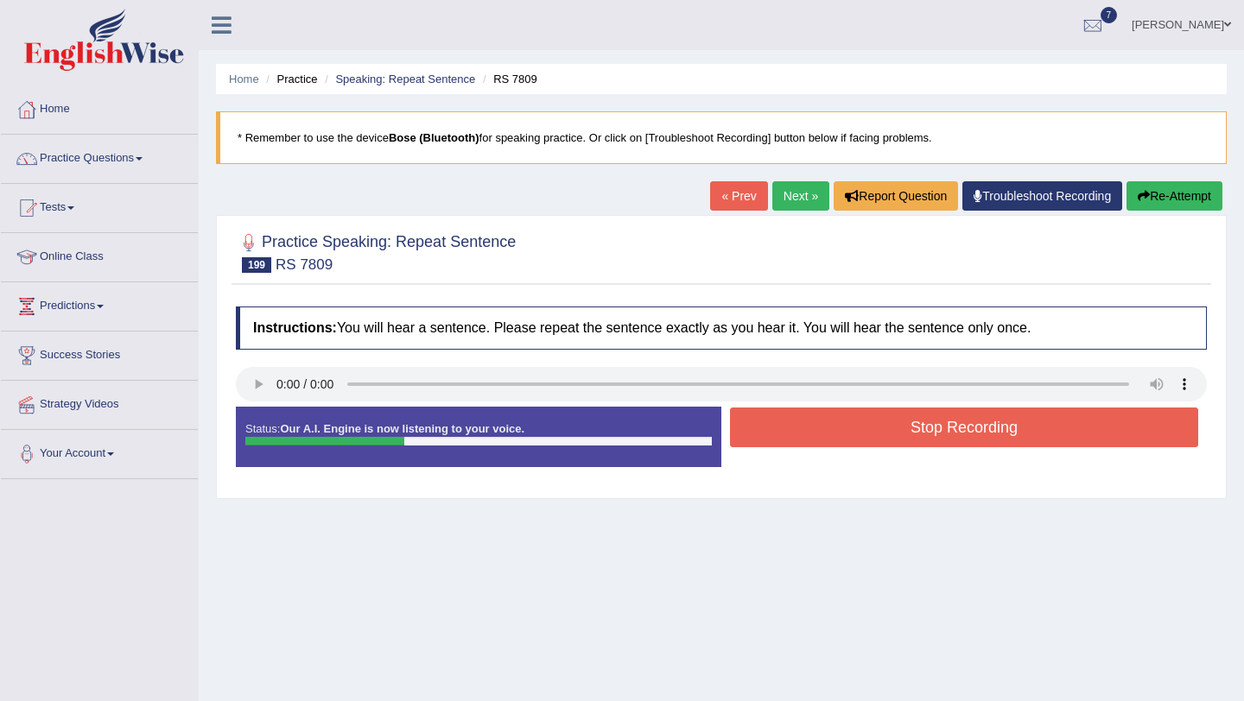
click at [807, 418] on button "Stop Recording" at bounding box center [964, 428] width 468 height 40
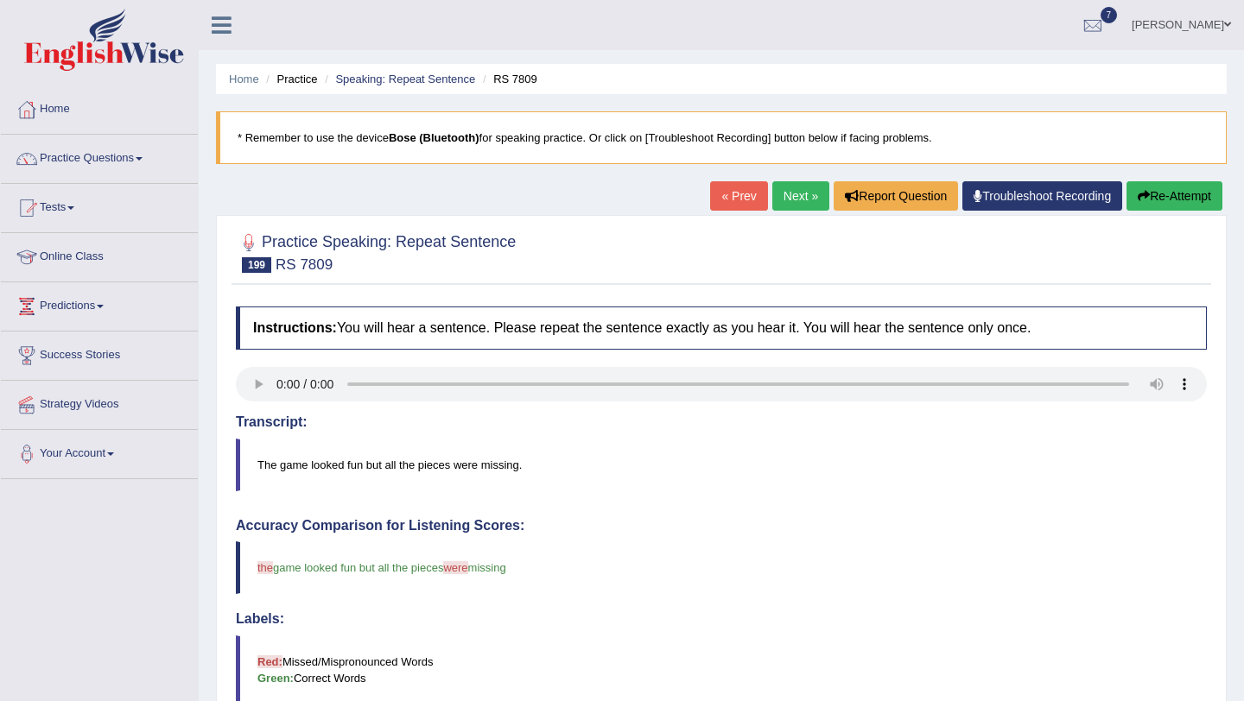
click at [787, 206] on link "Next »" at bounding box center [800, 195] width 57 height 29
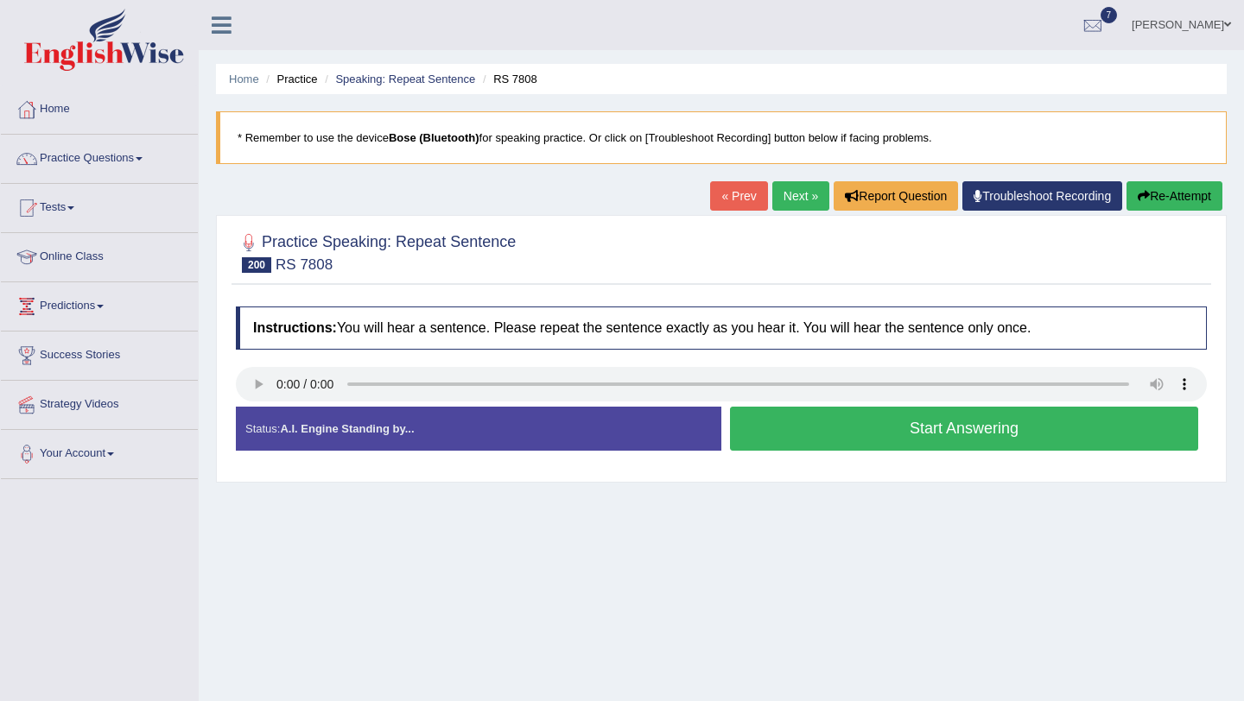
click at [879, 434] on button "Start Answering" at bounding box center [964, 429] width 468 height 44
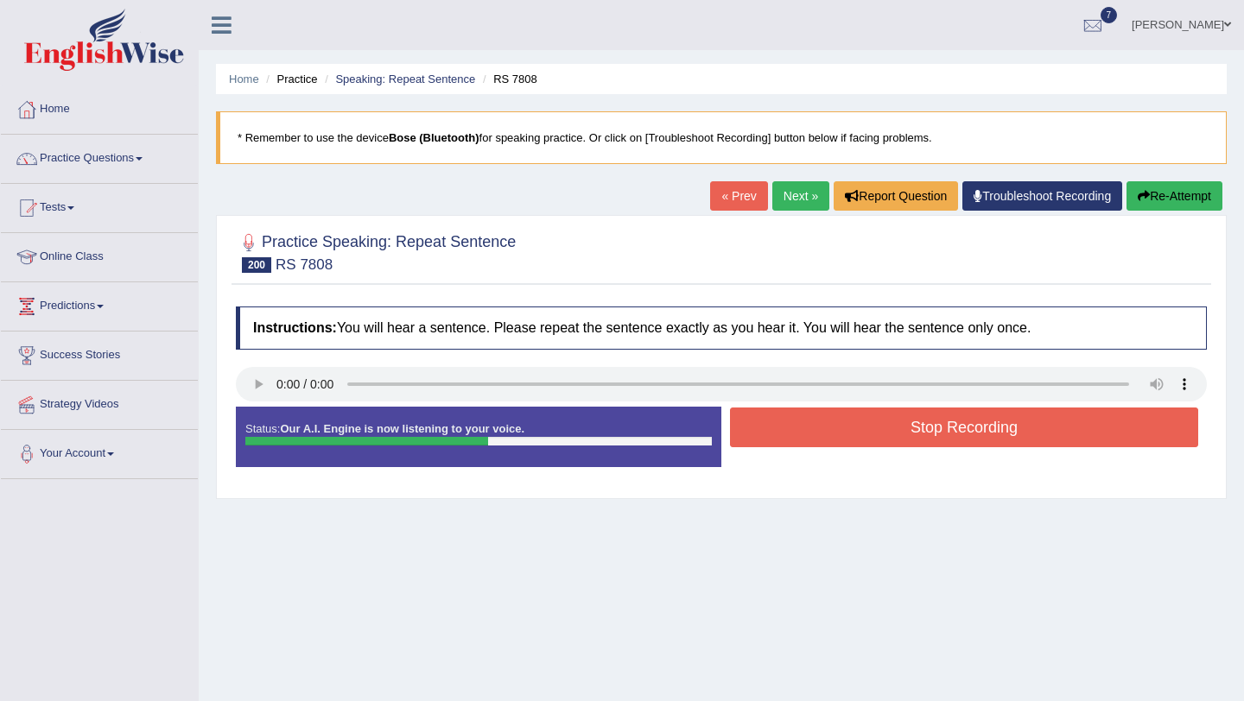
click at [879, 434] on button "Stop Recording" at bounding box center [964, 428] width 468 height 40
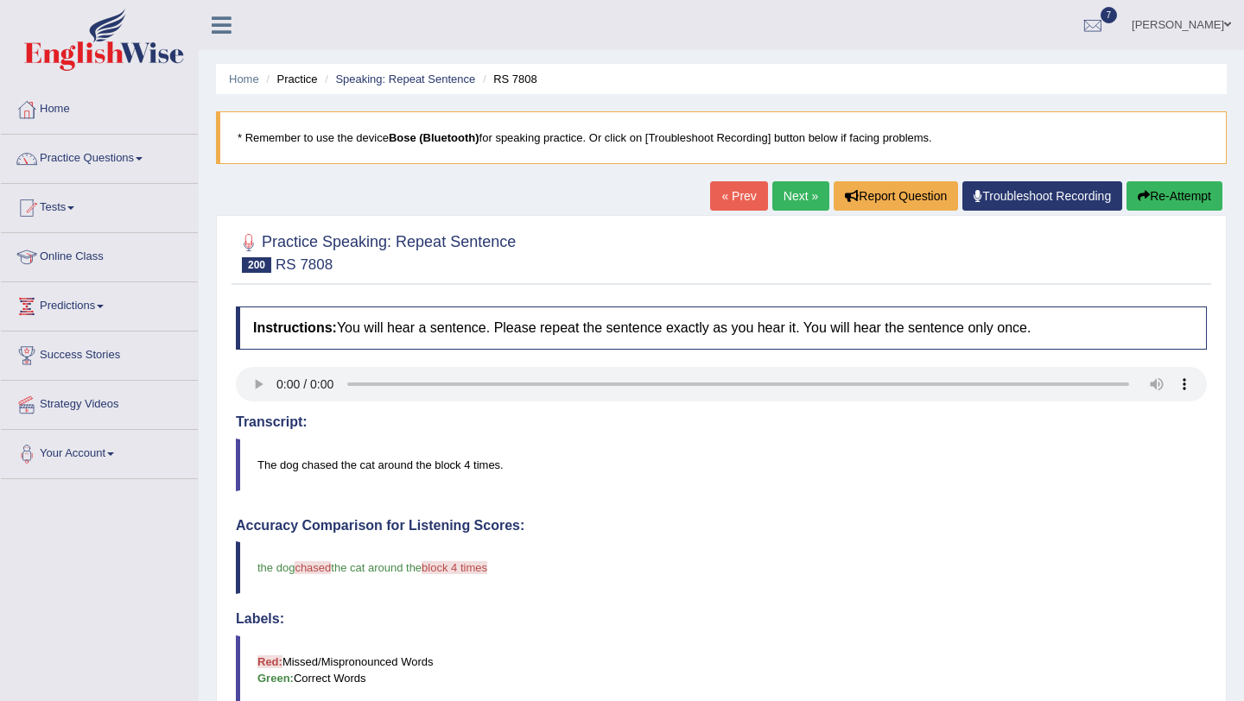
click at [784, 190] on link "Next »" at bounding box center [800, 195] width 57 height 29
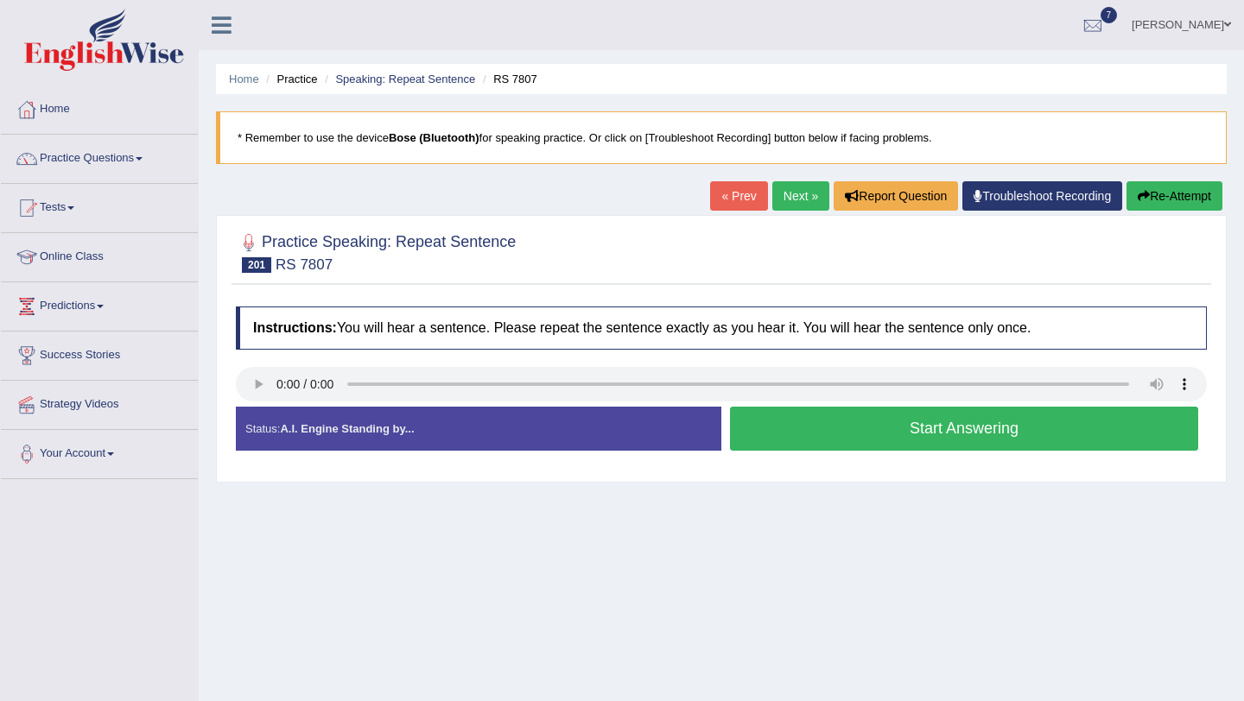
click at [858, 432] on button "Start Answering" at bounding box center [964, 429] width 468 height 44
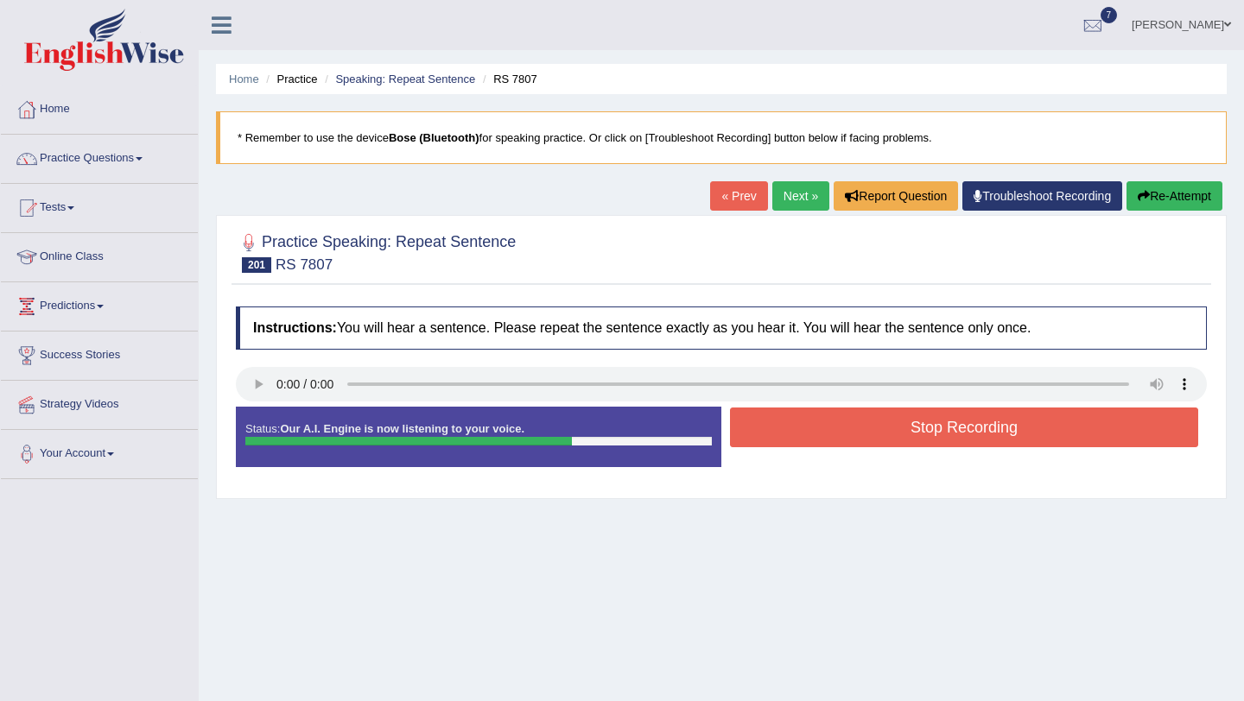
click at [858, 432] on button "Stop Recording" at bounding box center [964, 428] width 468 height 40
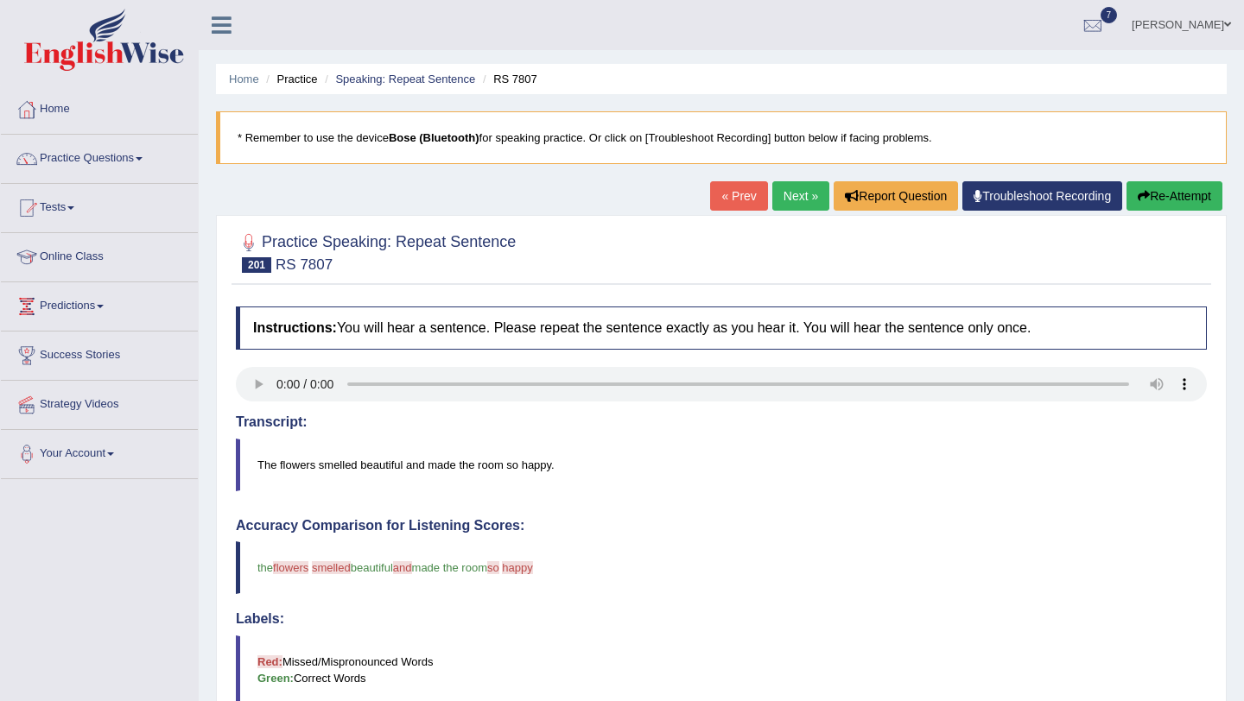
click at [797, 207] on link "Next »" at bounding box center [800, 195] width 57 height 29
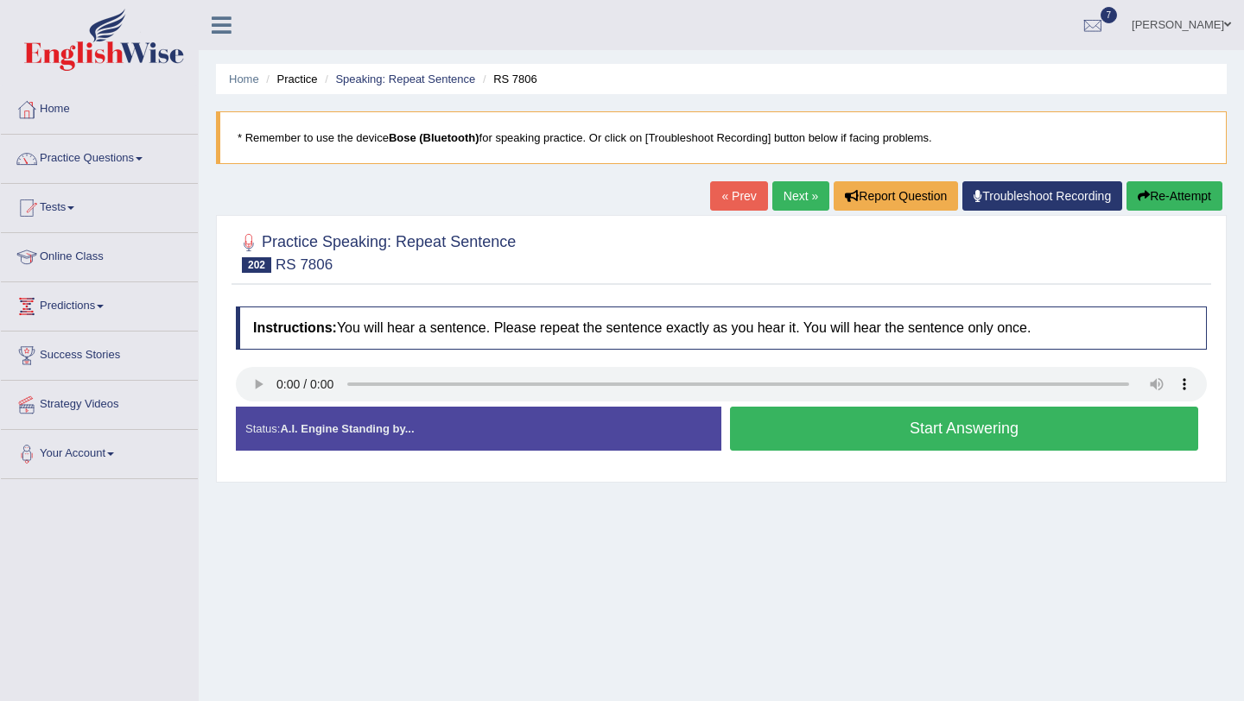
click at [761, 415] on button "Start Answering" at bounding box center [964, 429] width 468 height 44
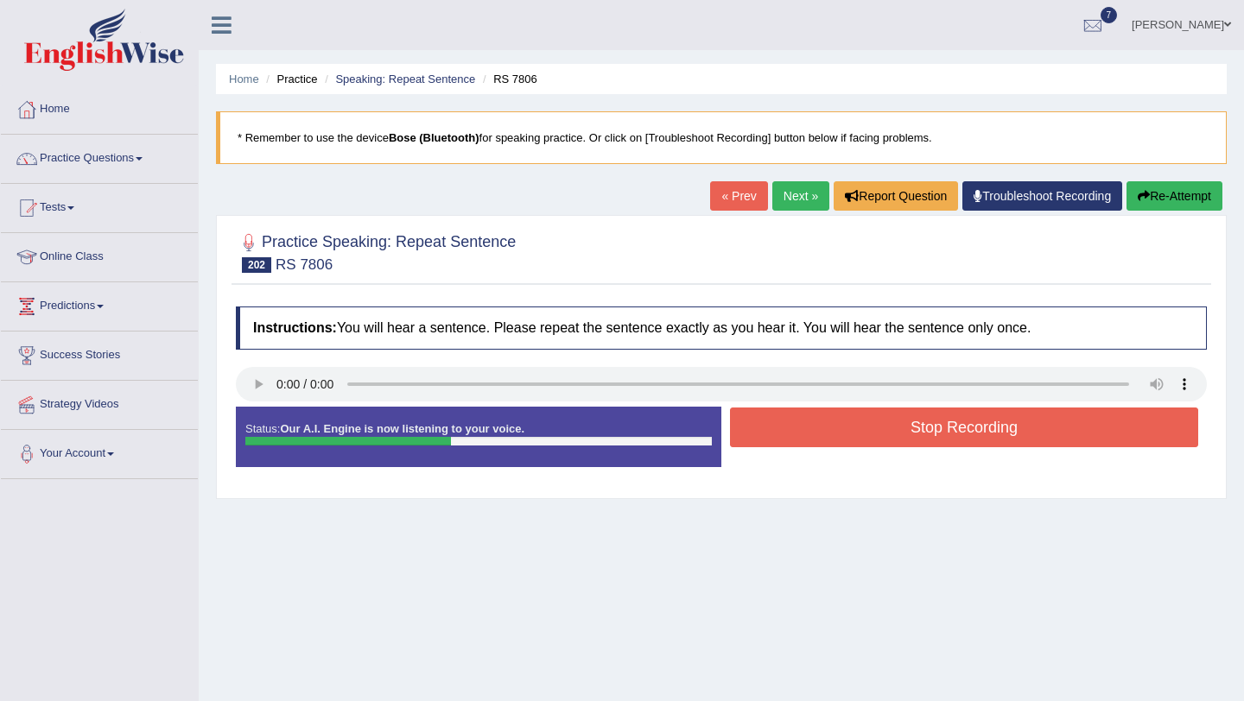
click at [761, 415] on button "Stop Recording" at bounding box center [964, 428] width 468 height 40
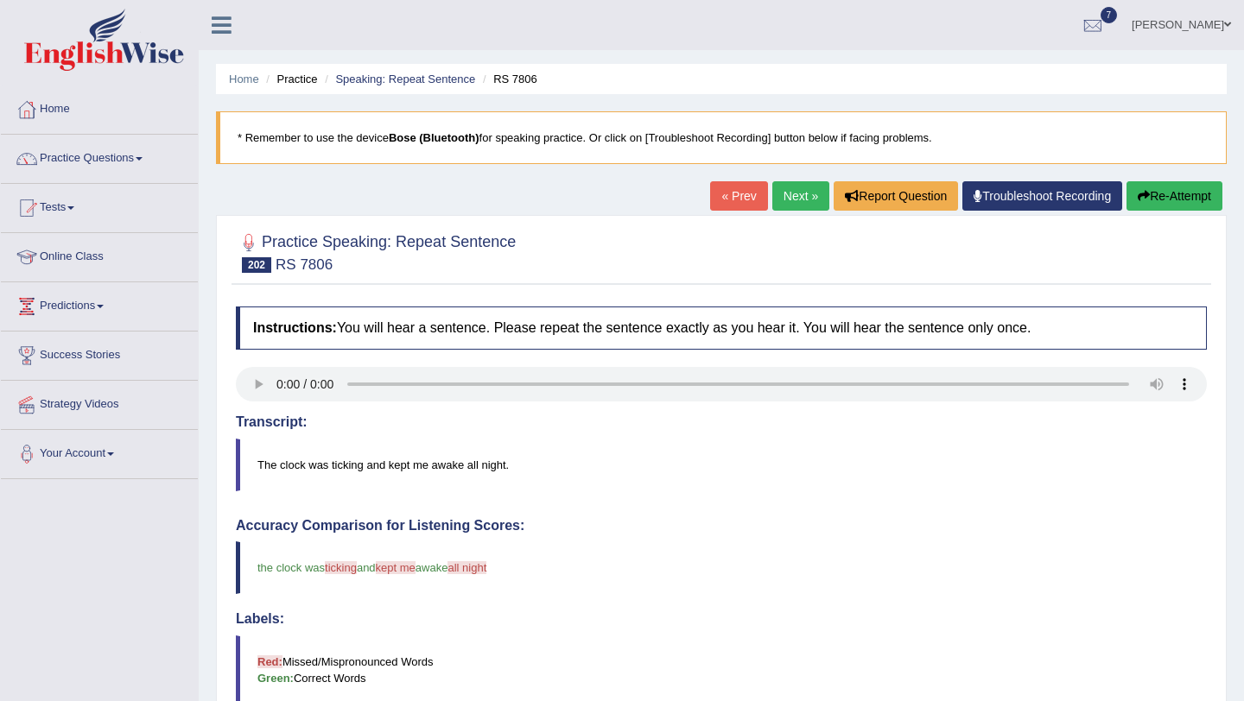
click at [795, 198] on link "Next »" at bounding box center [800, 195] width 57 height 29
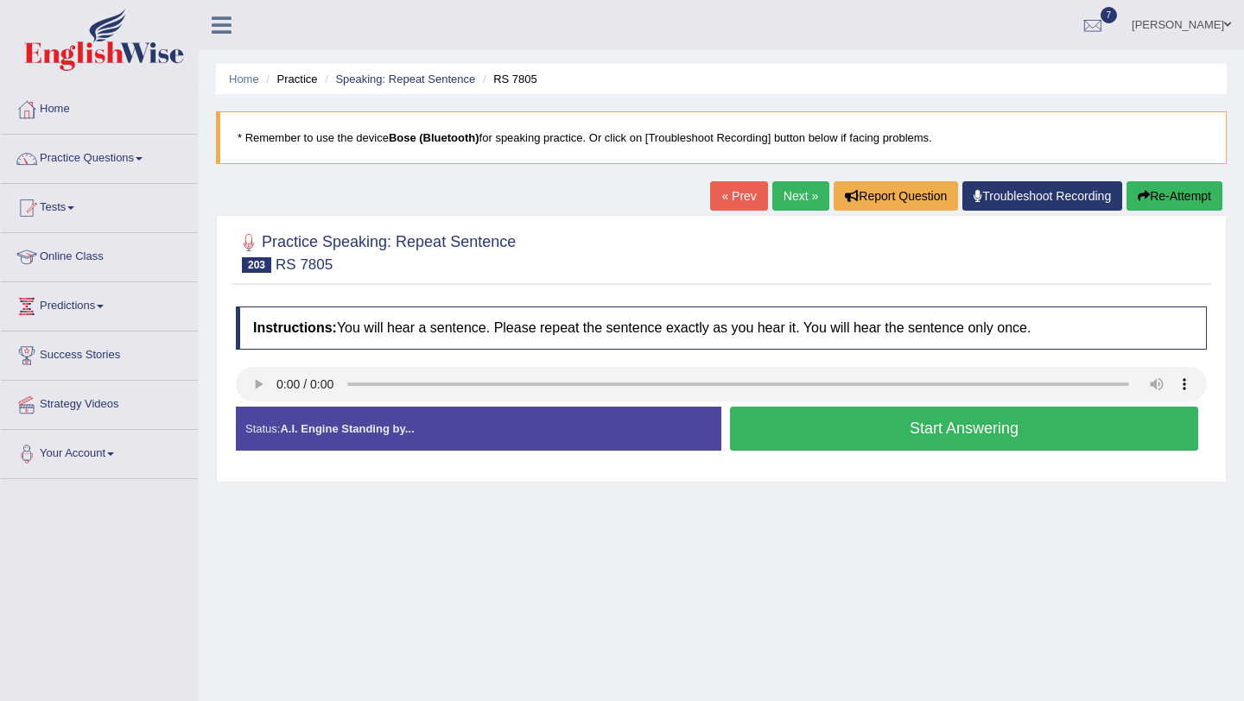
click at [769, 432] on button "Start Answering" at bounding box center [964, 429] width 468 height 44
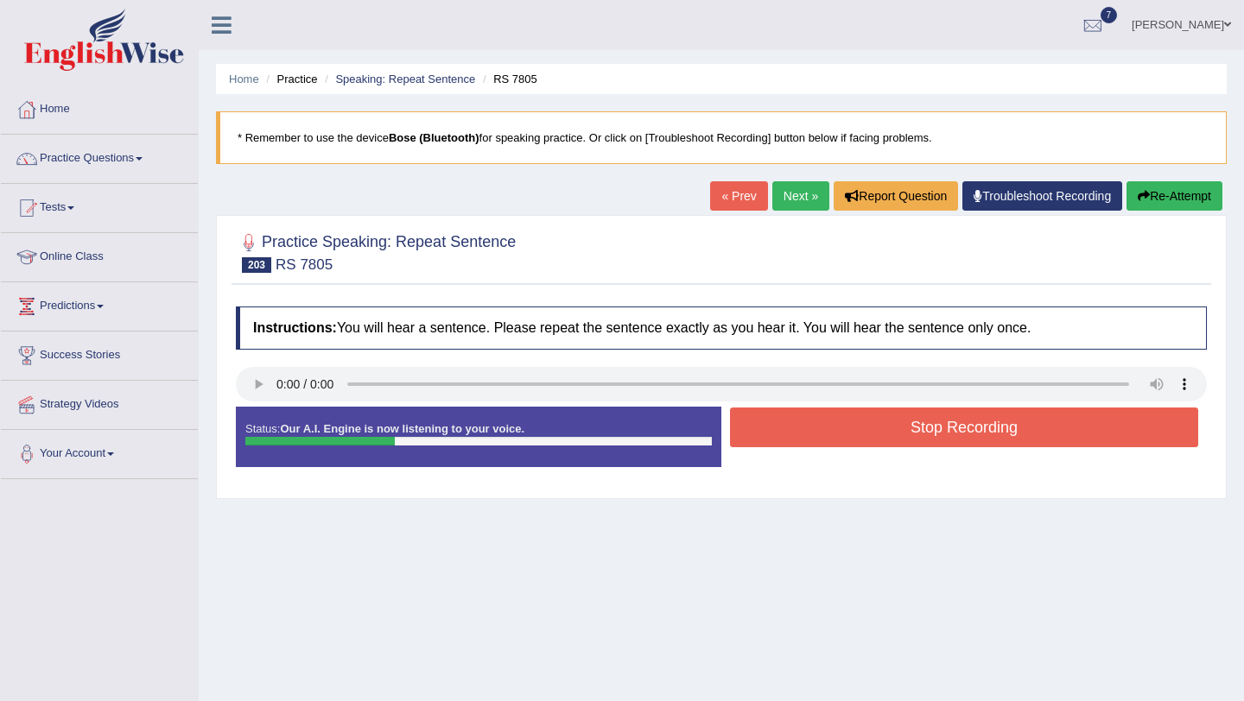
click at [769, 432] on button "Stop Recording" at bounding box center [964, 428] width 468 height 40
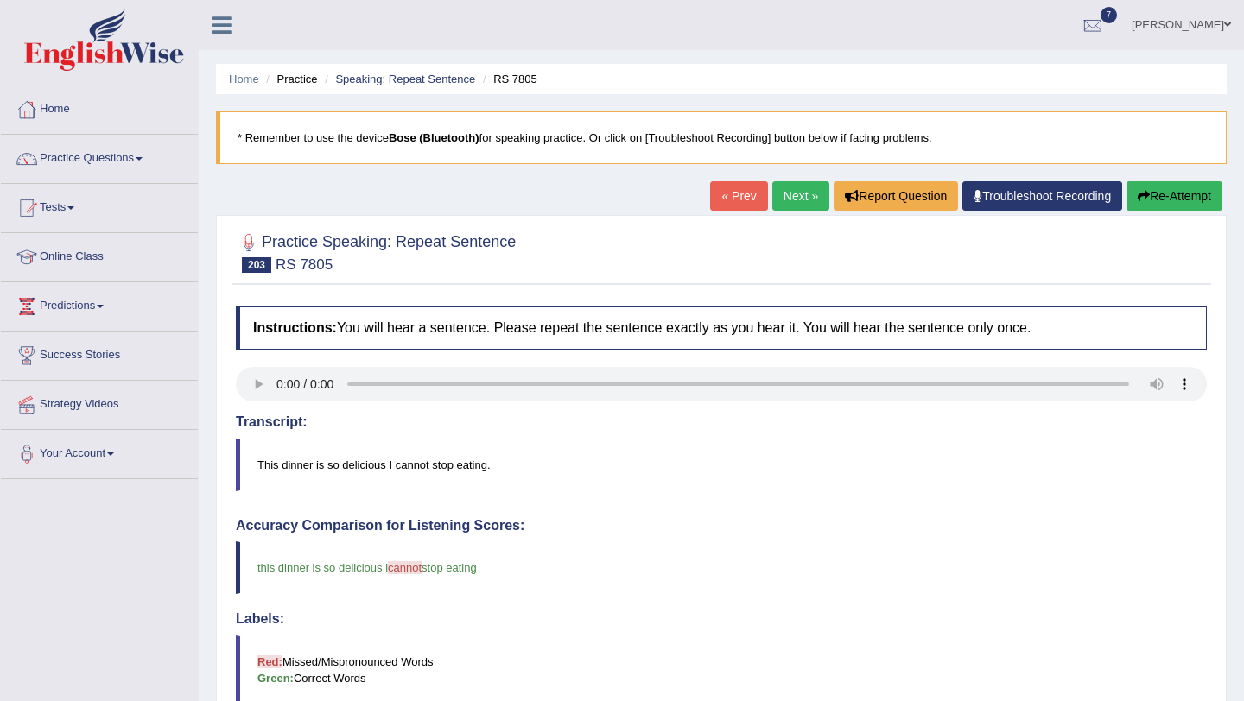
click at [786, 202] on link "Next »" at bounding box center [800, 195] width 57 height 29
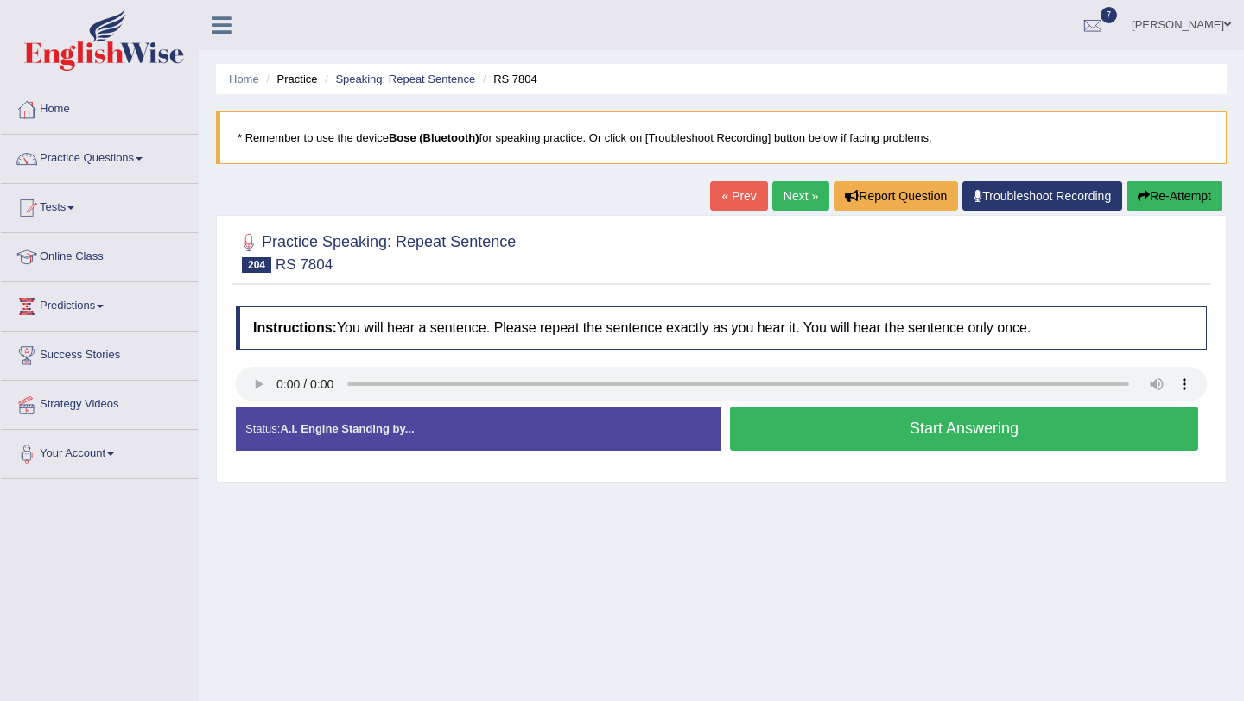
click at [838, 424] on button "Start Answering" at bounding box center [964, 429] width 468 height 44
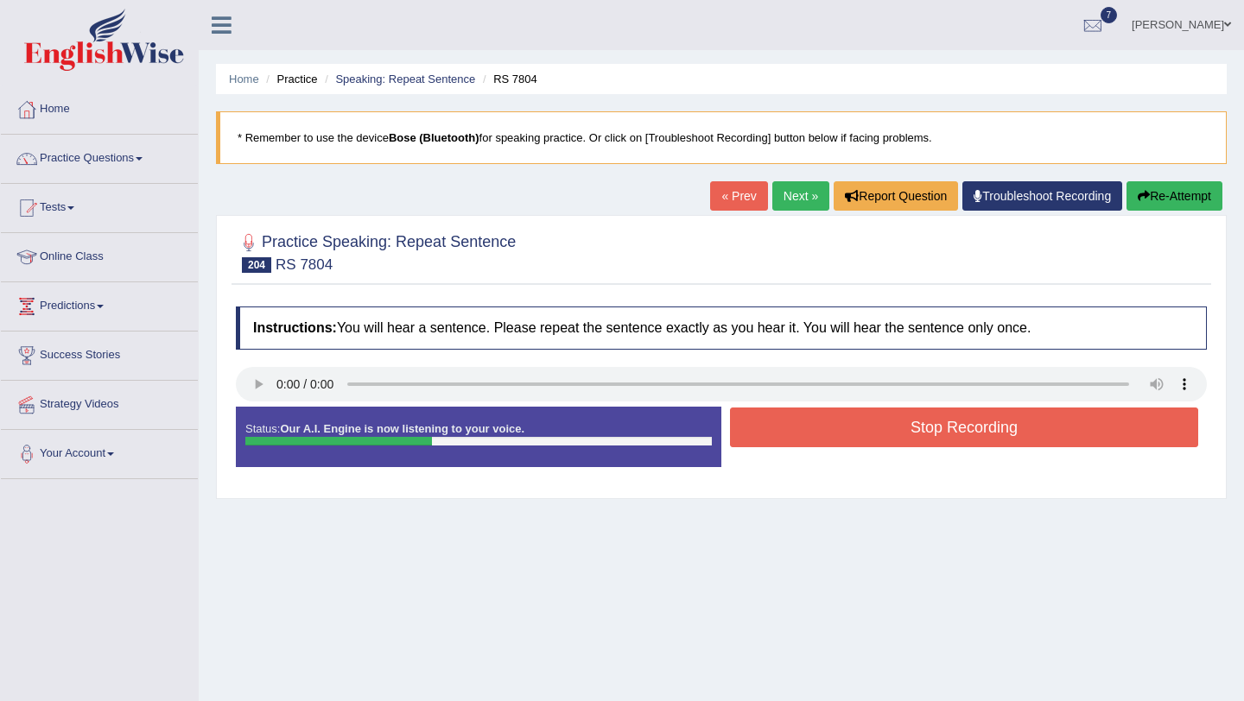
click at [838, 424] on button "Stop Recording" at bounding box center [964, 428] width 468 height 40
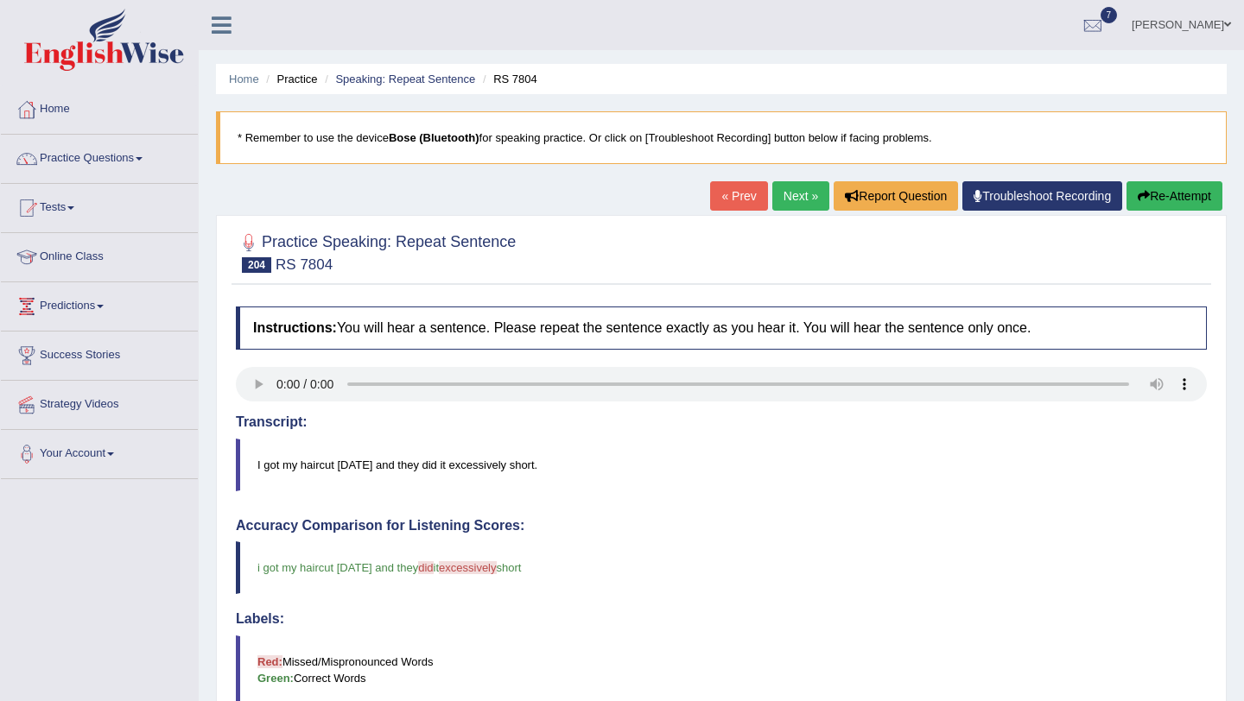
click at [788, 180] on div "Home Practice Speaking: Repeat Sentence RS 7804 * Remember to use the device Bo…" at bounding box center [721, 562] width 1045 height 1125
click at [788, 185] on link "Next »" at bounding box center [800, 195] width 57 height 29
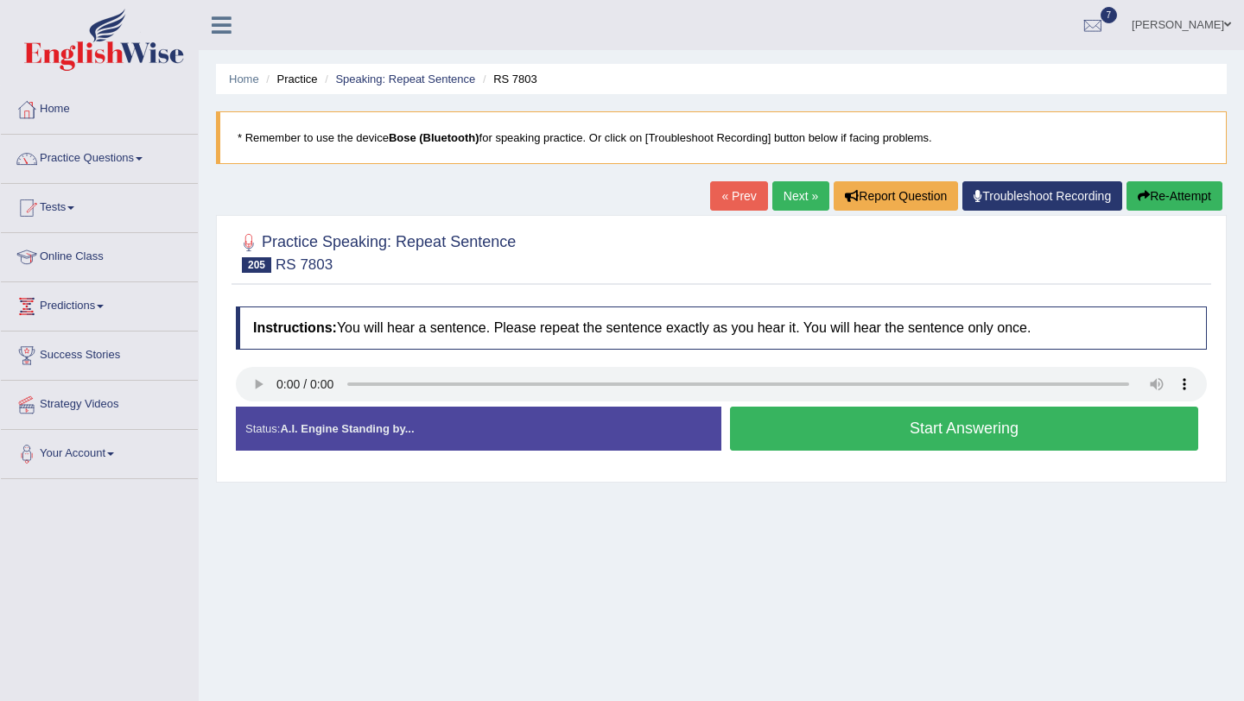
click at [777, 447] on button "Start Answering" at bounding box center [964, 429] width 468 height 44
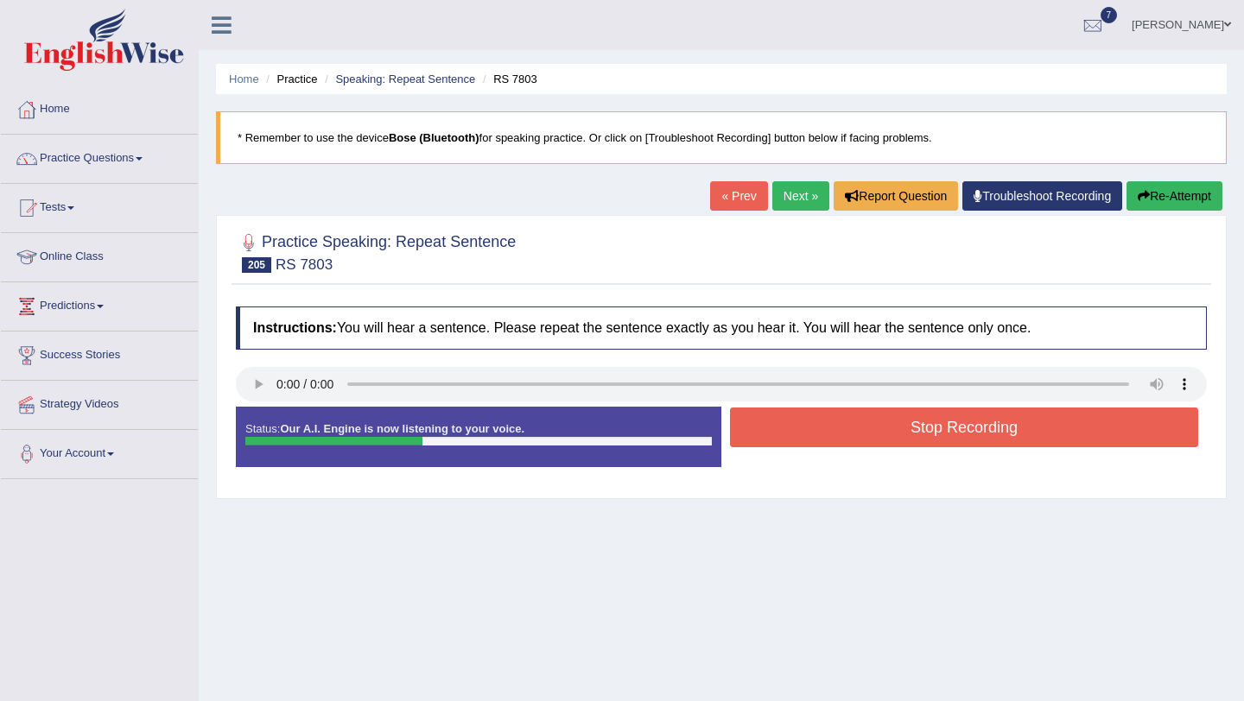
click at [779, 442] on button "Stop Recording" at bounding box center [964, 428] width 468 height 40
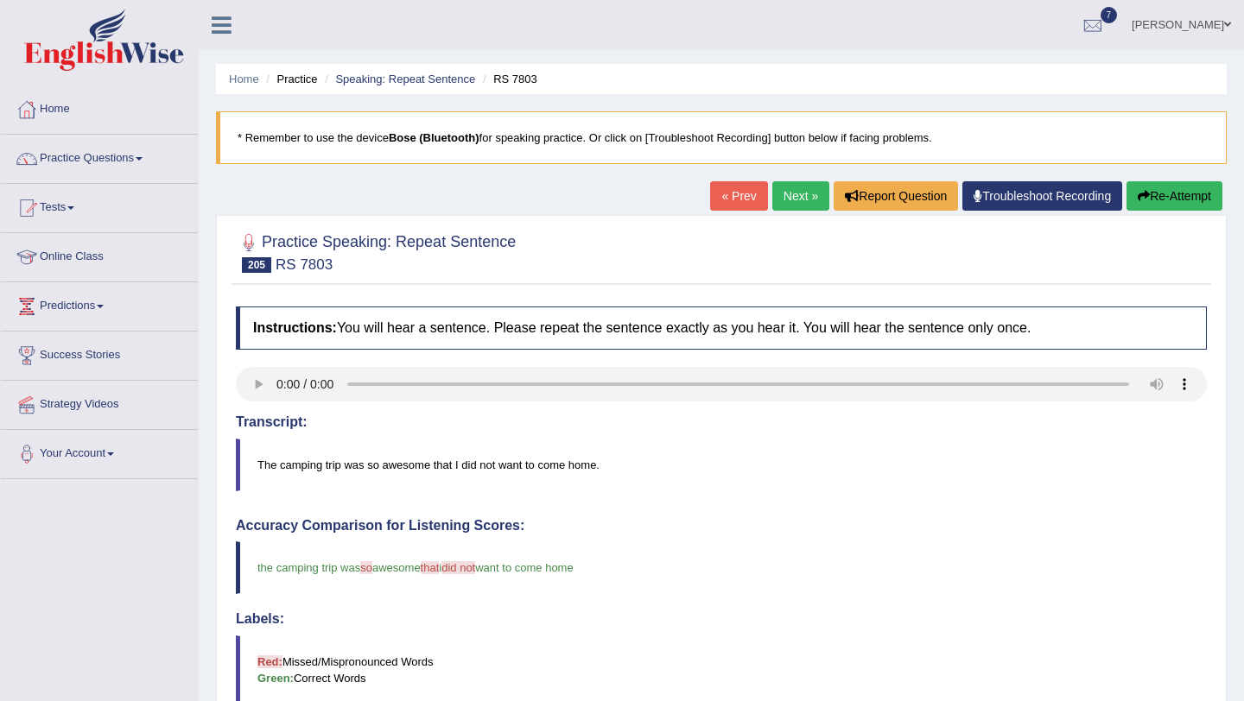
click at [793, 192] on link "Next »" at bounding box center [800, 195] width 57 height 29
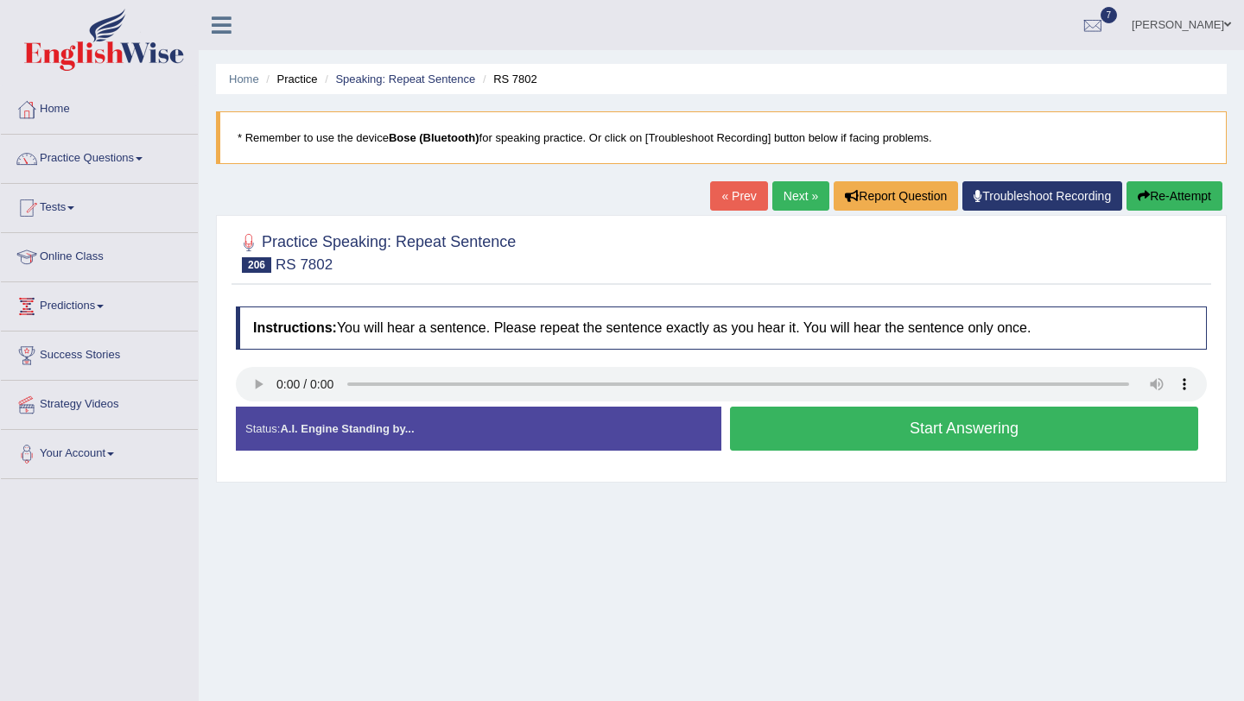
click at [820, 426] on button "Start Answering" at bounding box center [964, 429] width 468 height 44
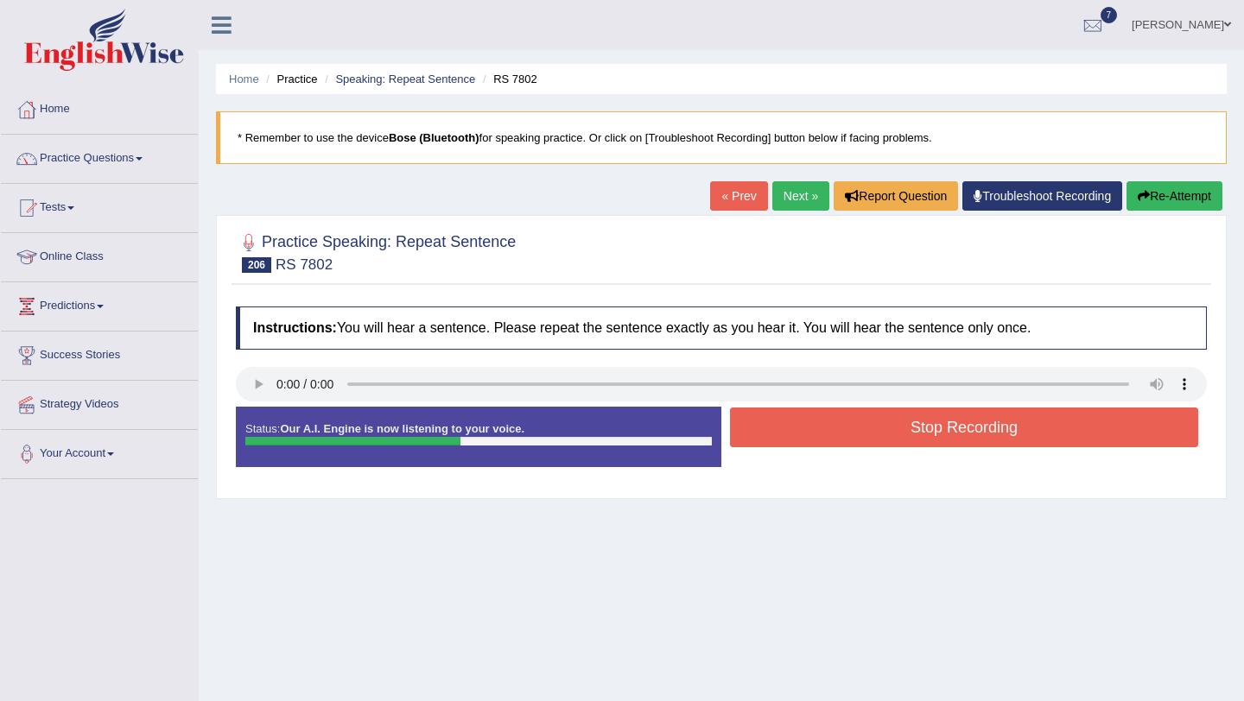
click at [820, 426] on button "Stop Recording" at bounding box center [964, 428] width 468 height 40
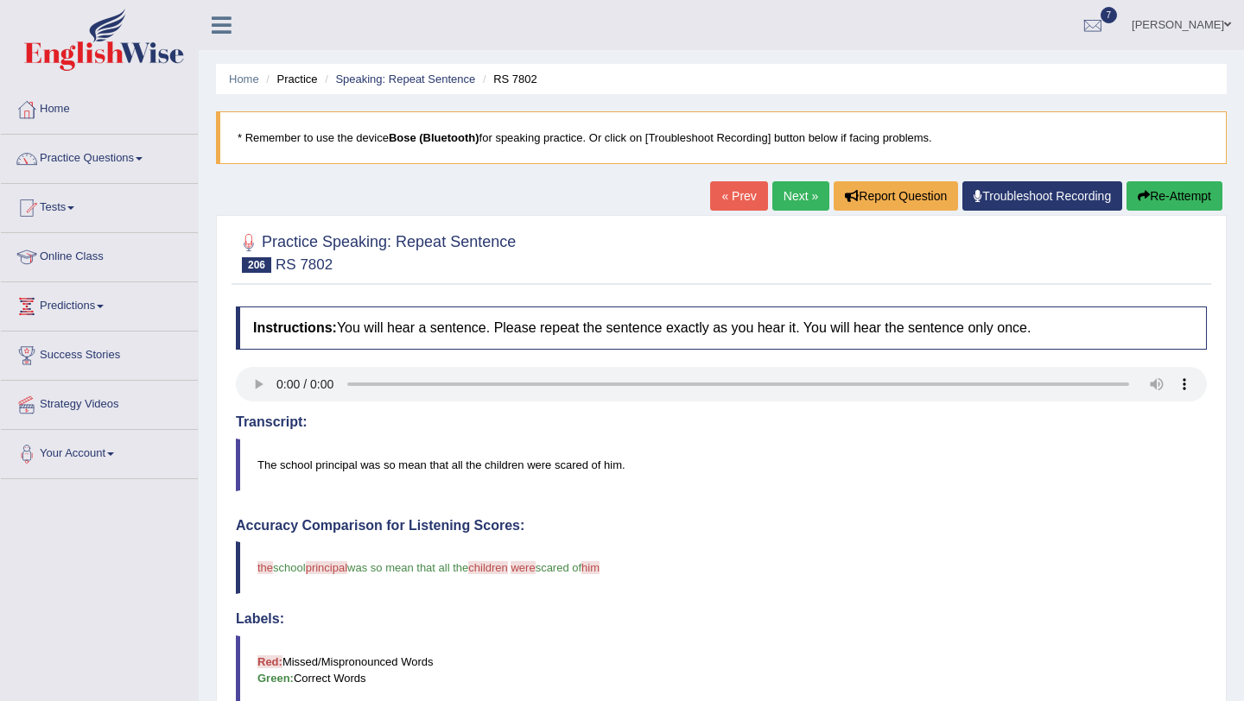
click at [795, 200] on link "Next »" at bounding box center [800, 195] width 57 height 29
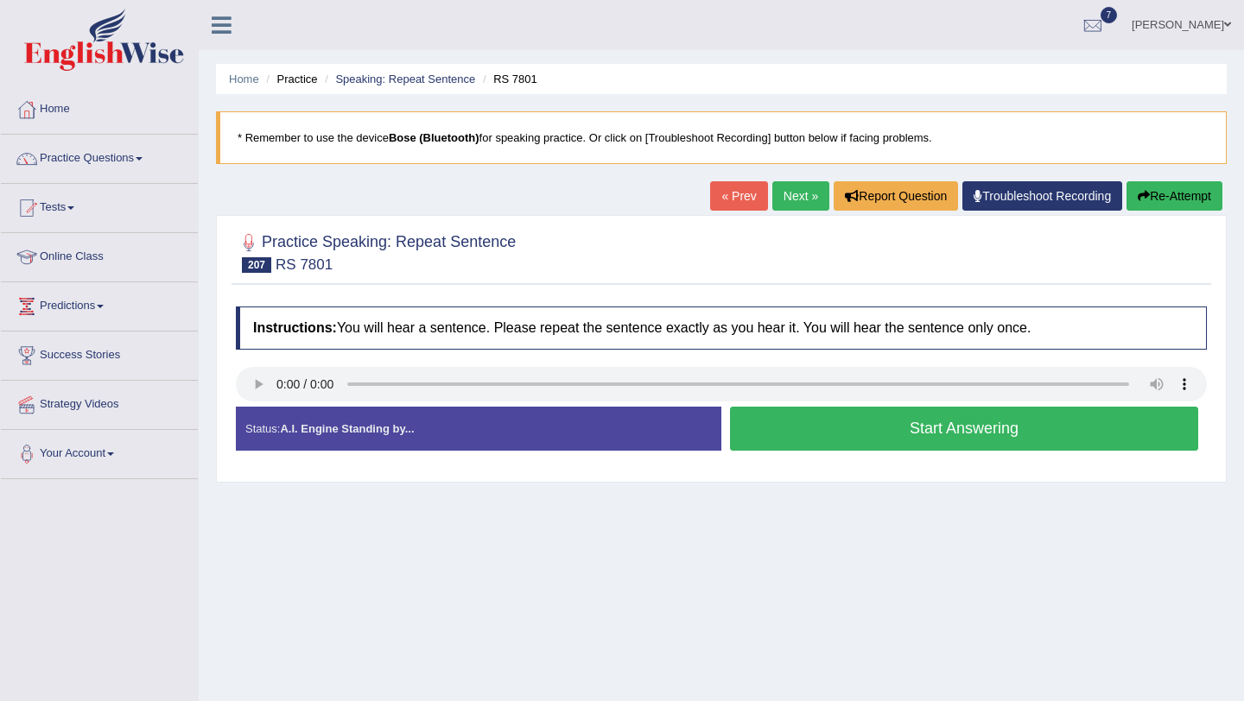
click at [804, 193] on link "Next »" at bounding box center [800, 195] width 57 height 29
click at [782, 201] on link "Next »" at bounding box center [800, 195] width 57 height 29
click at [100, 156] on link "Practice Questions" at bounding box center [99, 156] width 197 height 43
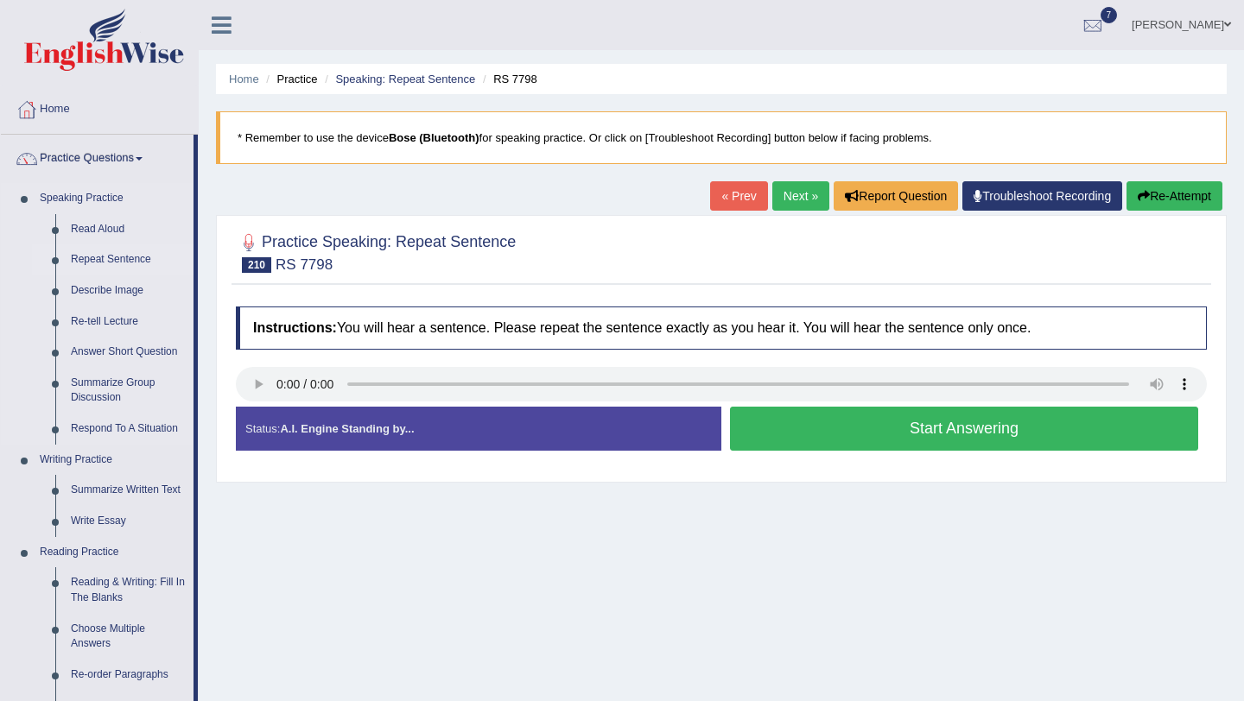
click at [133, 258] on link "Repeat Sentence" at bounding box center [128, 259] width 130 height 31
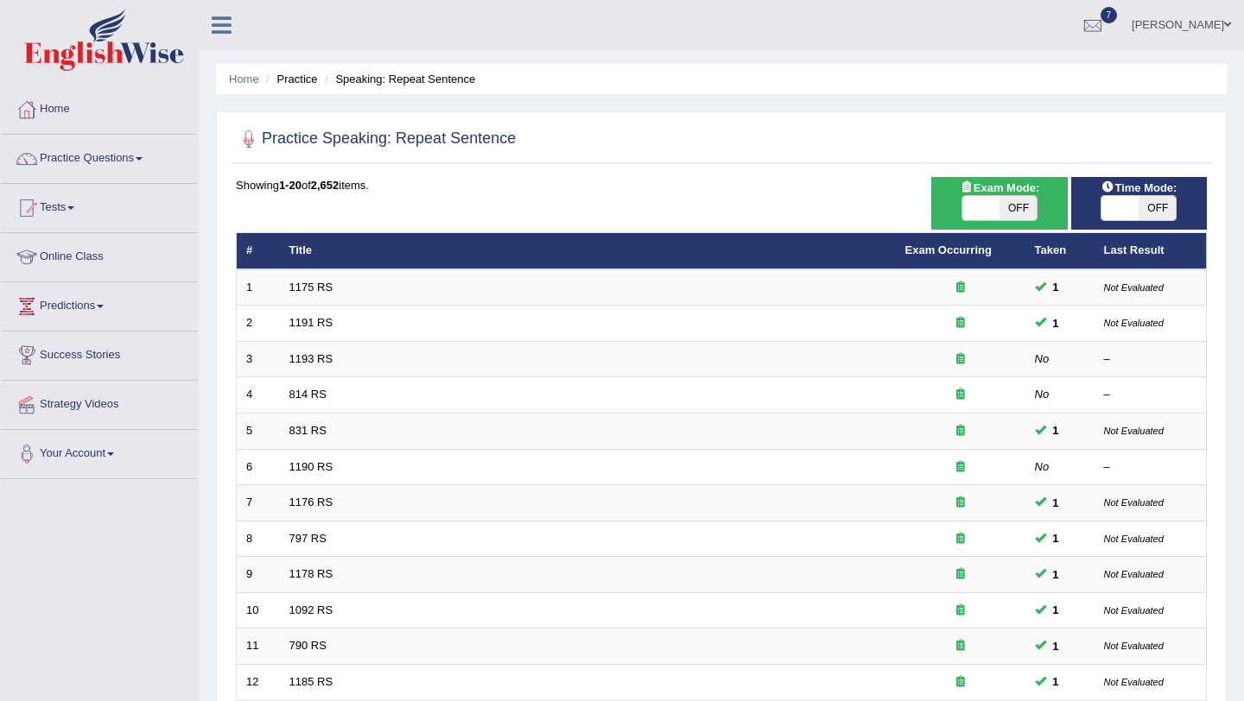
scroll to position [442, 0]
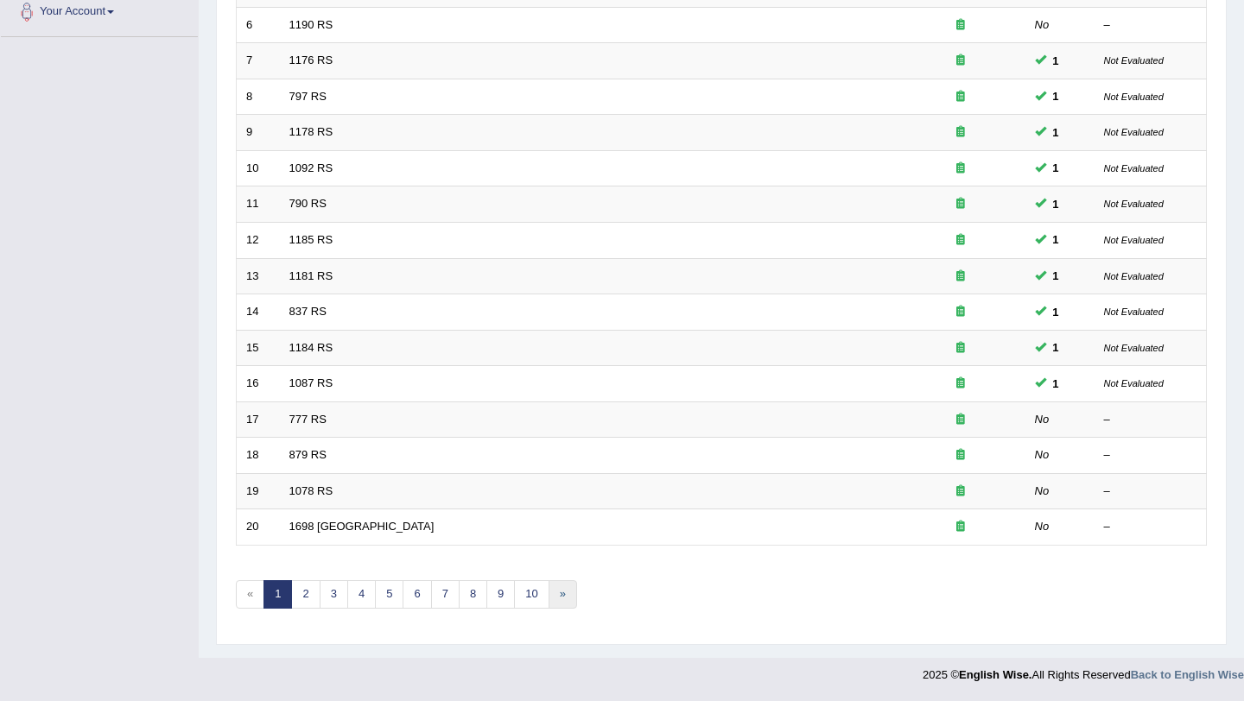
click at [561, 599] on link "»" at bounding box center [562, 594] width 29 height 29
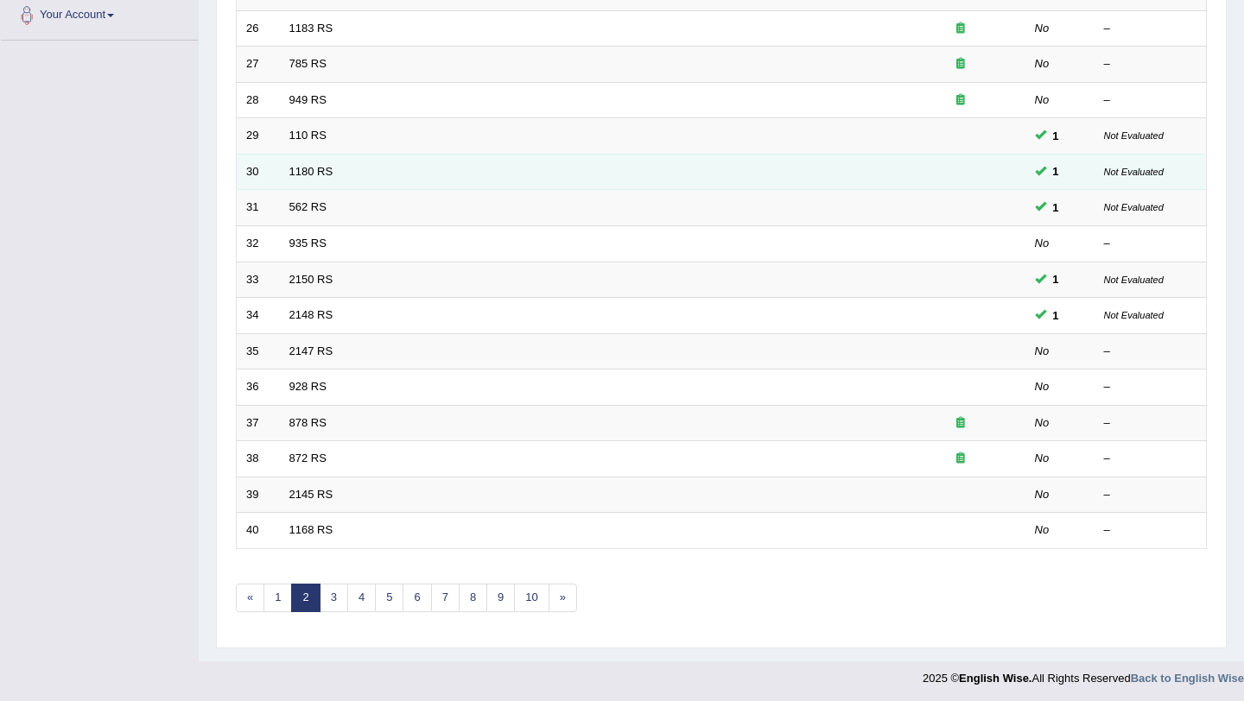
scroll to position [442, 0]
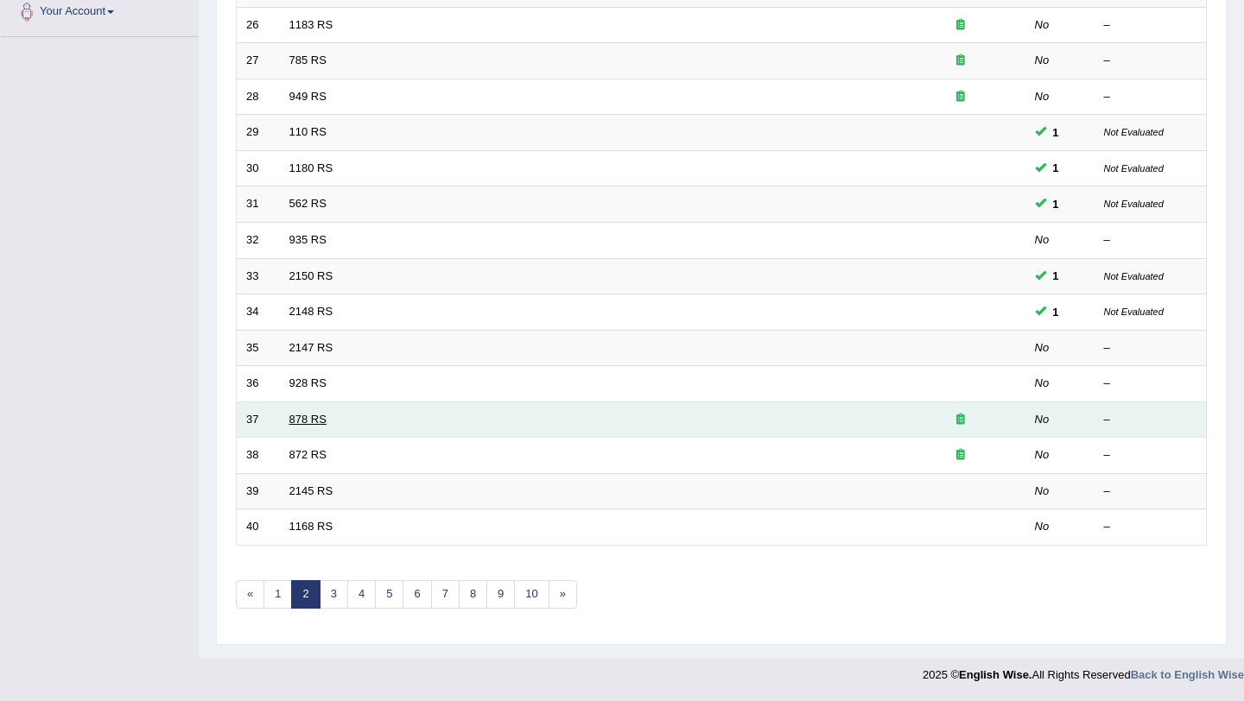
click at [302, 423] on link "878 RS" at bounding box center [307, 419] width 37 height 13
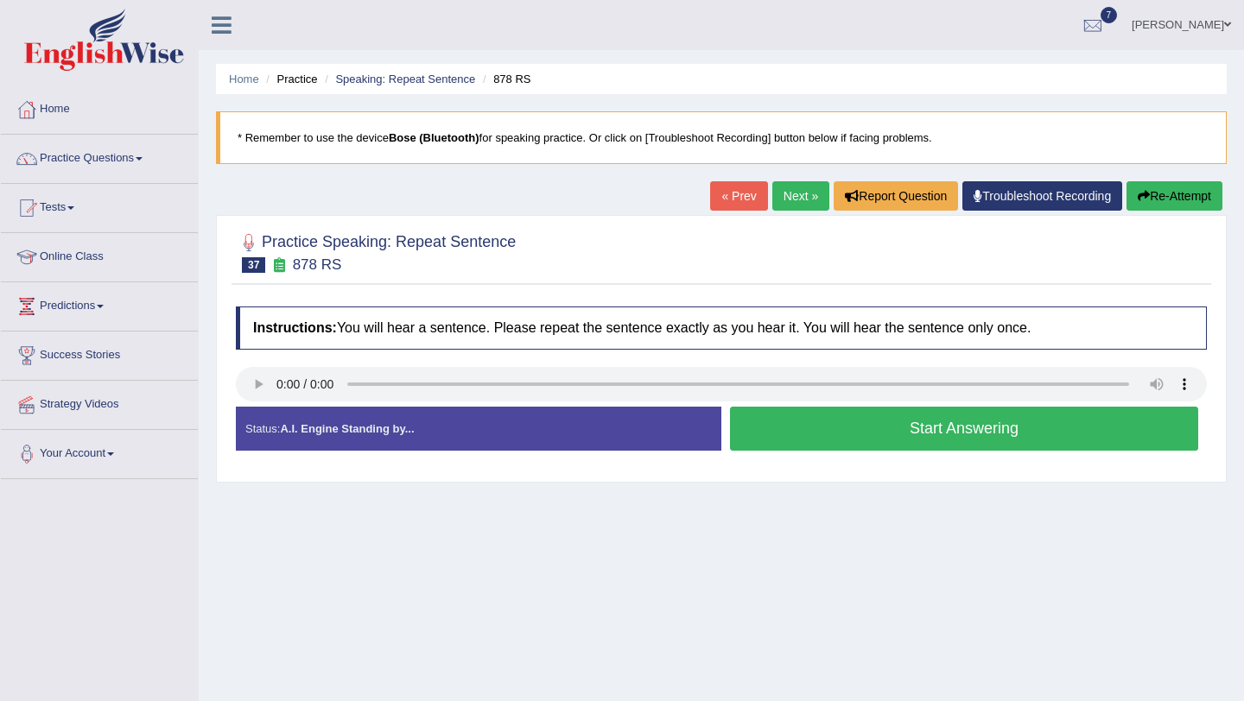
click at [1013, 437] on button "Start Answering" at bounding box center [964, 429] width 468 height 44
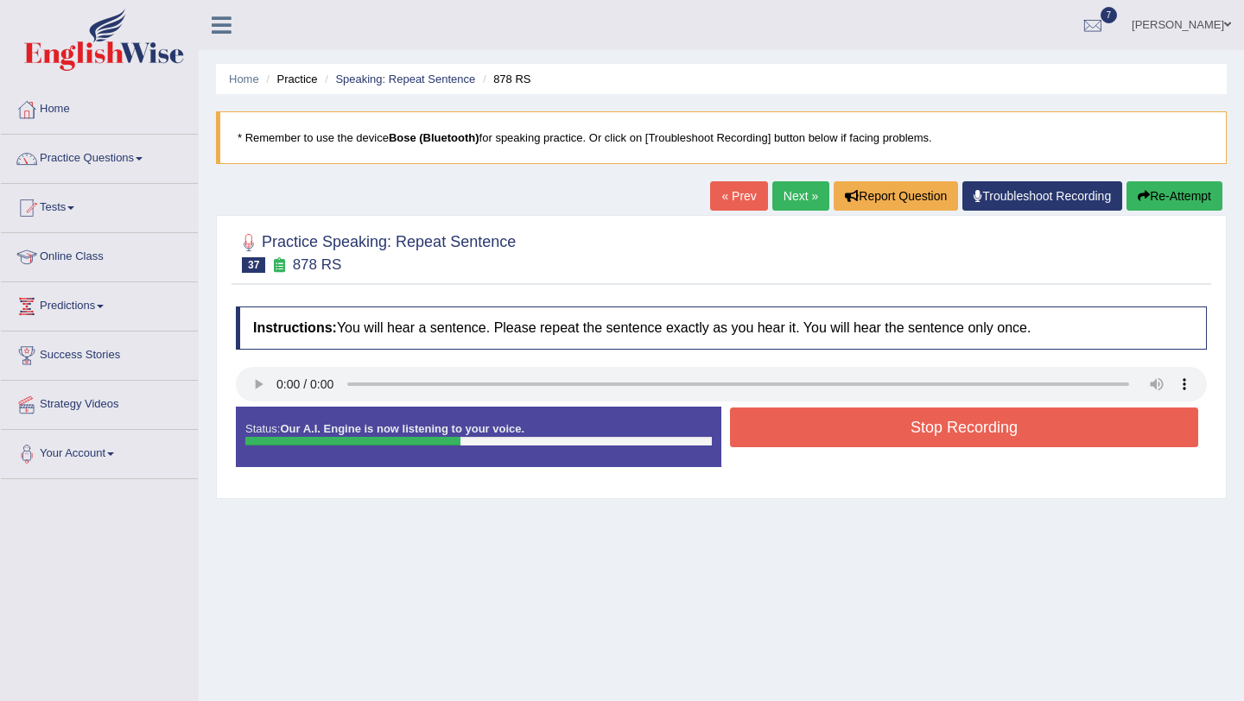
click at [1013, 437] on button "Stop Recording" at bounding box center [964, 428] width 468 height 40
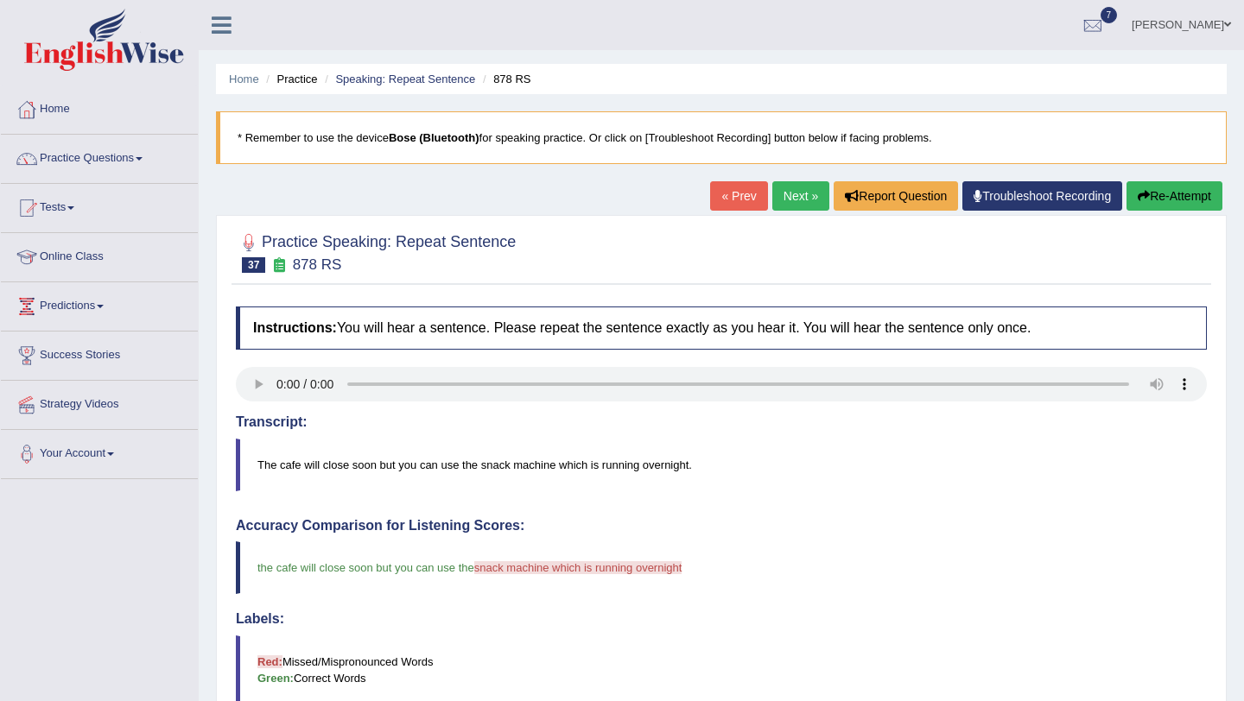
click at [787, 200] on link "Next »" at bounding box center [800, 195] width 57 height 29
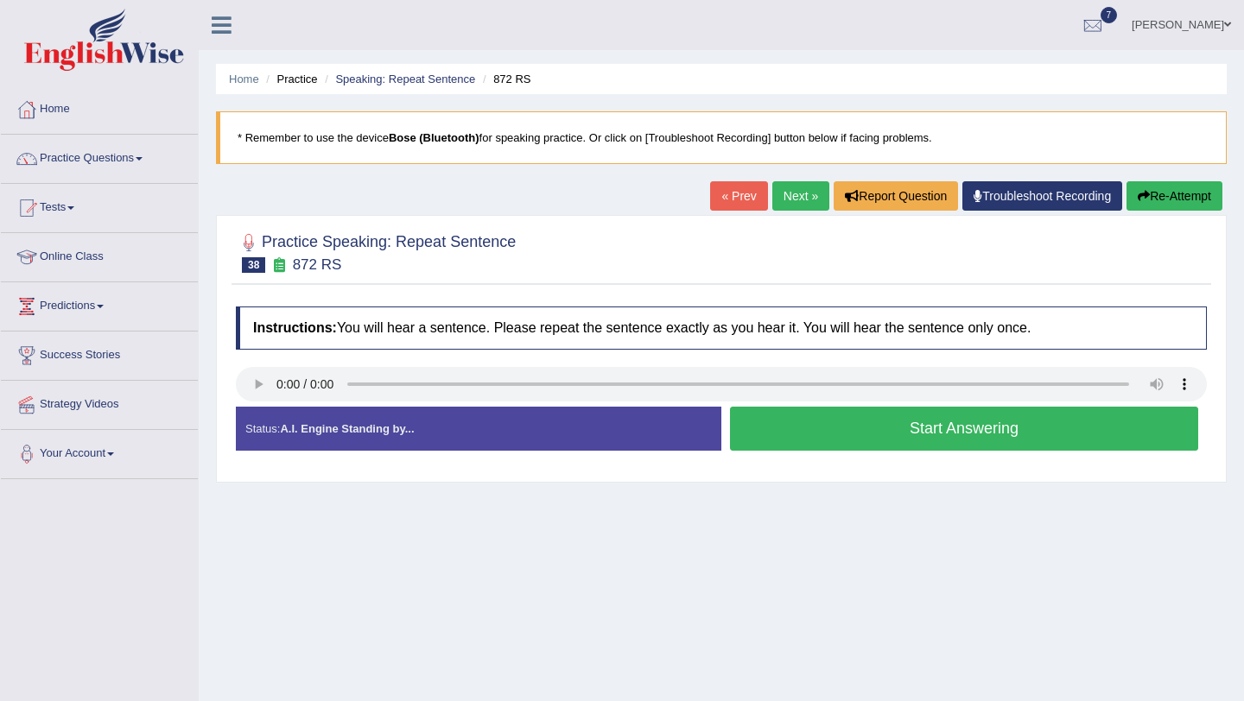
click at [777, 416] on button "Start Answering" at bounding box center [964, 429] width 468 height 44
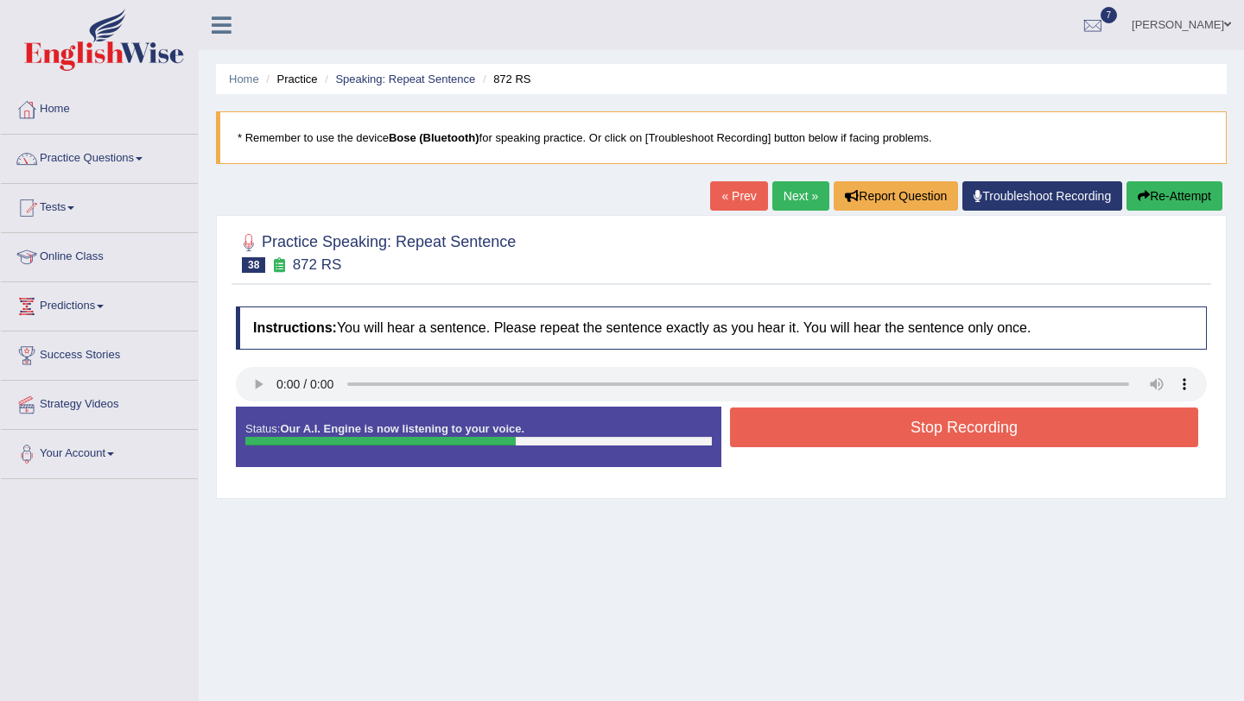
click at [777, 416] on button "Stop Recording" at bounding box center [964, 428] width 468 height 40
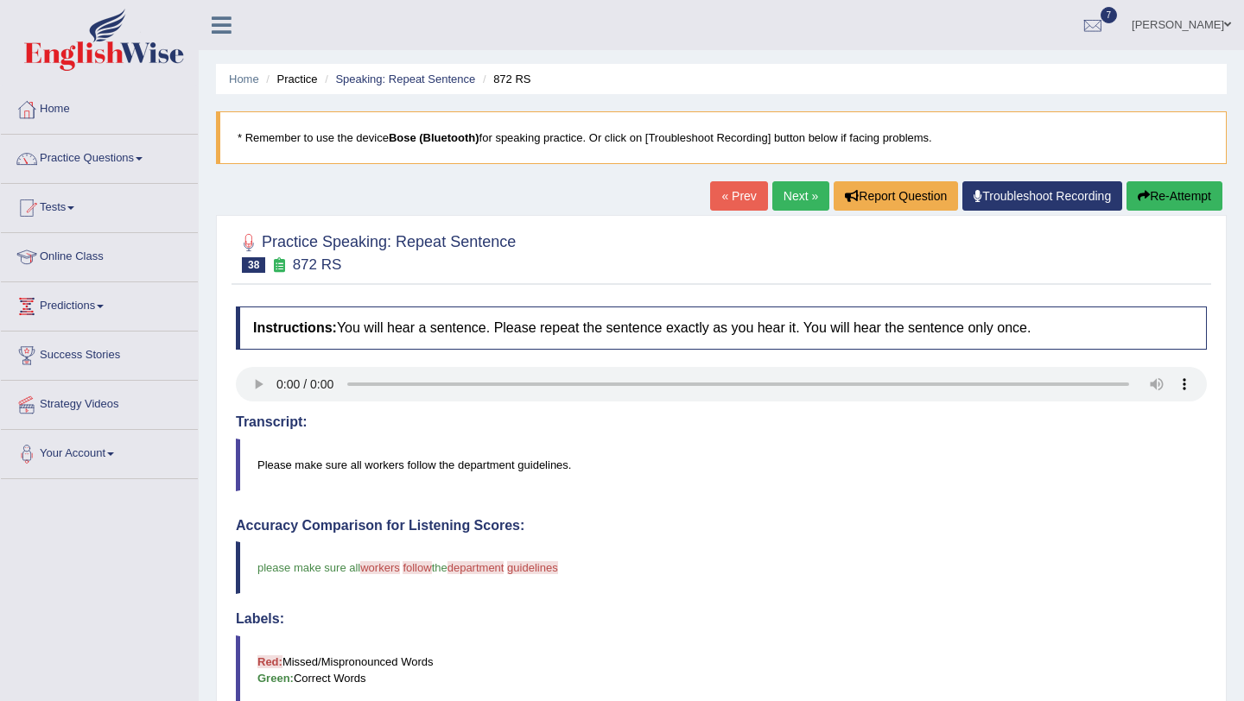
click at [794, 203] on link "Next »" at bounding box center [800, 195] width 57 height 29
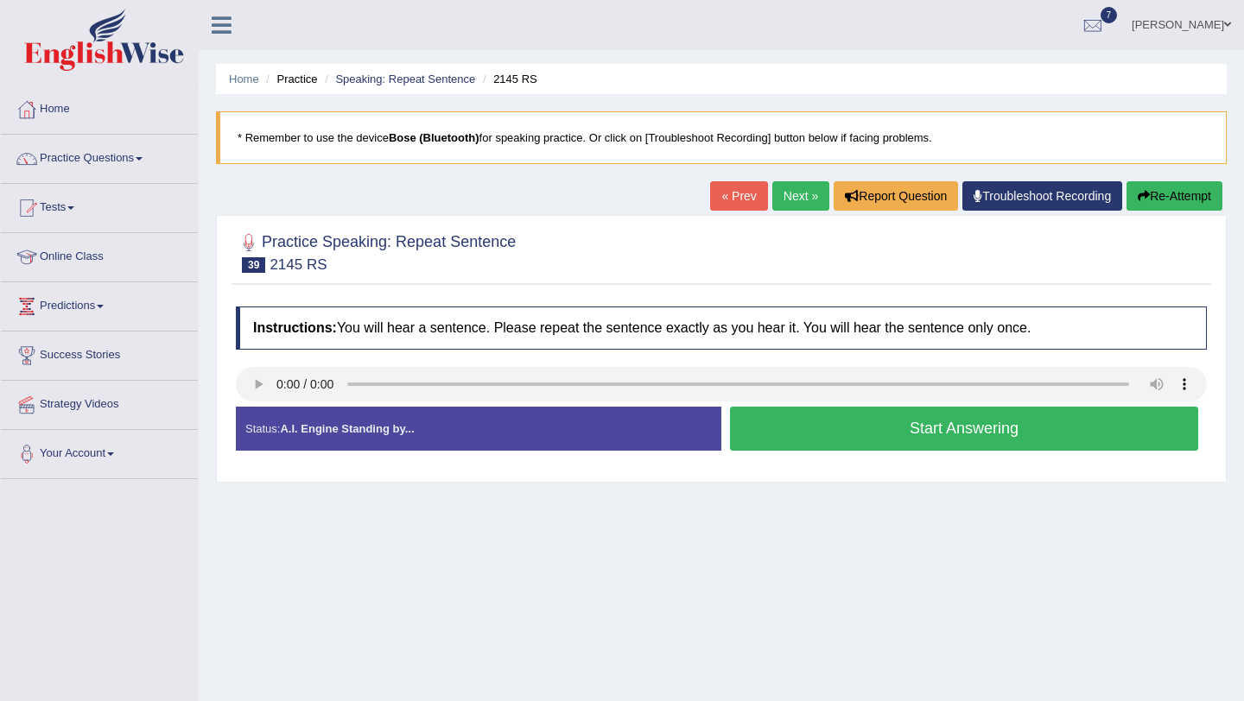
click at [794, 203] on link "Next »" at bounding box center [800, 195] width 57 height 29
click at [86, 167] on link "Practice Questions" at bounding box center [99, 156] width 197 height 43
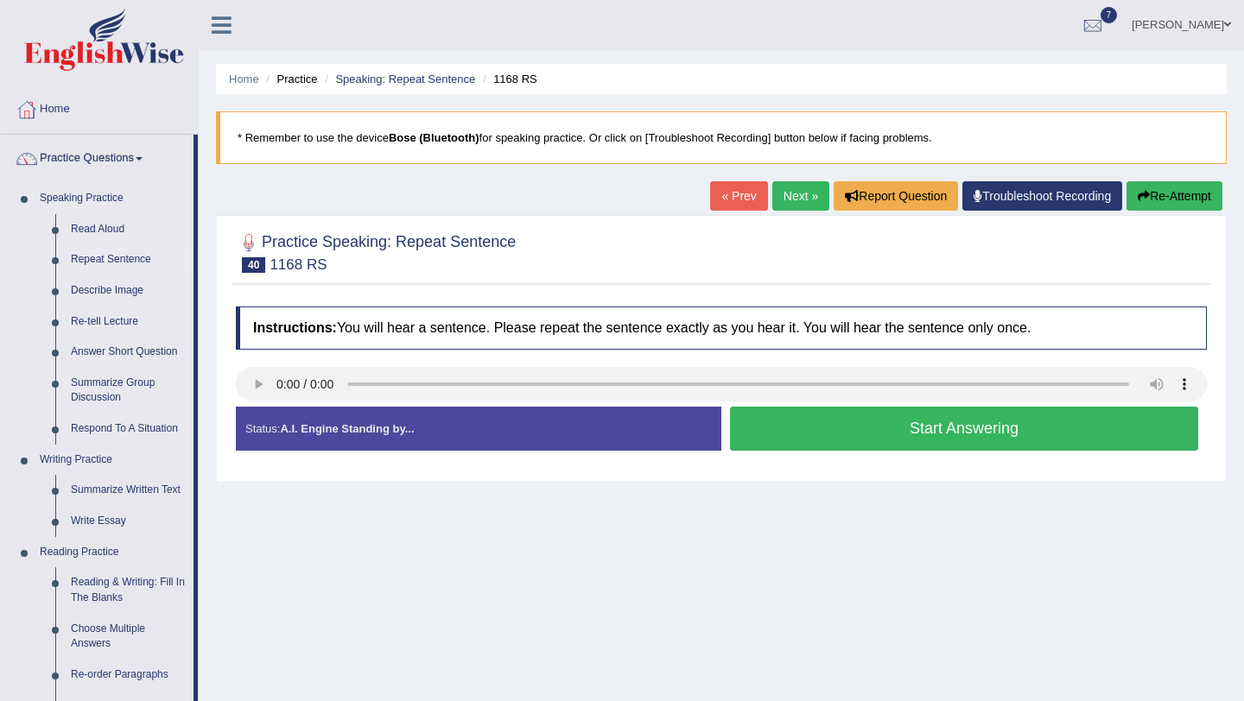
click at [130, 260] on link "Repeat Sentence" at bounding box center [128, 259] width 130 height 31
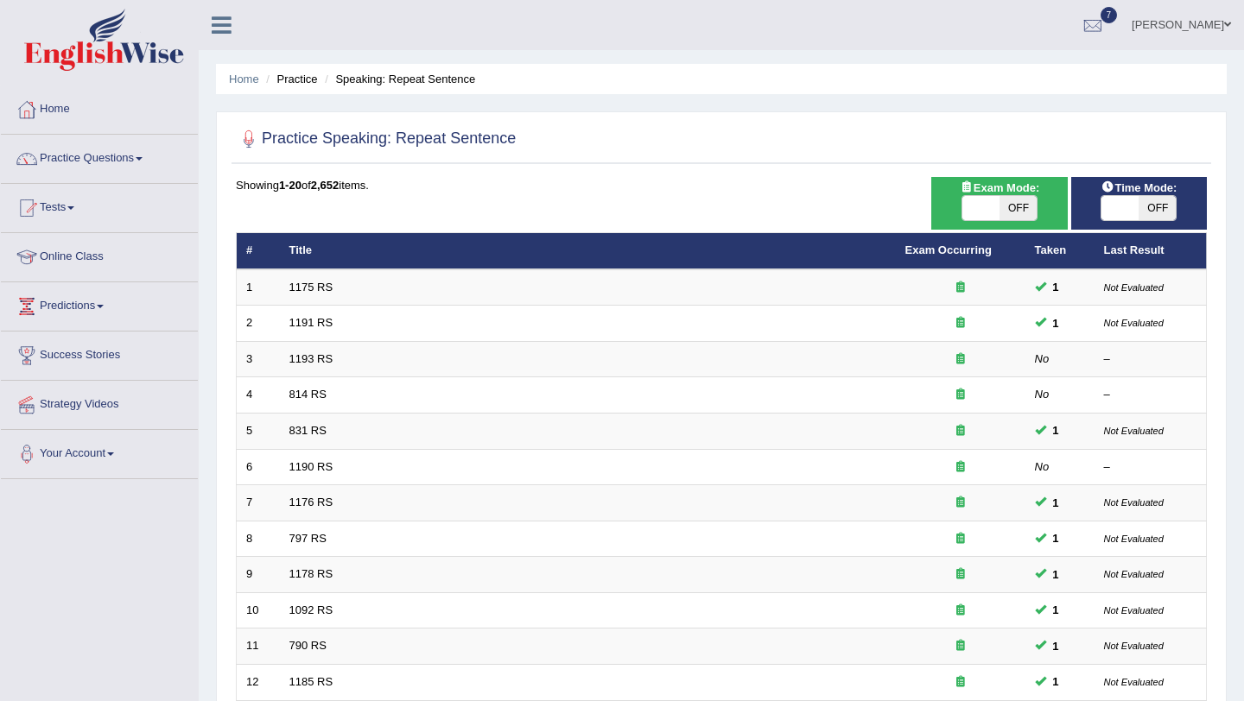
scroll to position [442, 0]
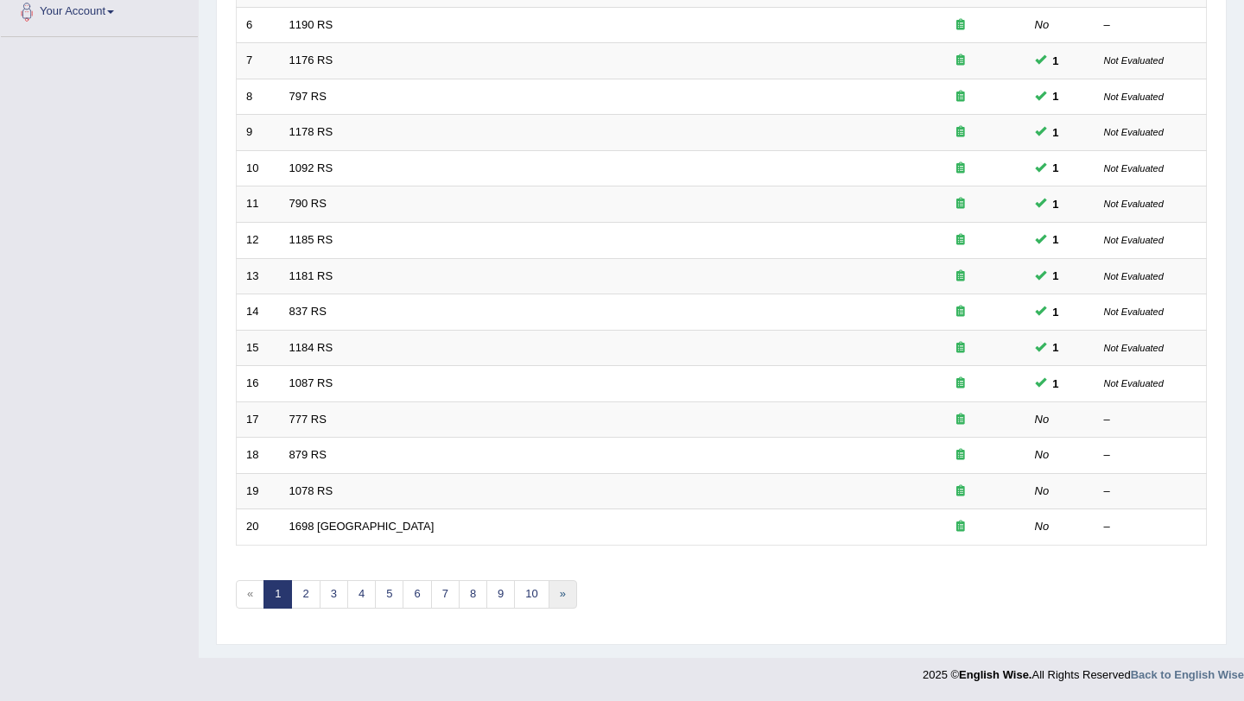
click at [552, 593] on link "»" at bounding box center [562, 594] width 29 height 29
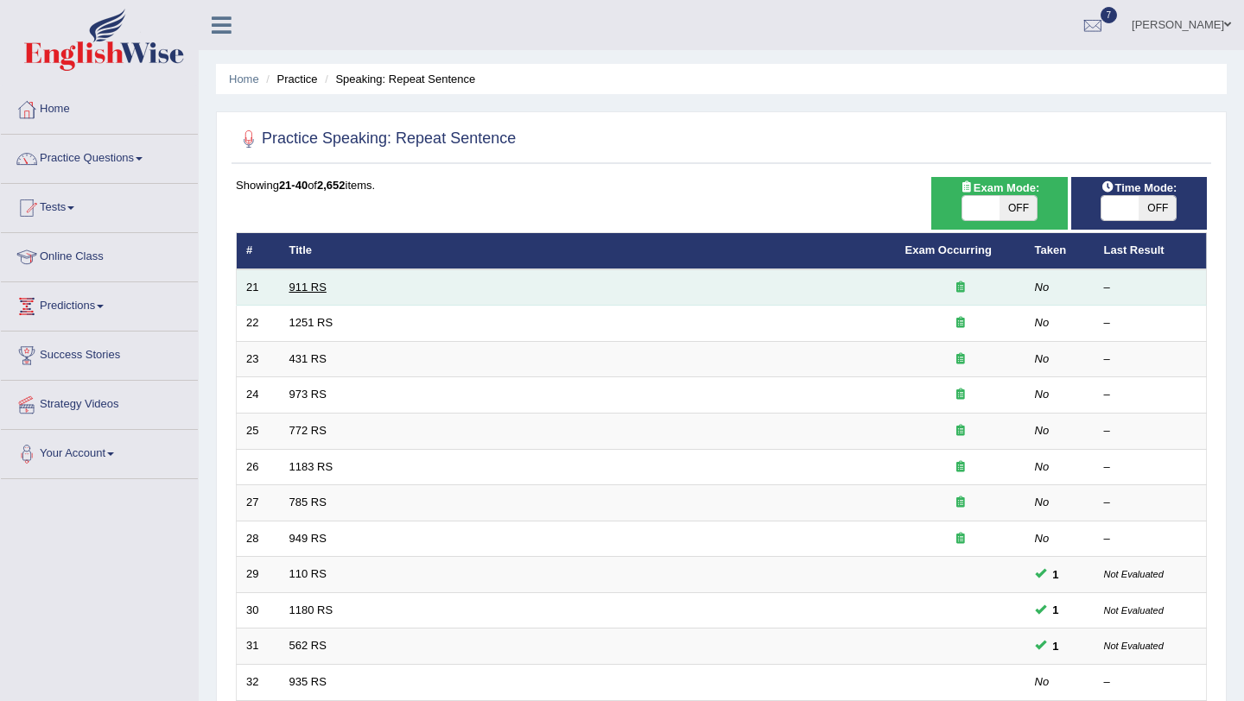
click at [306, 287] on link "911 RS" at bounding box center [307, 287] width 37 height 13
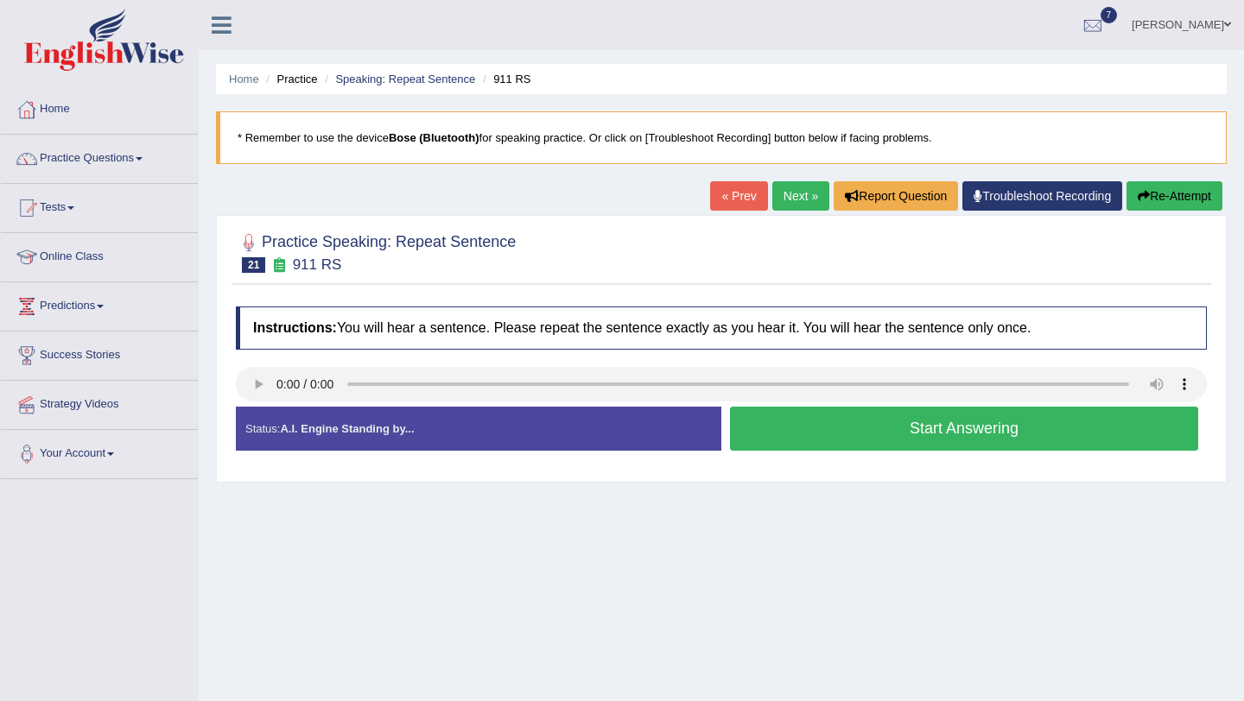
click at [972, 437] on button "Start Answering" at bounding box center [964, 429] width 468 height 44
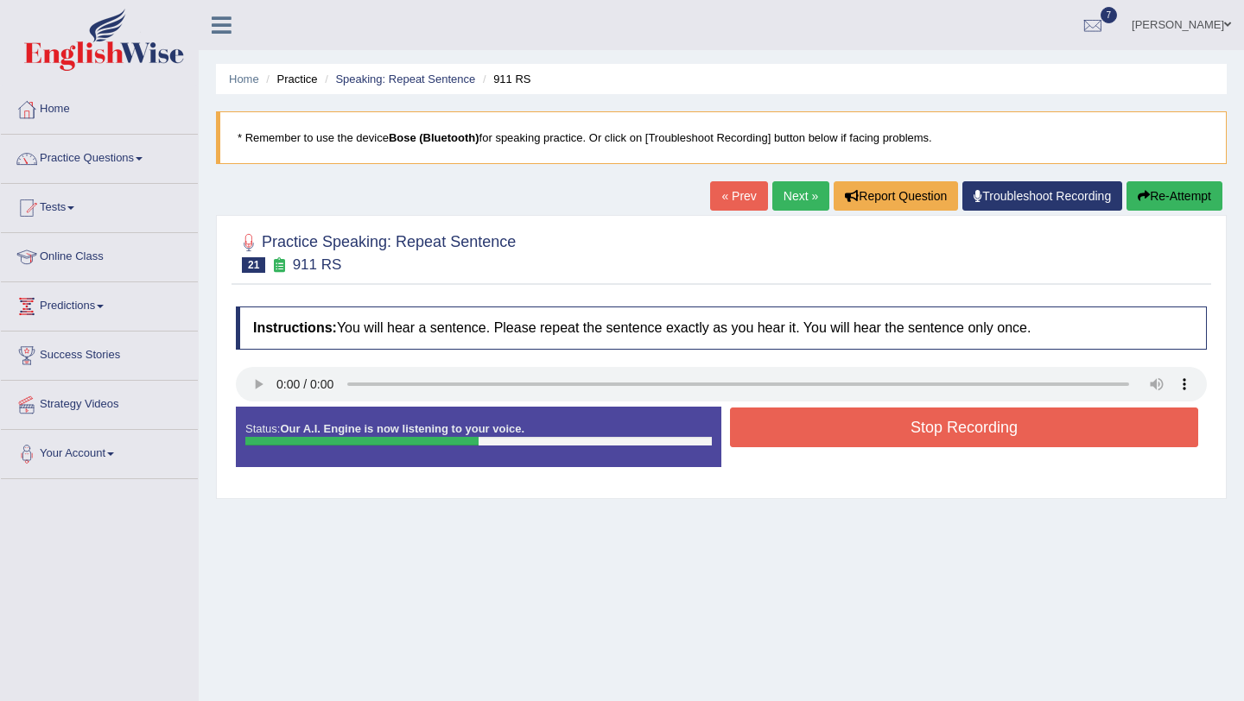
click at [972, 437] on button "Stop Recording" at bounding box center [964, 428] width 468 height 40
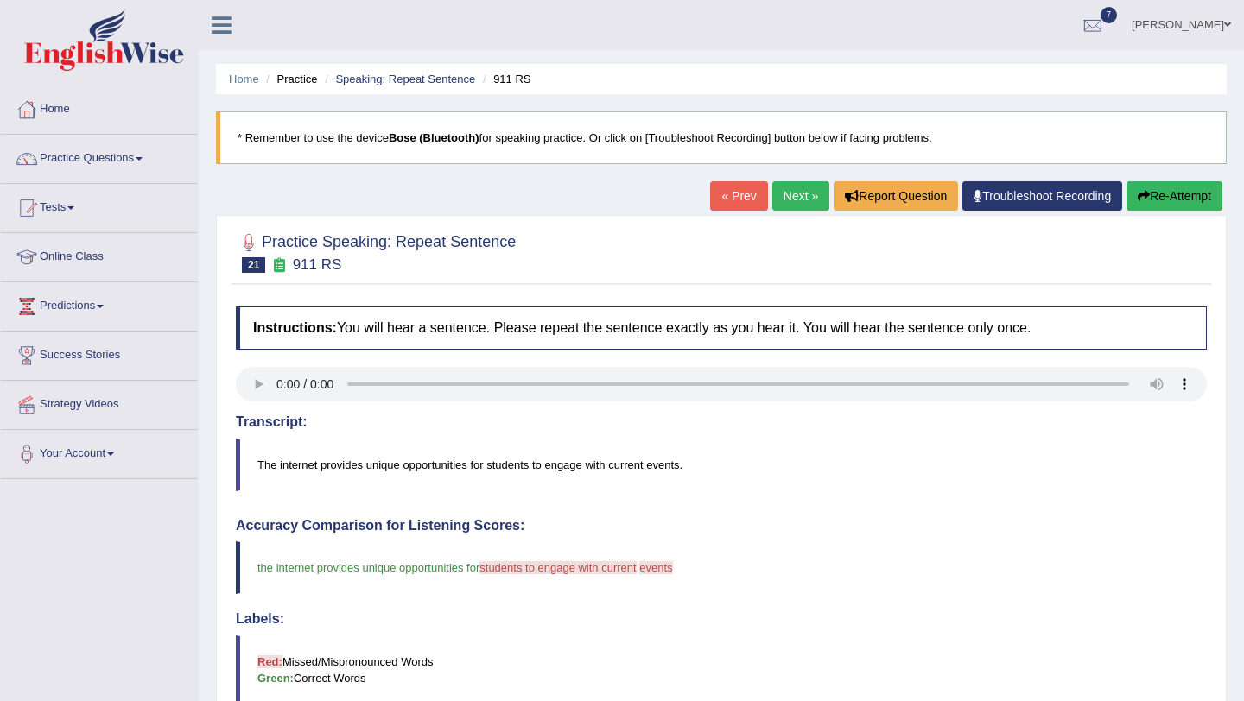
click at [782, 204] on link "Next »" at bounding box center [800, 195] width 57 height 29
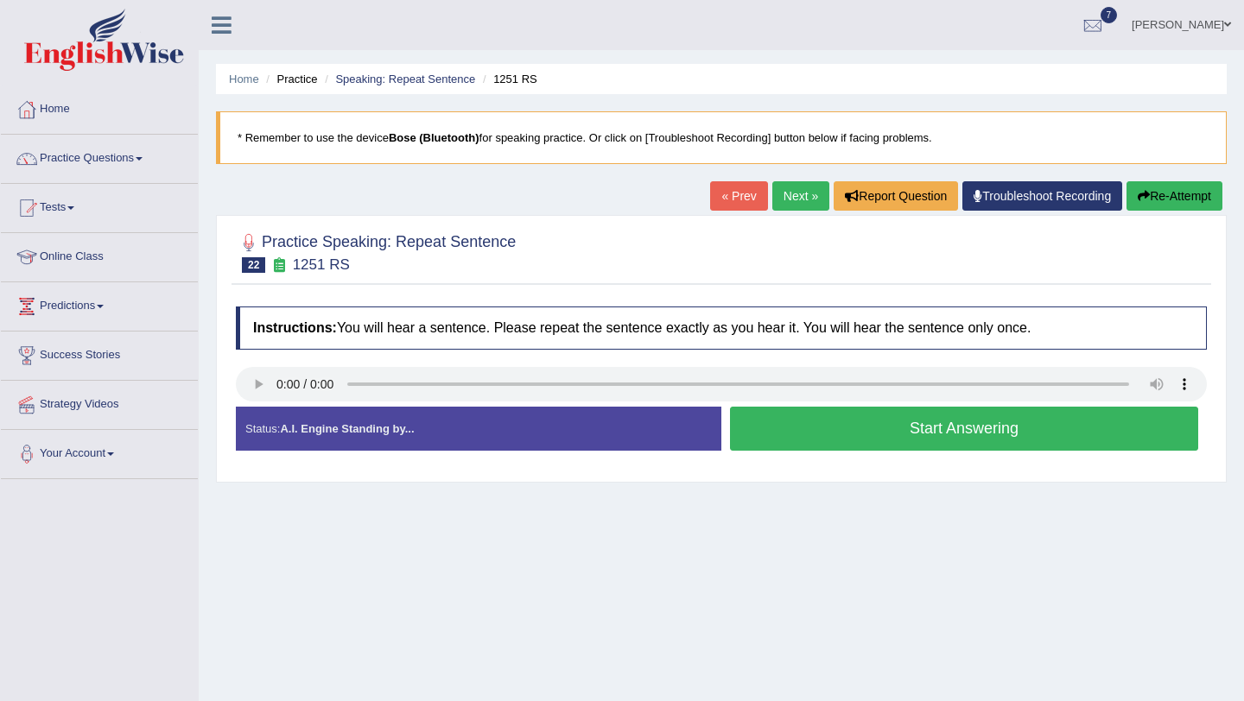
click at [897, 444] on button "Start Answering" at bounding box center [964, 429] width 468 height 44
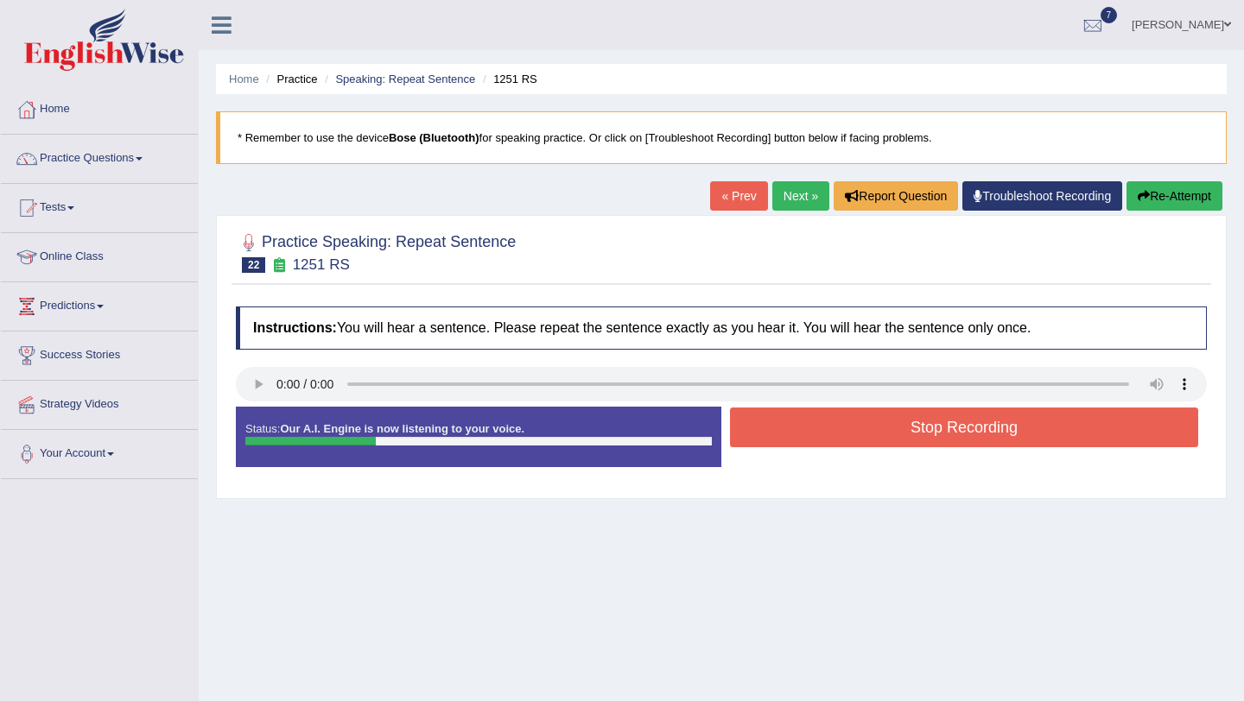
click at [897, 444] on button "Stop Recording" at bounding box center [964, 428] width 468 height 40
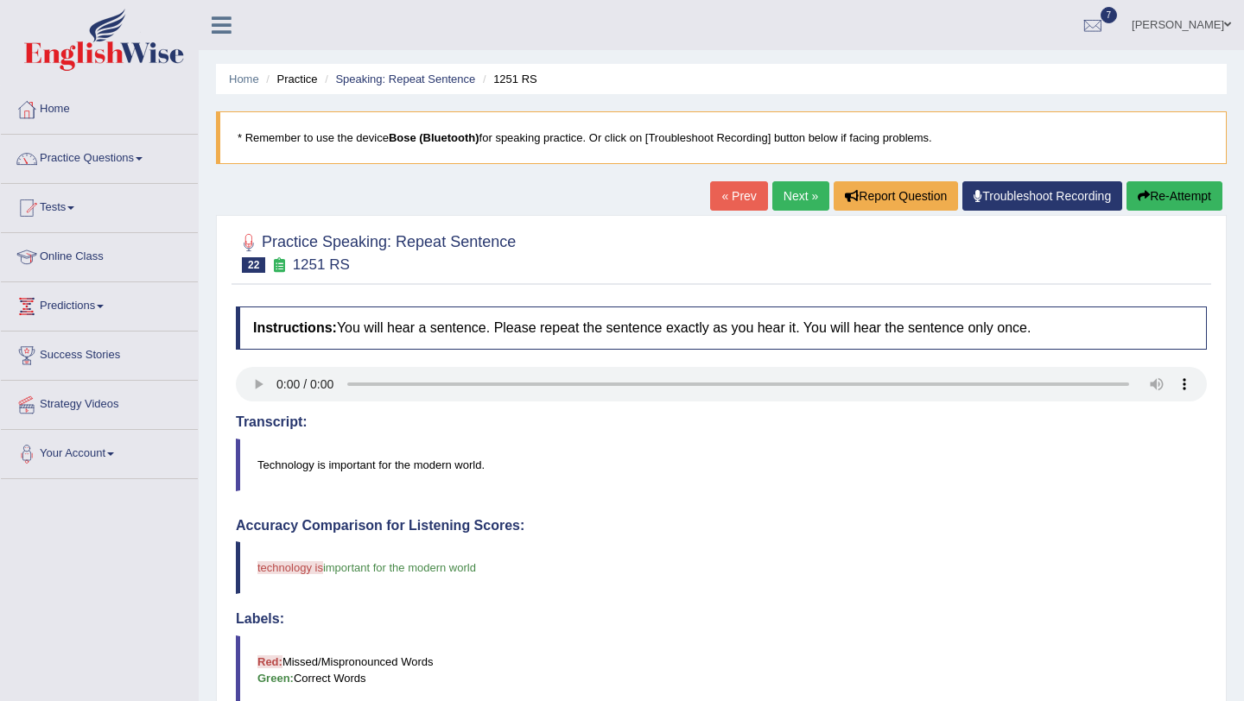
click at [781, 211] on div "« Prev Next » Report Question Troubleshoot Recording Re-Attempt" at bounding box center [968, 198] width 516 height 34
click at [781, 203] on link "Next »" at bounding box center [800, 195] width 57 height 29
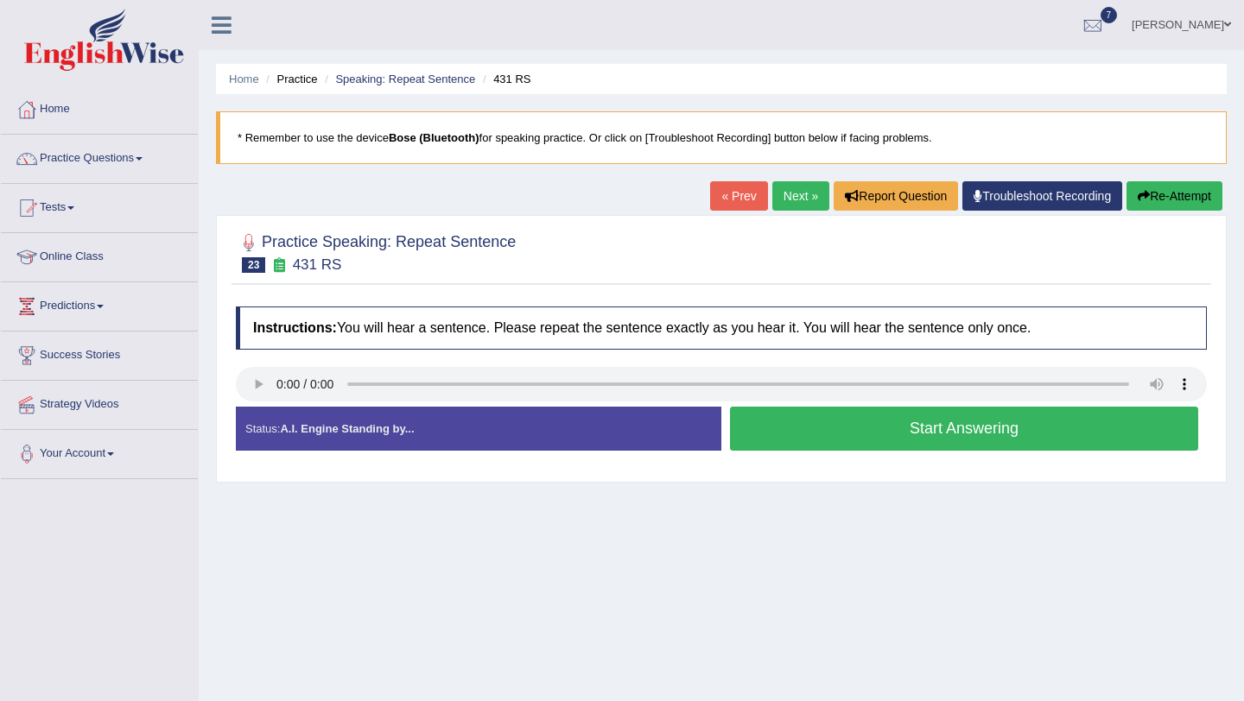
click at [879, 447] on button "Start Answering" at bounding box center [964, 429] width 468 height 44
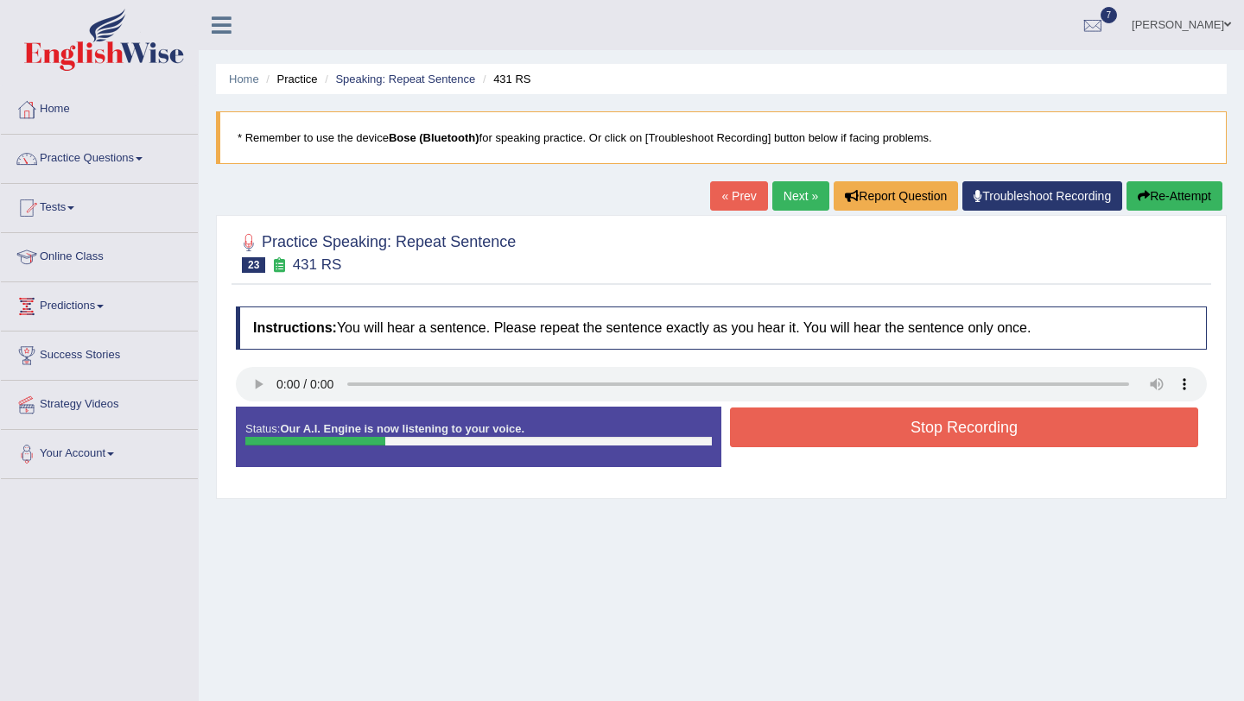
click at [879, 447] on div "Stop Recording" at bounding box center [963, 430] width 485 height 44
click at [875, 425] on button "Stop Recording" at bounding box center [964, 428] width 468 height 40
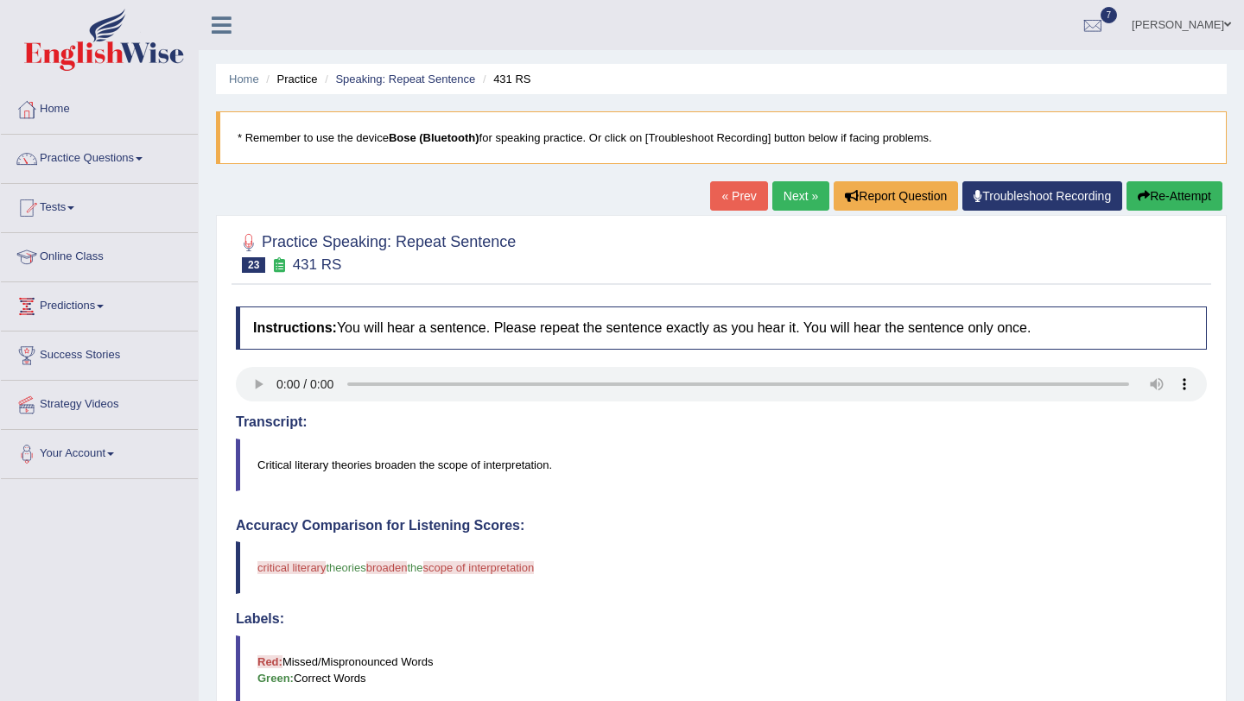
click at [782, 196] on link "Next »" at bounding box center [800, 195] width 57 height 29
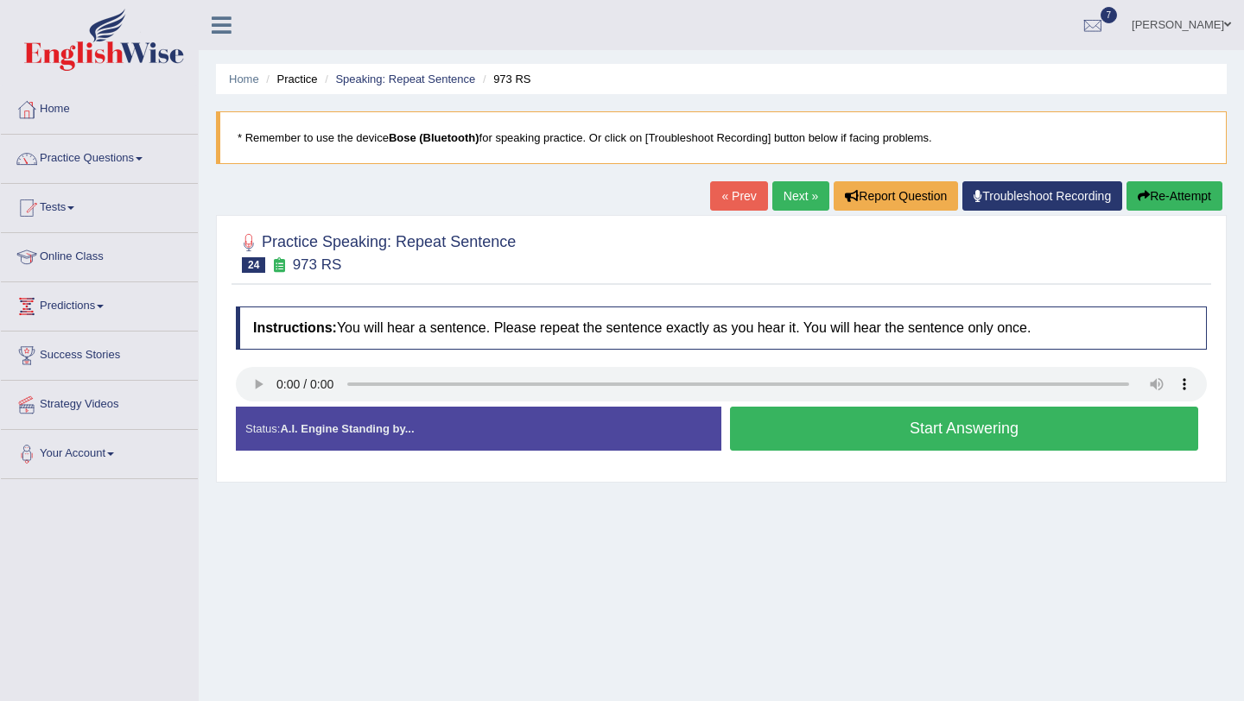
click at [796, 444] on button "Start Answering" at bounding box center [964, 429] width 468 height 44
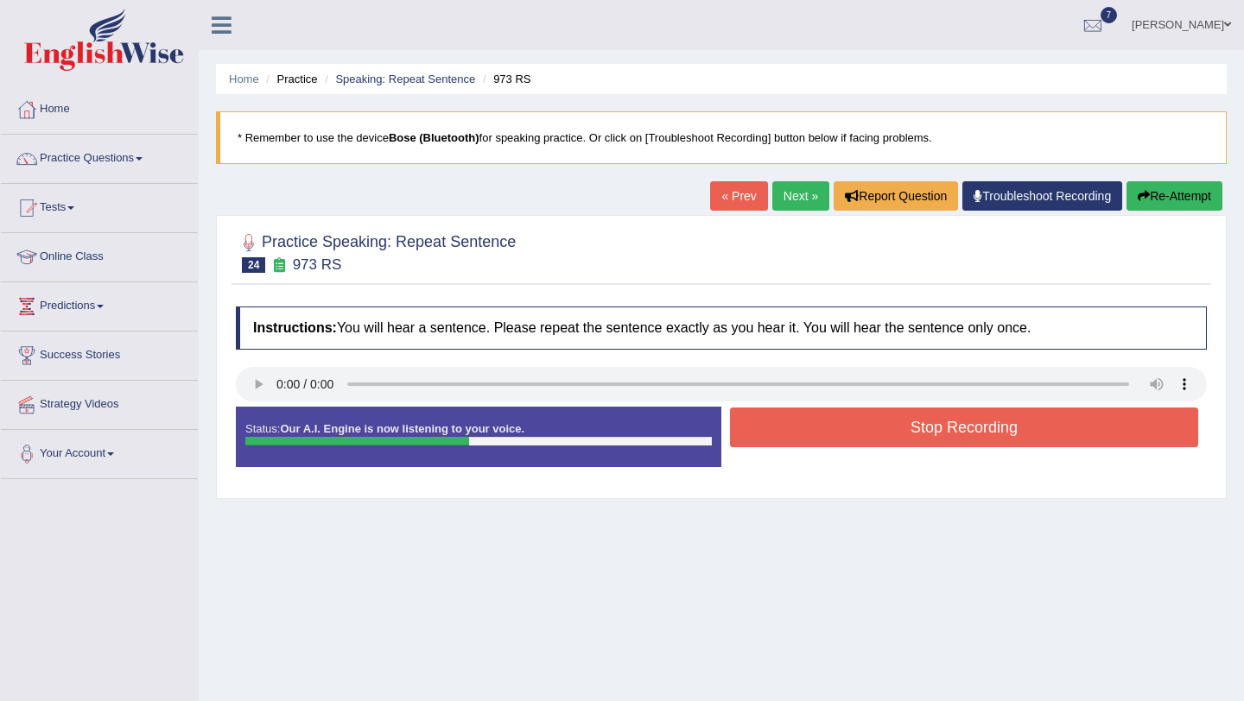
click at [796, 444] on button "Stop Recording" at bounding box center [964, 428] width 468 height 40
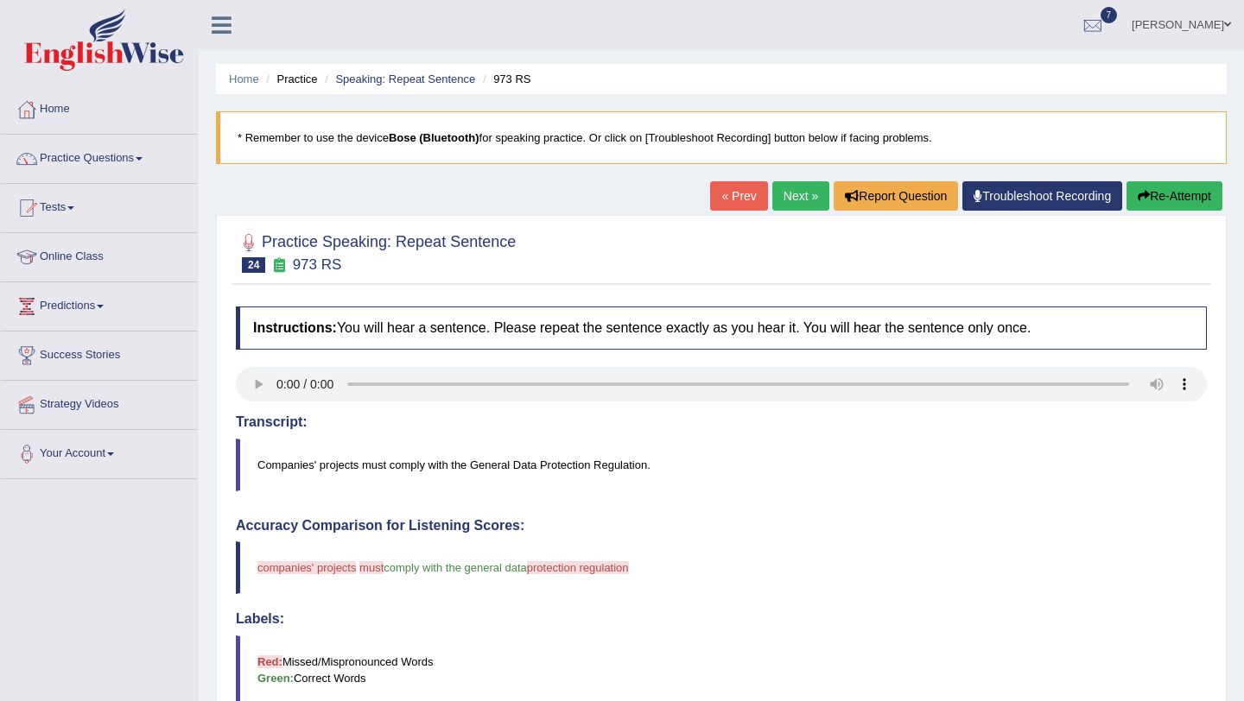
click at [780, 193] on link "Next »" at bounding box center [800, 195] width 57 height 29
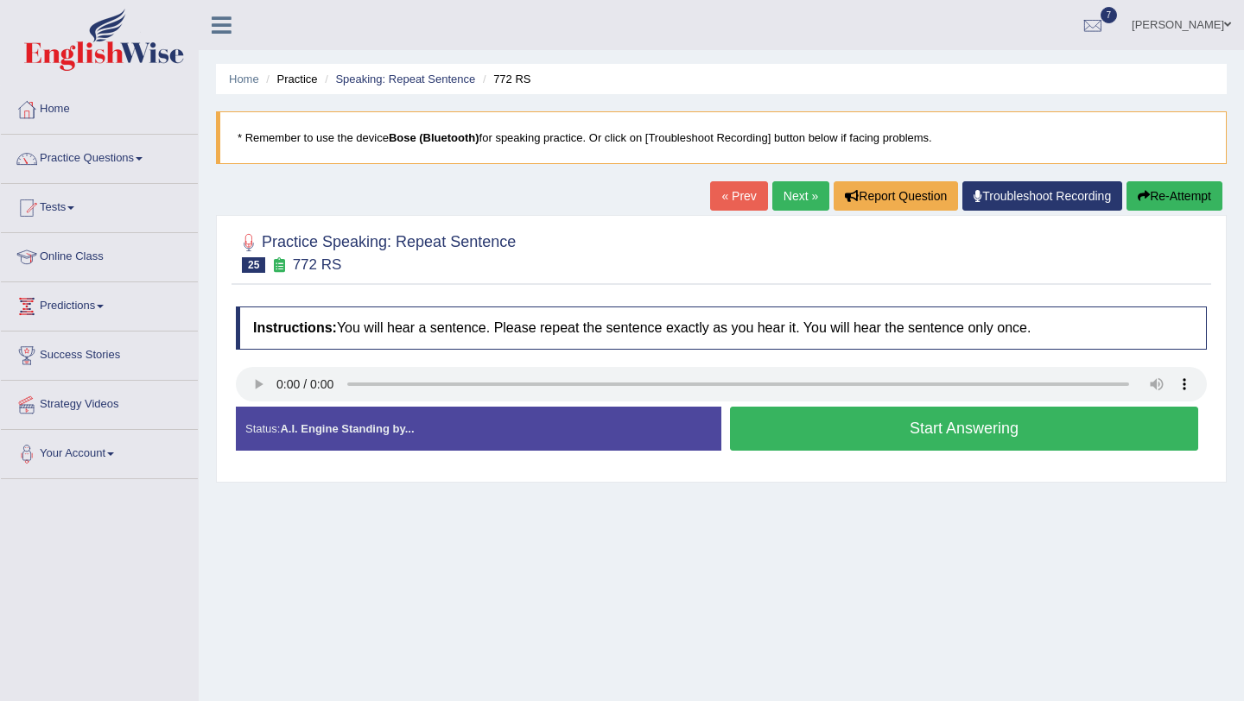
click at [776, 421] on button "Start Answering" at bounding box center [964, 429] width 468 height 44
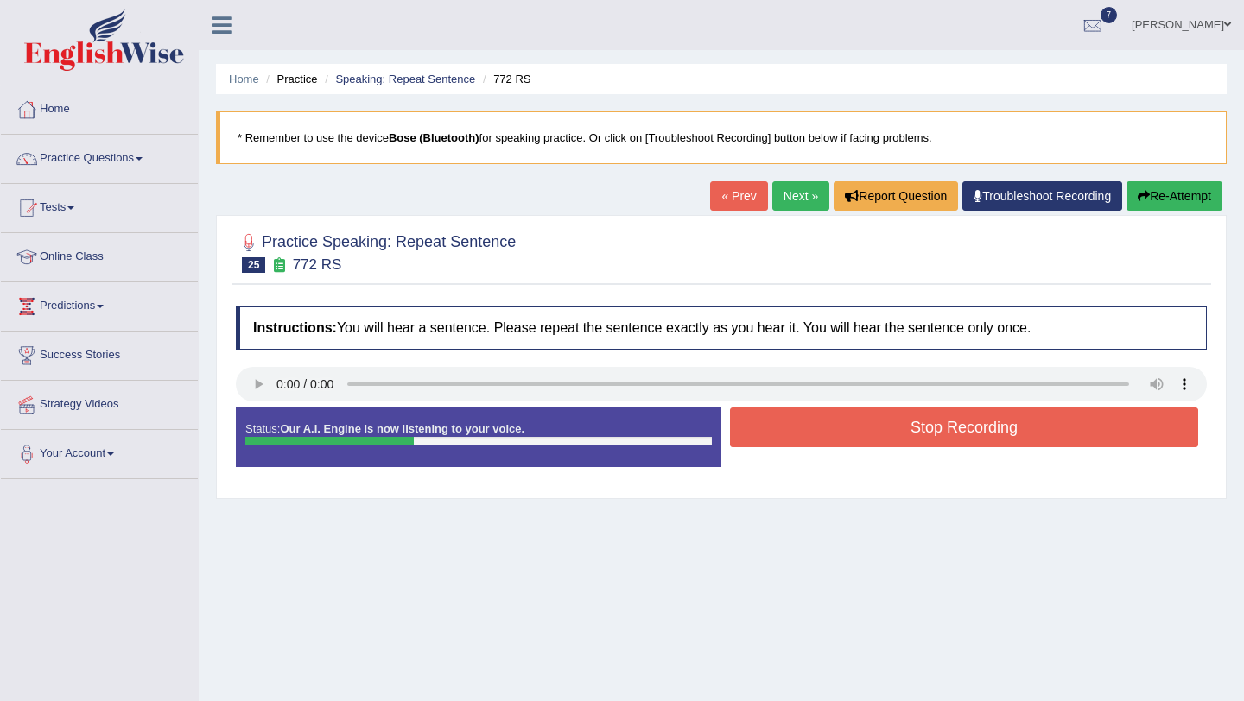
click at [776, 421] on button "Stop Recording" at bounding box center [964, 428] width 468 height 40
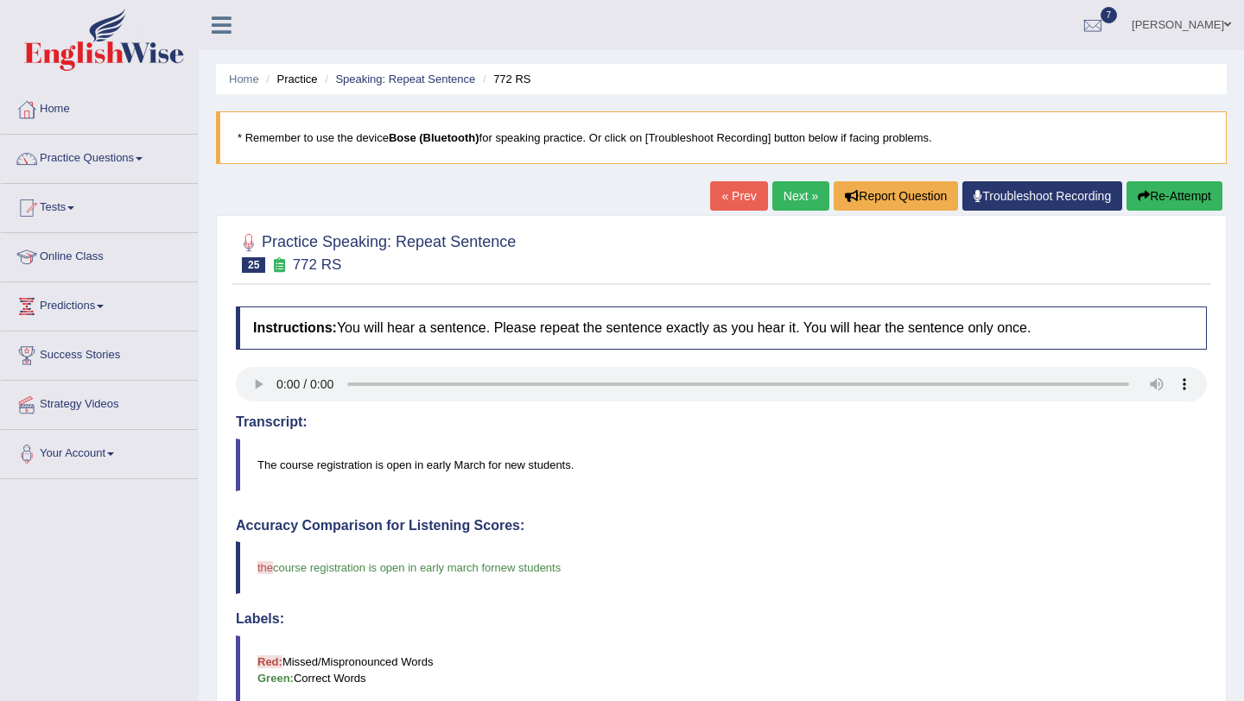
click at [776, 178] on div "Home Practice Speaking: Repeat Sentence 772 RS * Remember to use the device Bos…" at bounding box center [721, 562] width 1045 height 1125
click at [776, 187] on link "Next »" at bounding box center [800, 195] width 57 height 29
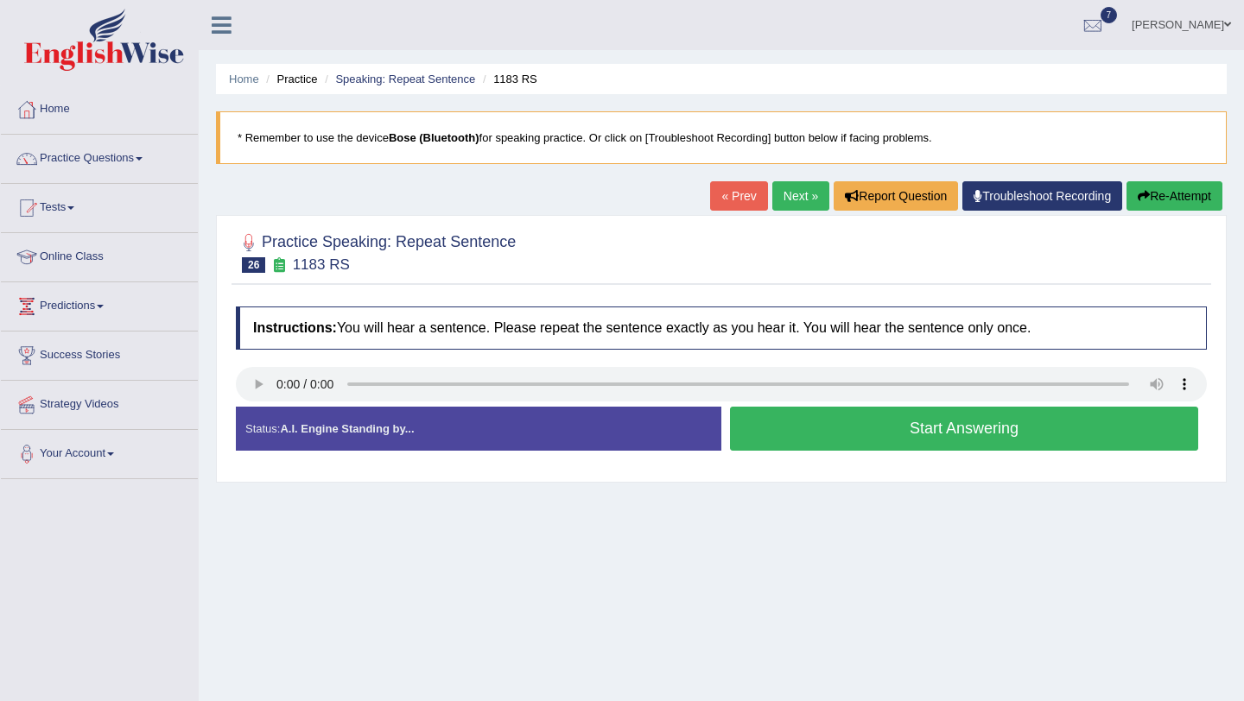
click at [793, 201] on link "Next »" at bounding box center [800, 195] width 57 height 29
click at [910, 439] on button "Start Answering" at bounding box center [964, 429] width 468 height 44
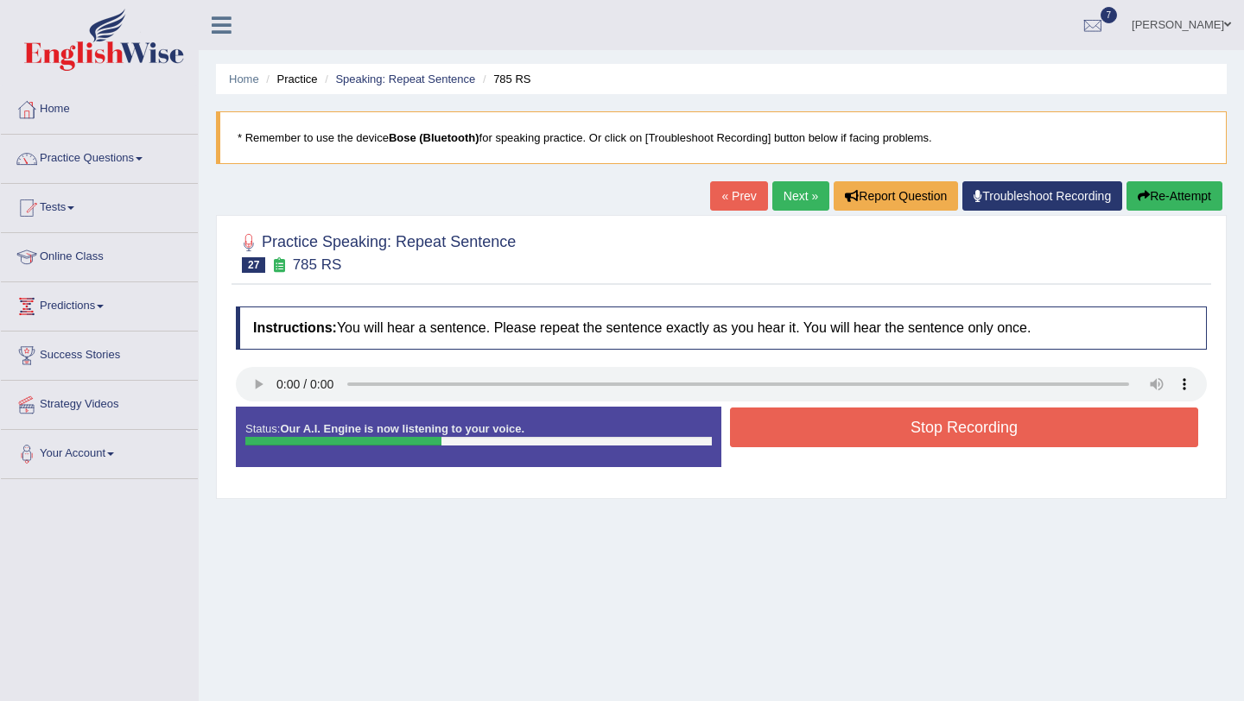
click at [910, 439] on button "Stop Recording" at bounding box center [964, 428] width 468 height 40
